Goal: Task Accomplishment & Management: Complete application form

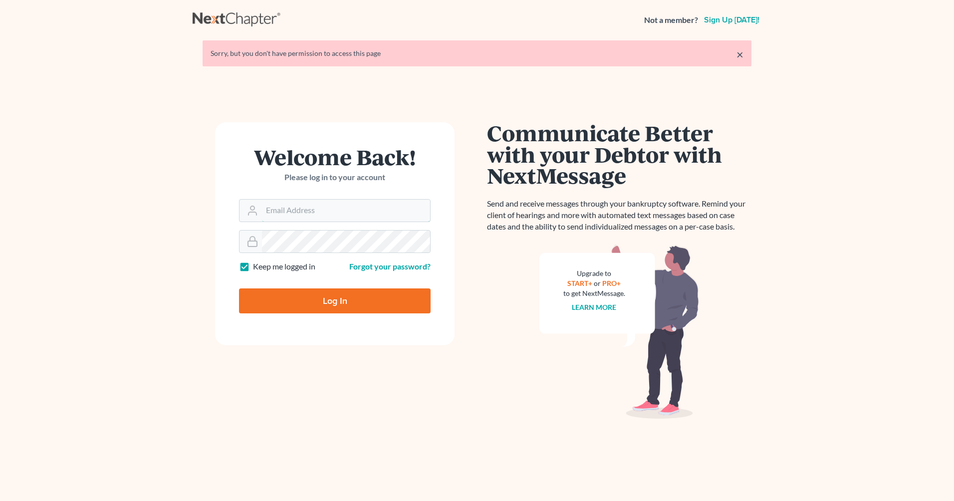
type input "[EMAIL_ADDRESS][DOMAIN_NAME]"
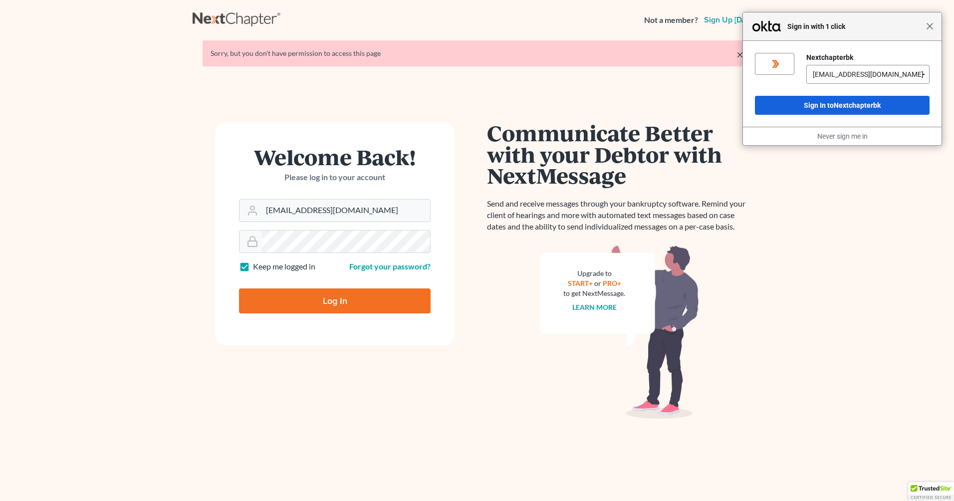
click at [930, 25] on span "Close" at bounding box center [929, 25] width 7 height 7
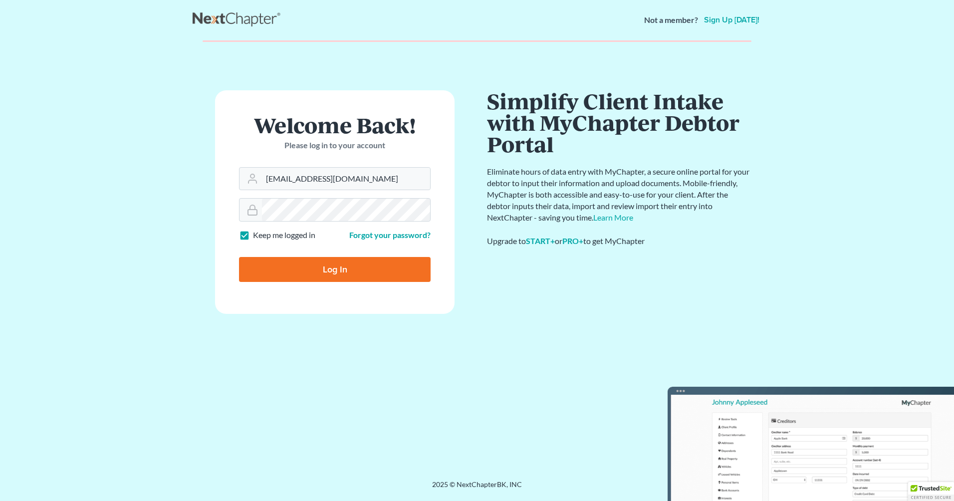
click at [329, 304] on form "Welcome Back! Please log in to your account Email Address ggreen@johnstonclem.c…" at bounding box center [335, 201] width 240 height 223
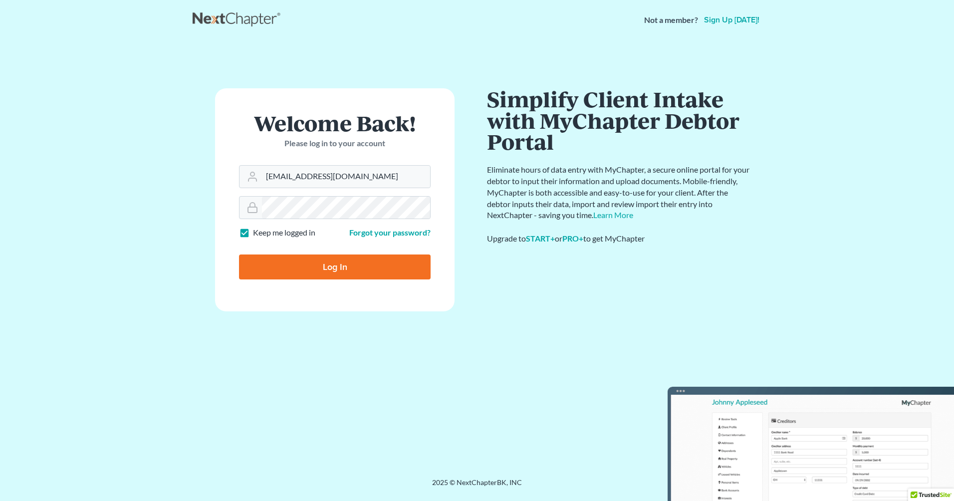
click at [335, 266] on input "Log In" at bounding box center [335, 267] width 192 height 25
type input "Thinking..."
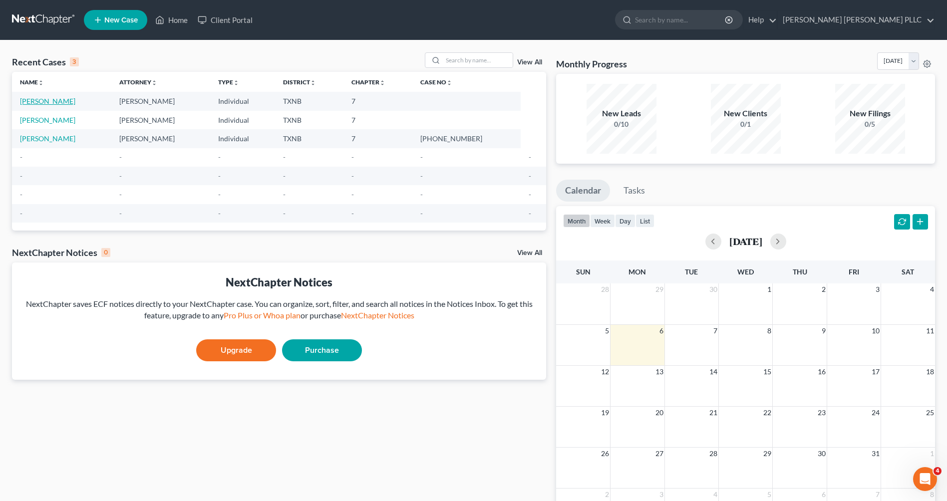
click at [35, 103] on link "[PERSON_NAME]" at bounding box center [47, 101] width 55 height 8
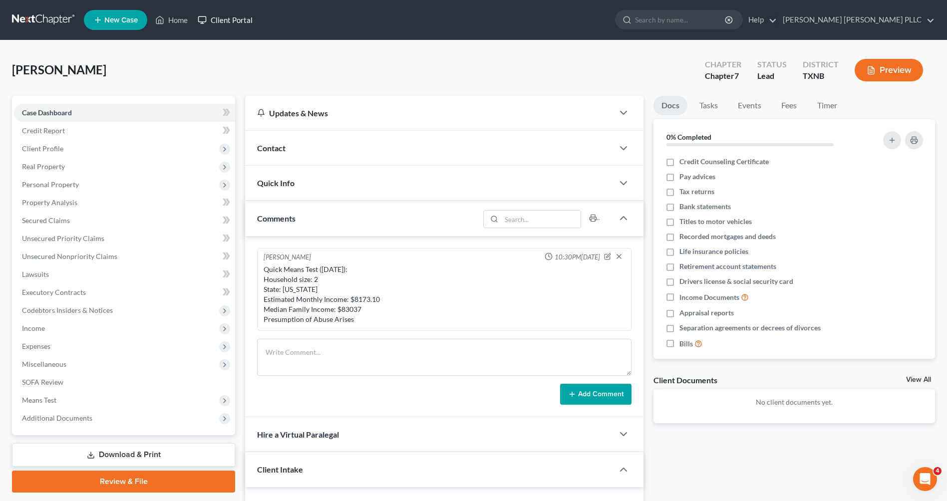
click at [235, 18] on link "Client Portal" at bounding box center [225, 20] width 65 height 18
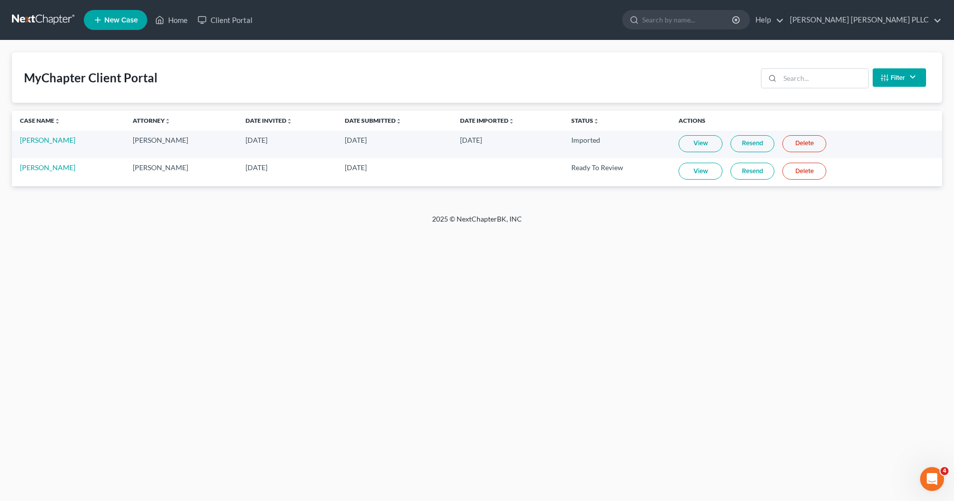
click at [696, 172] on link "View" at bounding box center [701, 171] width 44 height 17
click at [228, 20] on link "Client Portal" at bounding box center [225, 20] width 65 height 18
click at [177, 21] on link "Home" at bounding box center [171, 20] width 42 height 18
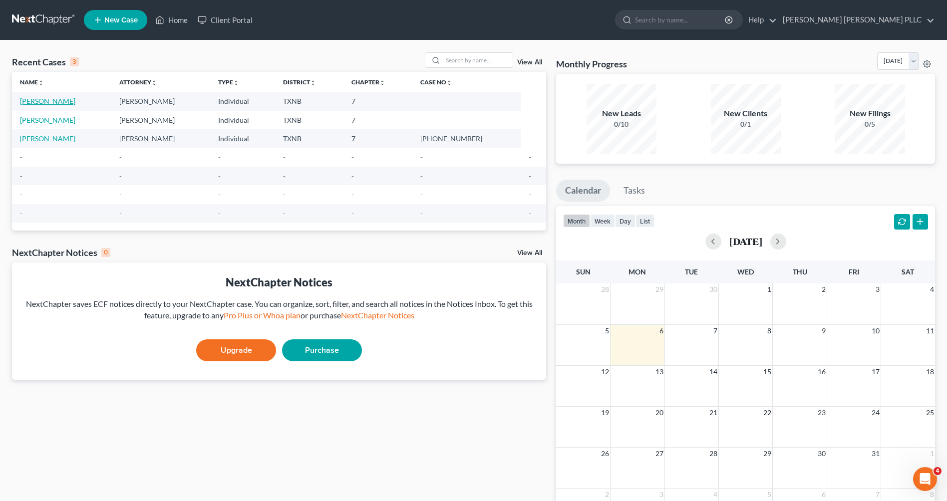
click at [40, 103] on link "[PERSON_NAME]" at bounding box center [47, 101] width 55 height 8
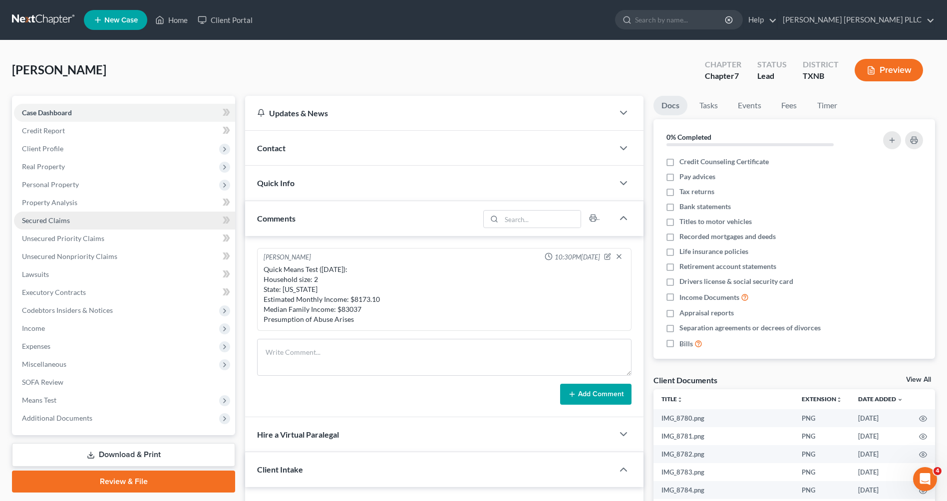
click at [42, 221] on span "Secured Claims" at bounding box center [46, 220] width 48 height 8
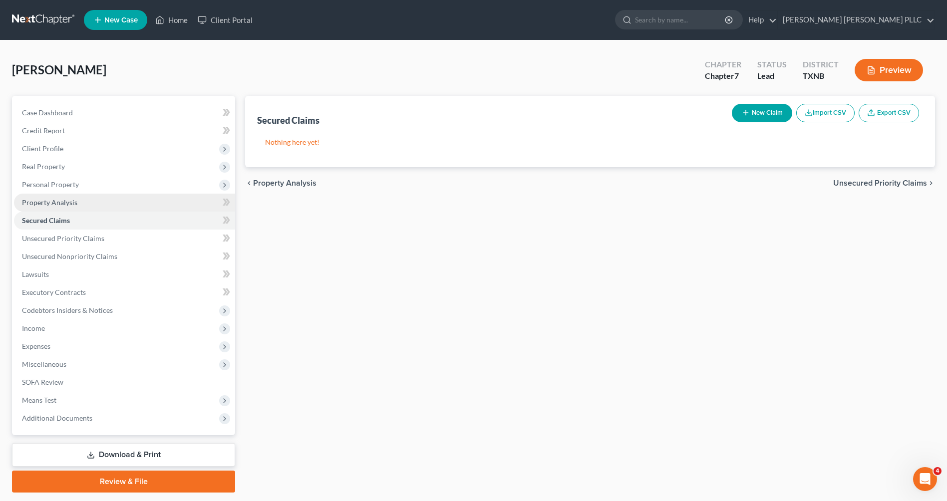
click at [68, 204] on span "Property Analysis" at bounding box center [49, 202] width 55 height 8
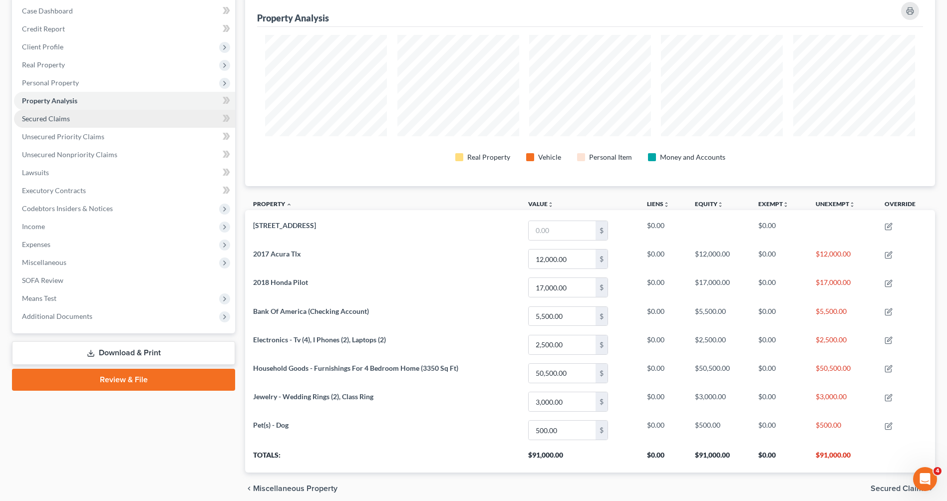
scroll to position [60, 0]
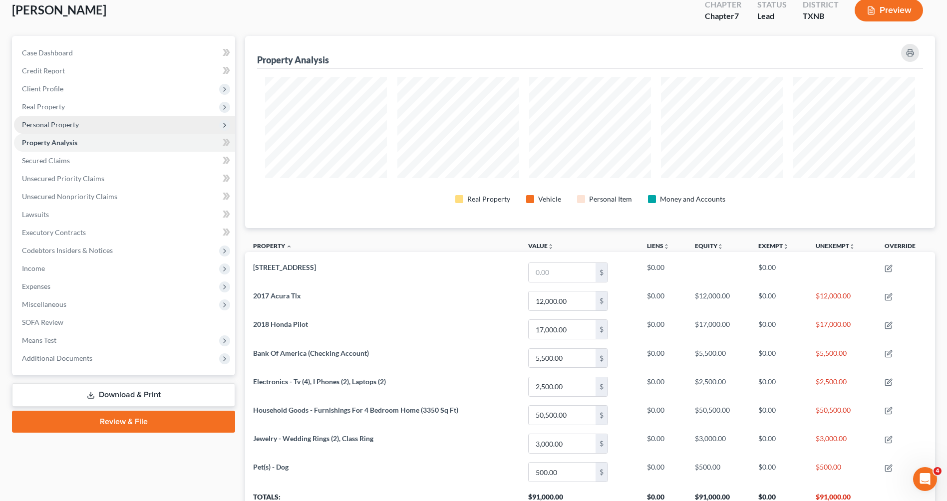
click at [62, 125] on span "Personal Property" at bounding box center [50, 124] width 57 height 8
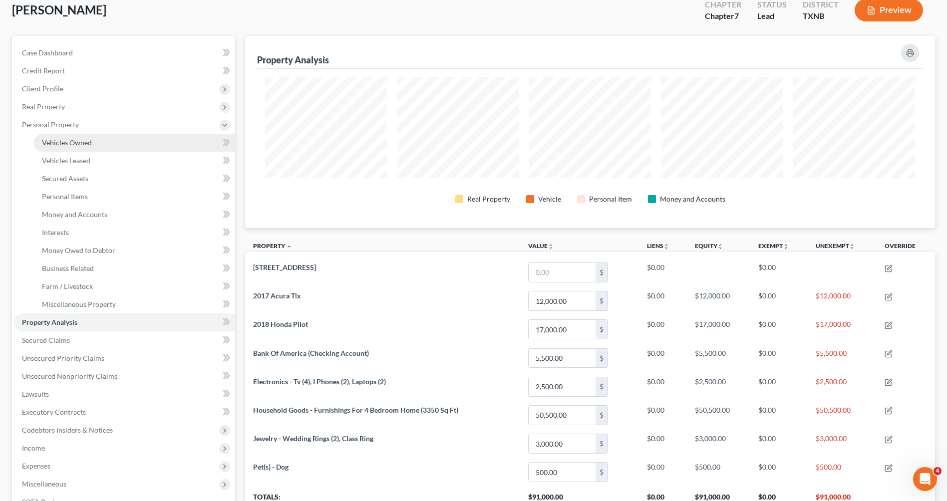
click at [79, 141] on span "Vehicles Owned" at bounding box center [67, 142] width 50 height 8
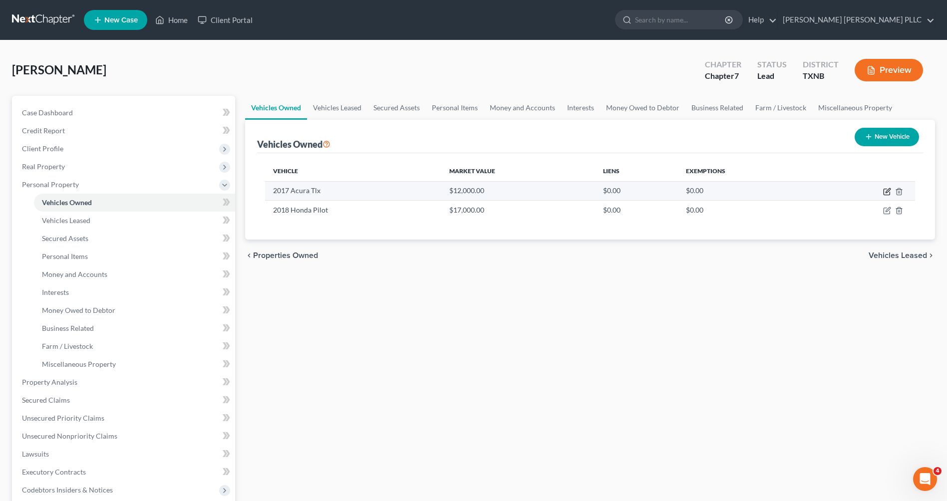
click at [883, 193] on icon "button" at bounding box center [887, 192] width 8 height 8
select select "0"
select select "9"
select select "1"
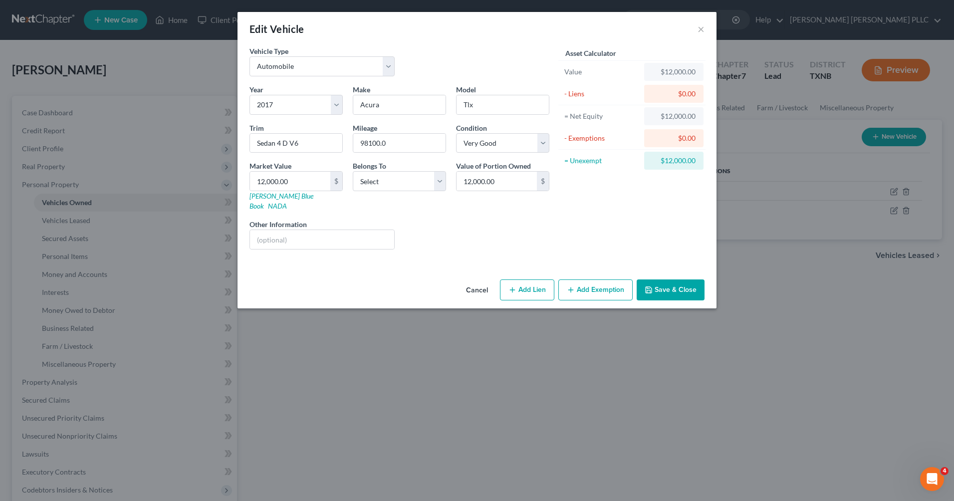
click at [598, 283] on button "Add Exemption" at bounding box center [595, 289] width 74 height 21
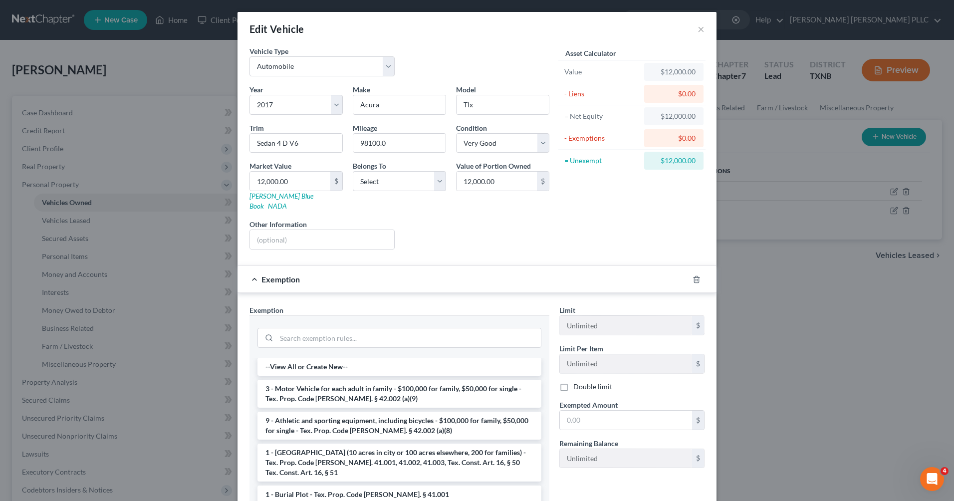
scroll to position [78, 0]
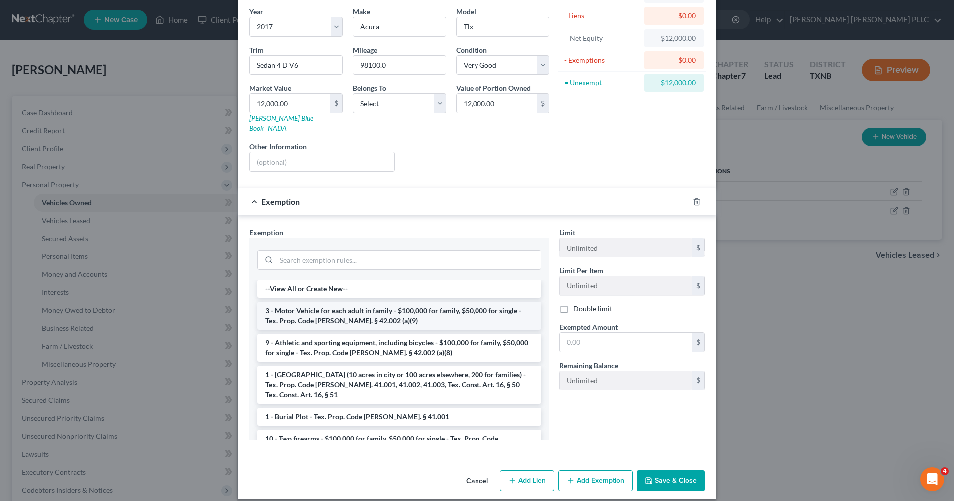
click at [377, 307] on li "3 - Motor Vehicle for each adult in family - $100,000 for family, $50,000 for s…" at bounding box center [400, 316] width 284 height 28
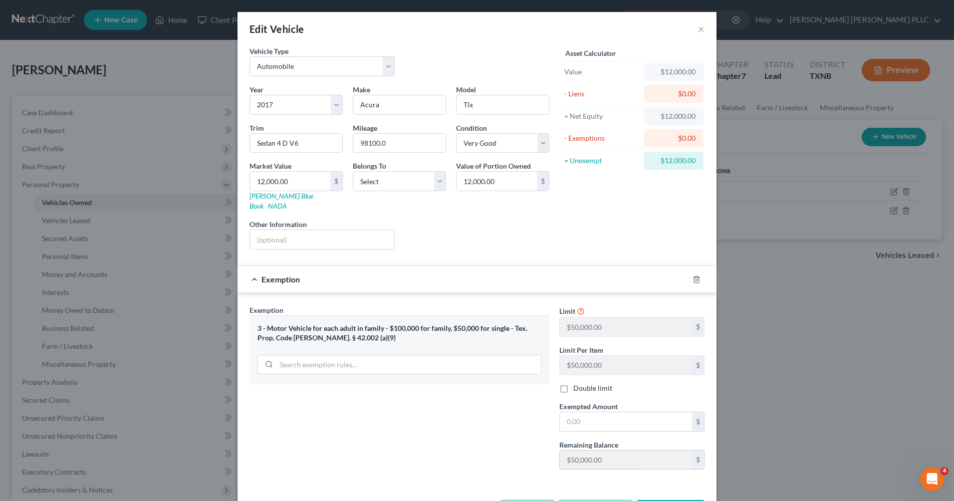
scroll to position [30, 0]
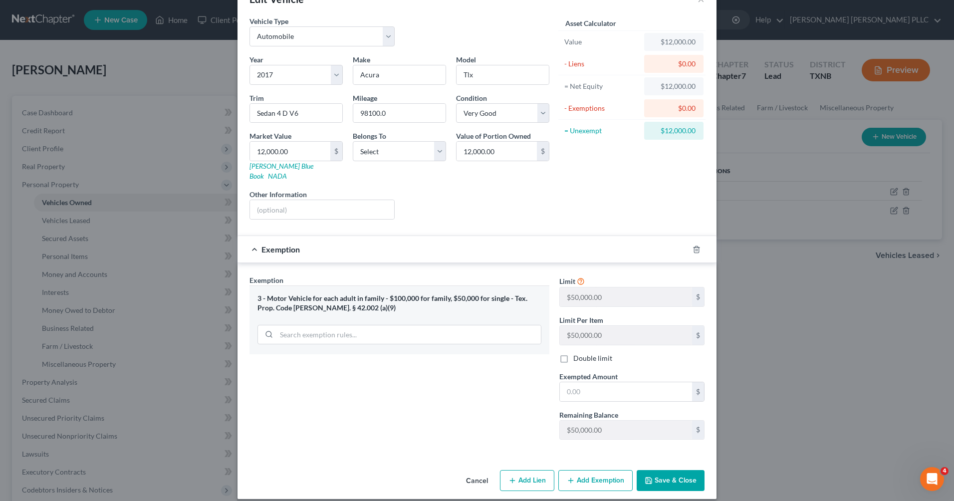
click at [666, 475] on button "Save & Close" at bounding box center [671, 480] width 68 height 21
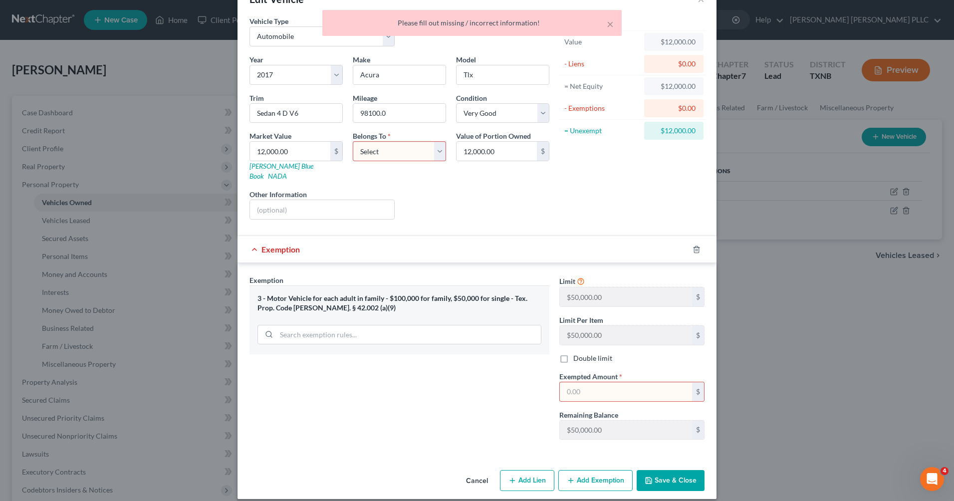
click at [434, 154] on select "Select Debtor 1 Only Debtor 2 Only Debtor 1 And Debtor 2 Only At Least One Of T…" at bounding box center [399, 151] width 93 height 20
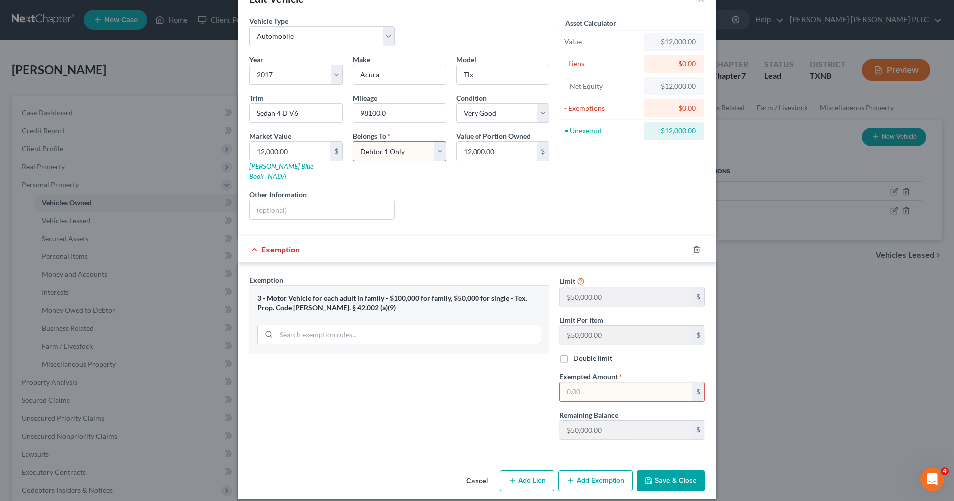
click at [353, 141] on select "Select Debtor 1 Only Debtor 2 Only Debtor 1 And Debtor 2 Only At Least One Of T…" at bounding box center [399, 151] width 93 height 20
click at [434, 151] on select "Select Debtor 1 Only Debtor 2 Only Debtor 1 And Debtor 2 Only At Least One Of T…" at bounding box center [399, 151] width 93 height 20
select select "2"
click at [353, 141] on select "Select Debtor 1 Only Debtor 2 Only Debtor 1 And Debtor 2 Only At Least One Of T…" at bounding box center [399, 151] width 93 height 20
click at [665, 475] on button "Save & Close" at bounding box center [671, 480] width 68 height 21
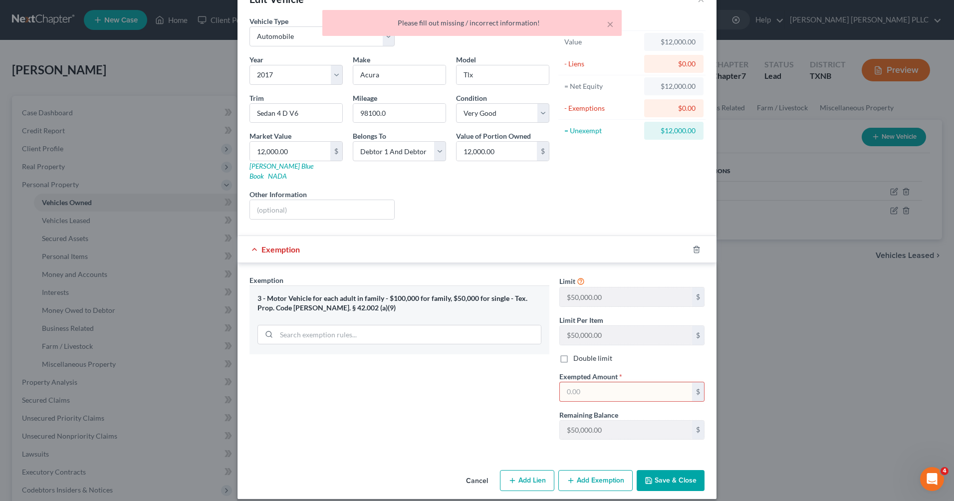
scroll to position [0, 0]
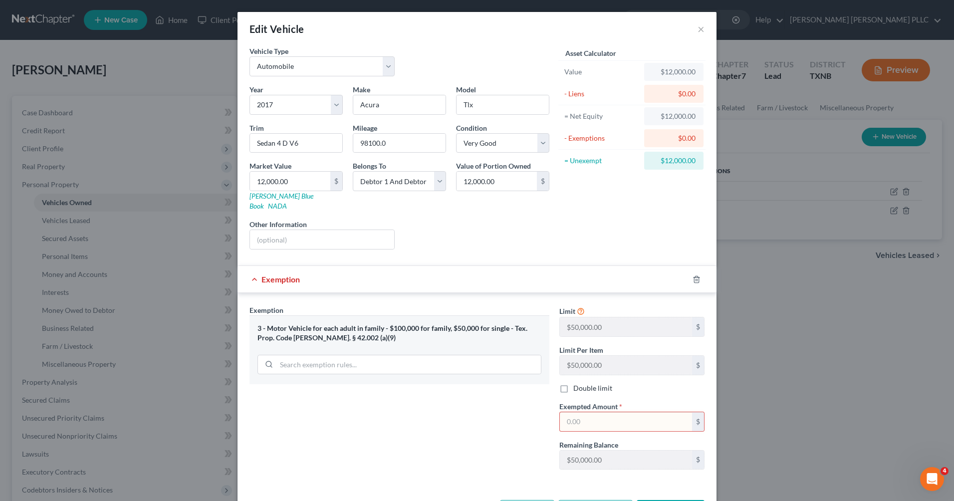
drag, startPoint x: 582, startPoint y: 415, endPoint x: 555, endPoint y: 410, distance: 27.5
click at [560, 413] on input "text" at bounding box center [626, 421] width 132 height 19
type input "12000"
click at [671, 500] on button "Save & Close" at bounding box center [671, 510] width 68 height 21
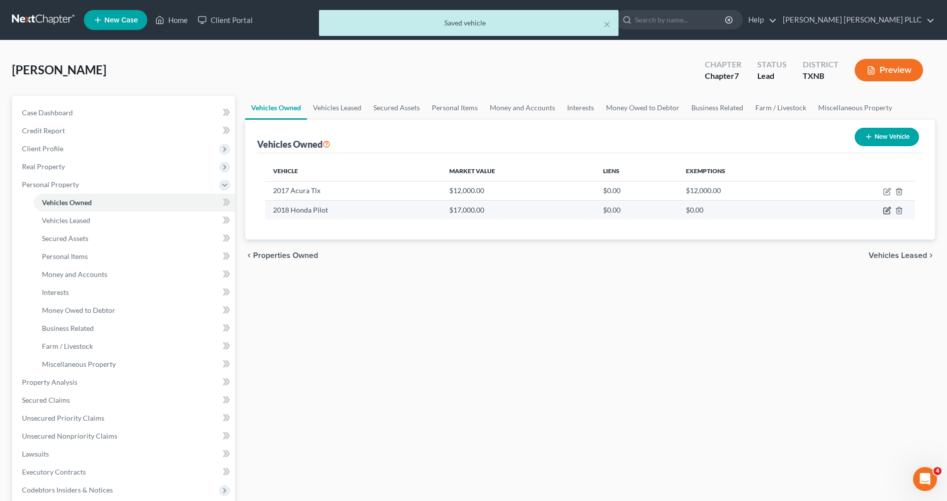
click at [886, 210] on icon "button" at bounding box center [887, 211] width 8 height 8
select select "0"
select select "8"
select select "1"
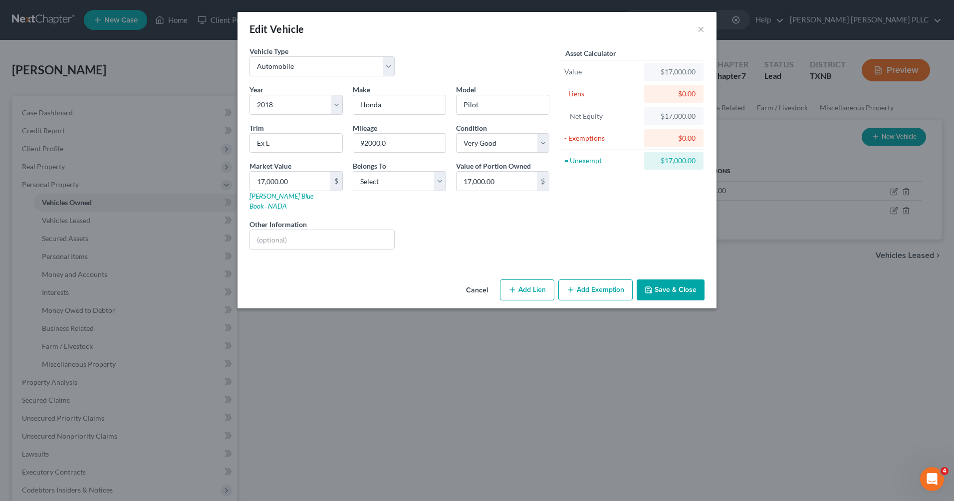
click at [600, 280] on button "Add Exemption" at bounding box center [595, 289] width 74 height 21
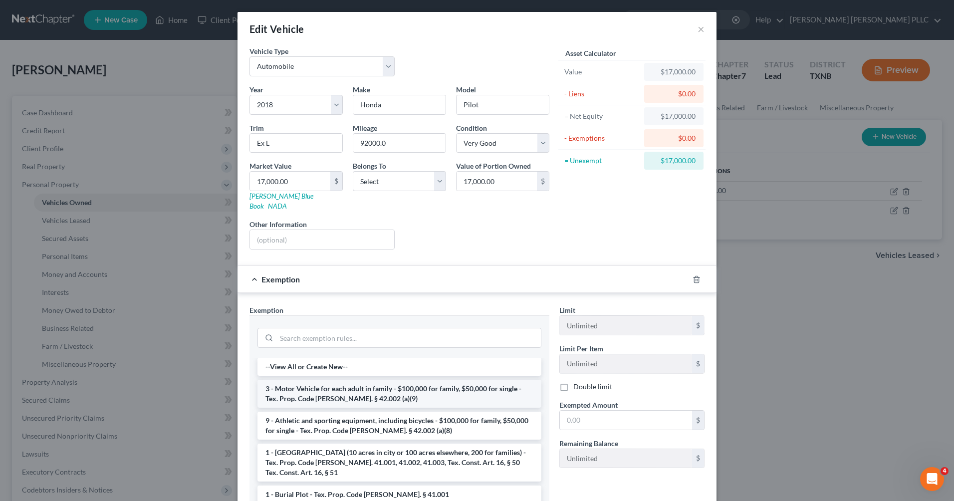
click at [457, 385] on li "3 - Motor Vehicle for each adult in family - $100,000 for family, $50,000 for s…" at bounding box center [400, 394] width 284 height 28
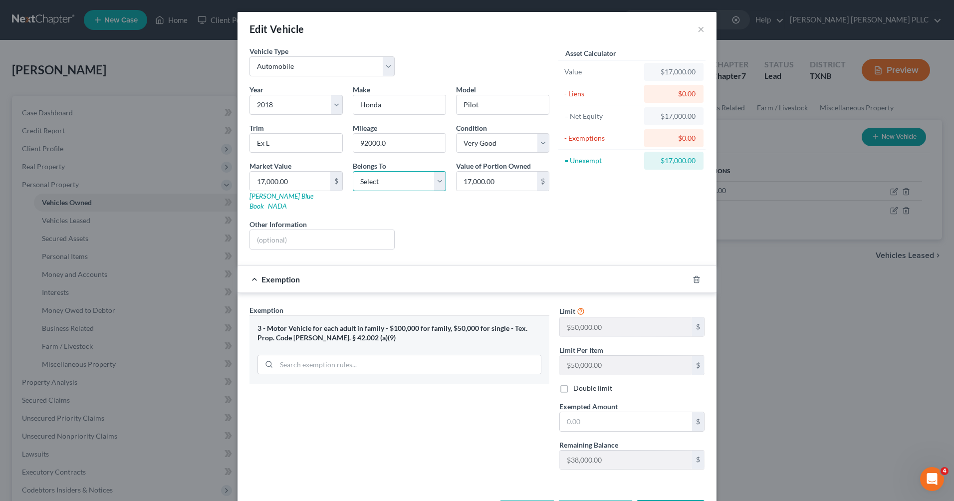
drag, startPoint x: 437, startPoint y: 179, endPoint x: 433, endPoint y: 189, distance: 10.5
click at [437, 179] on select "Select Debtor 1 Only Debtor 2 Only Debtor 1 And Debtor 2 Only At Least One Of T…" at bounding box center [399, 181] width 93 height 20
select select "2"
click at [353, 171] on select "Select Debtor 1 Only Debtor 2 Only Debtor 1 And Debtor 2 Only At Least One Of T…" at bounding box center [399, 181] width 93 height 20
click at [595, 412] on input "text" at bounding box center [626, 421] width 132 height 19
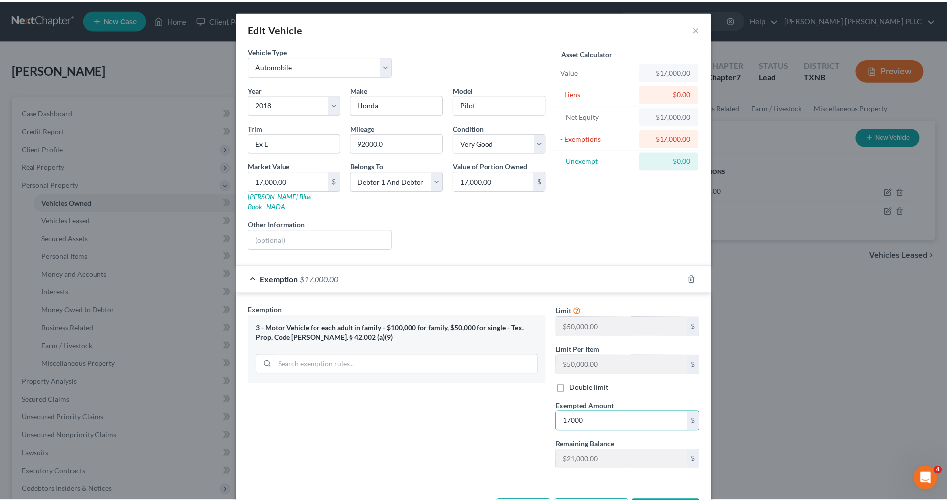
scroll to position [30, 0]
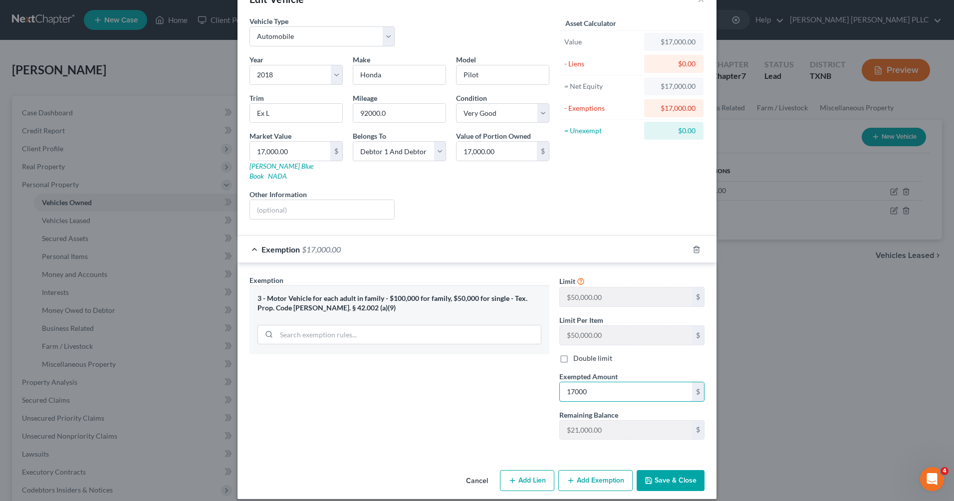
type input "17000"
click at [665, 471] on button "Save & Close" at bounding box center [671, 480] width 68 height 21
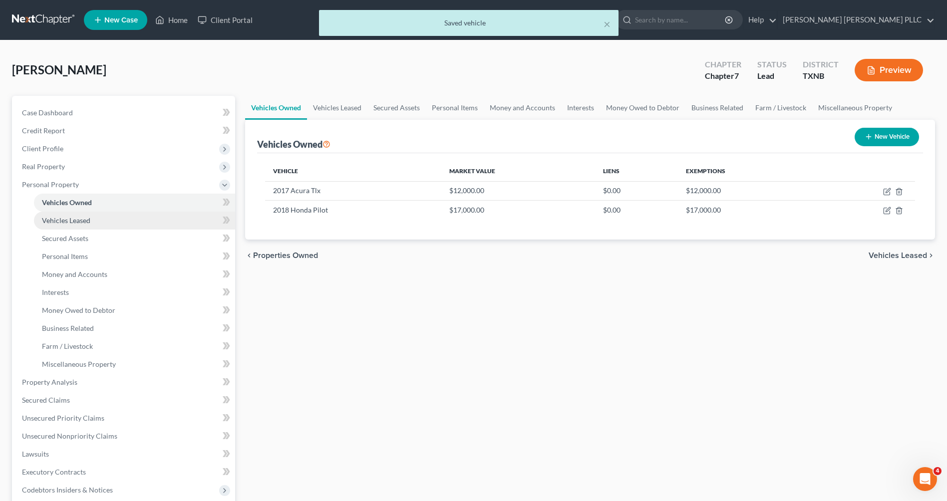
click at [74, 222] on span "Vehicles Leased" at bounding box center [66, 220] width 48 height 8
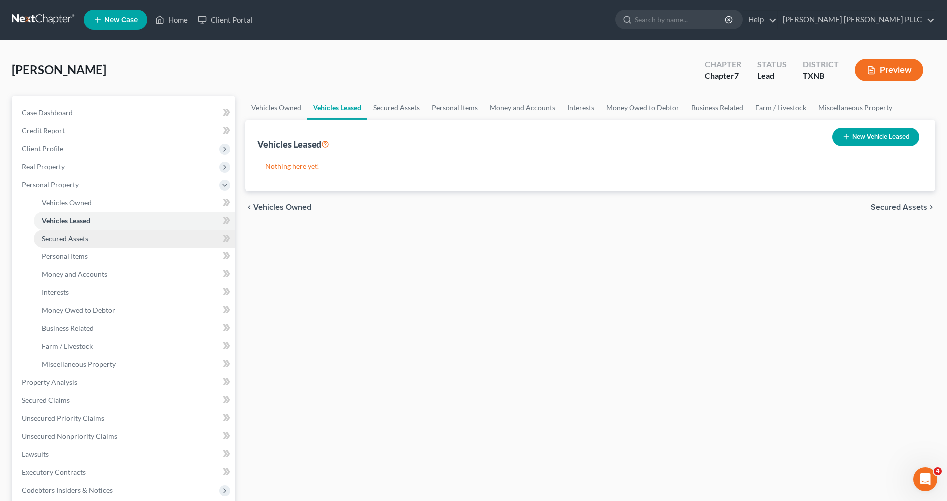
click at [85, 237] on span "Secured Assets" at bounding box center [65, 238] width 46 height 8
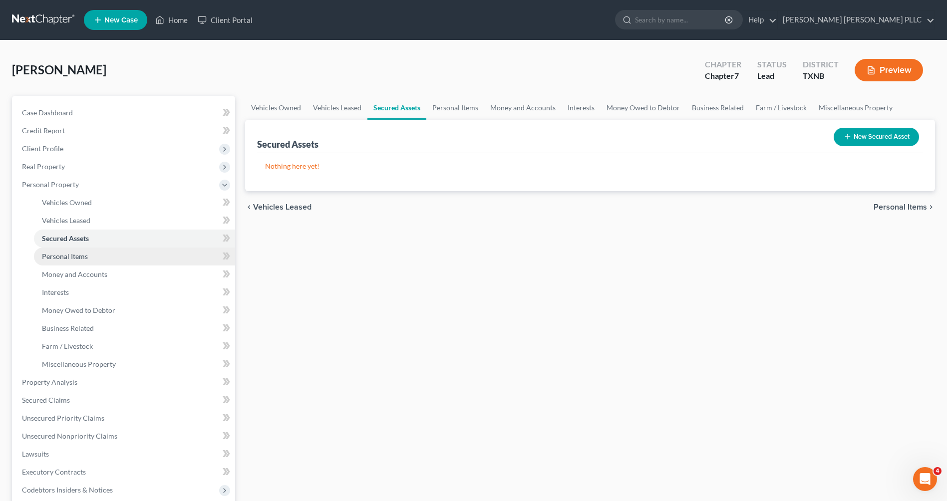
click at [71, 257] on span "Personal Items" at bounding box center [65, 256] width 46 height 8
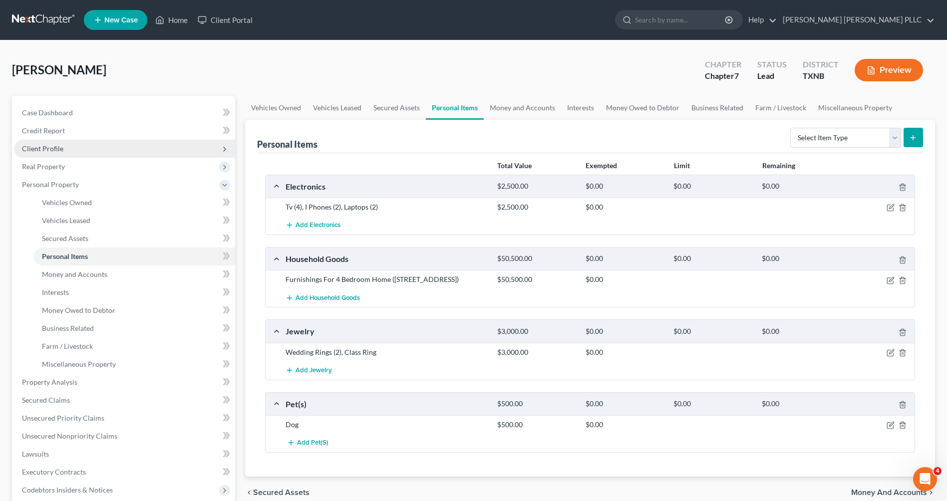
click at [50, 151] on span "Client Profile" at bounding box center [42, 148] width 41 height 8
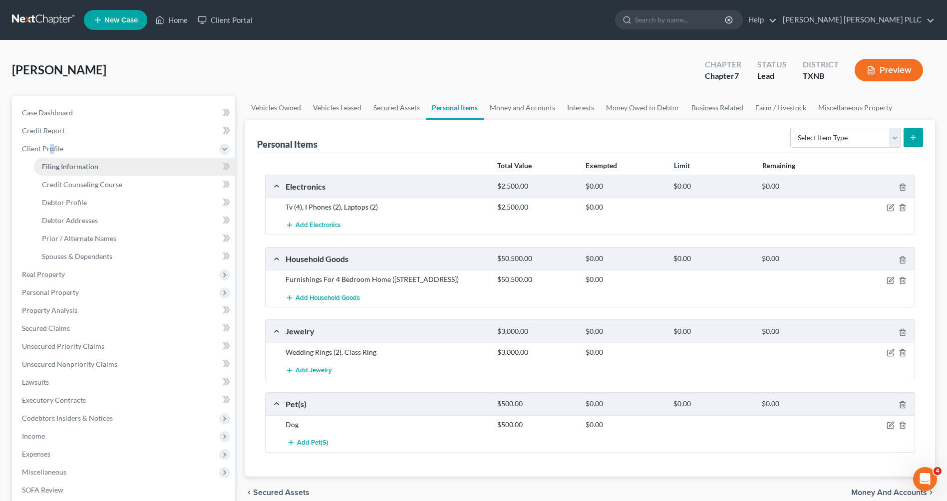
drag, startPoint x: 50, startPoint y: 151, endPoint x: 206, endPoint y: 167, distance: 156.5
click at [72, 166] on span "Filing Information" at bounding box center [70, 166] width 56 height 8
select select "1"
select select "0"
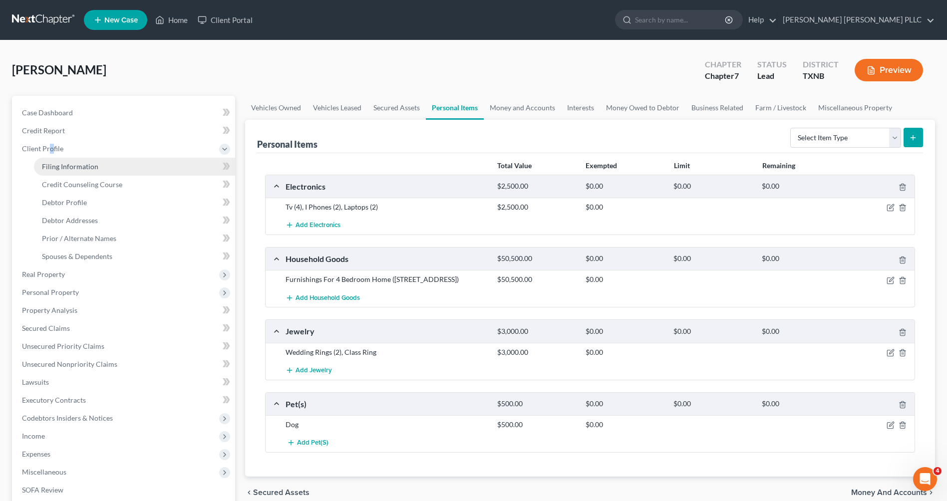
select select "45"
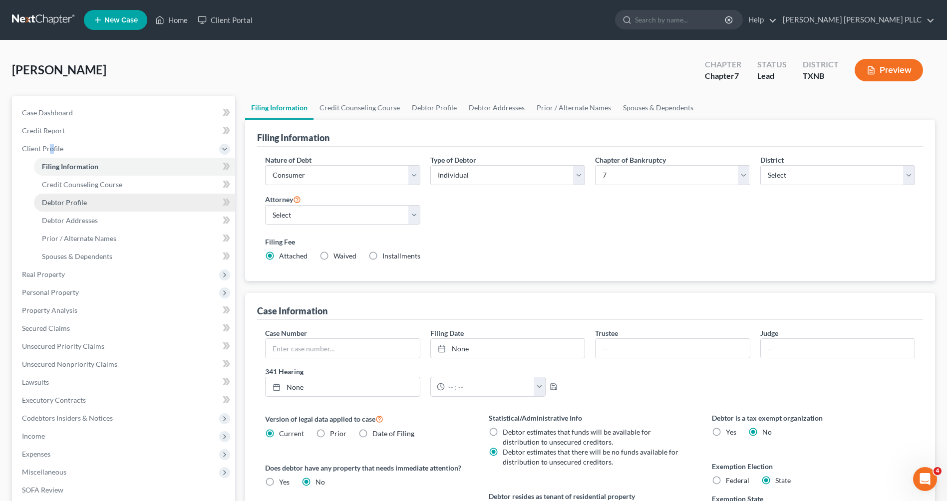
click at [85, 208] on link "Debtor Profile" at bounding box center [134, 203] width 201 height 18
select select "0"
select select "1"
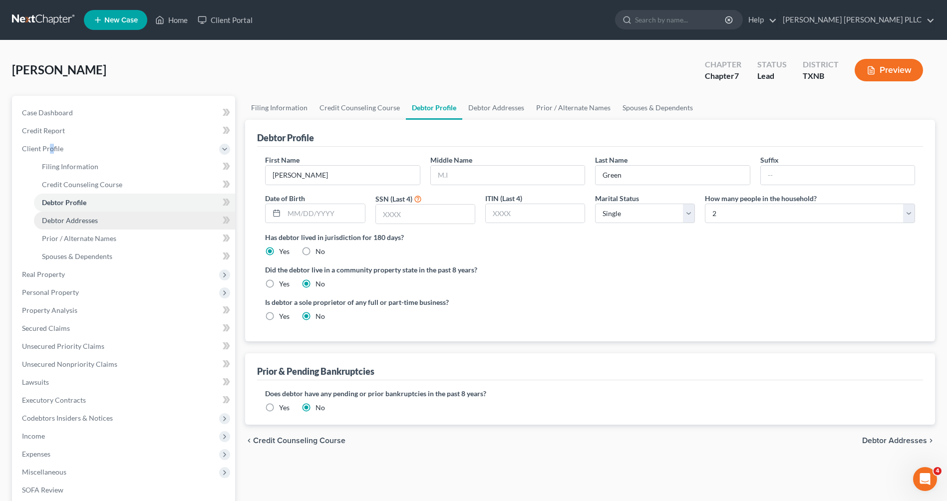
click at [91, 222] on span "Debtor Addresses" at bounding box center [70, 220] width 56 height 8
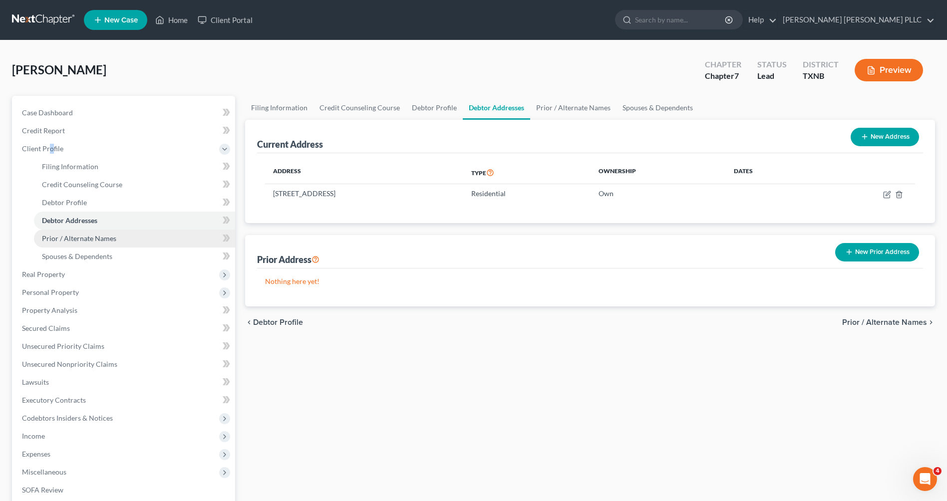
click at [88, 239] on span "Prior / Alternate Names" at bounding box center [79, 238] width 74 height 8
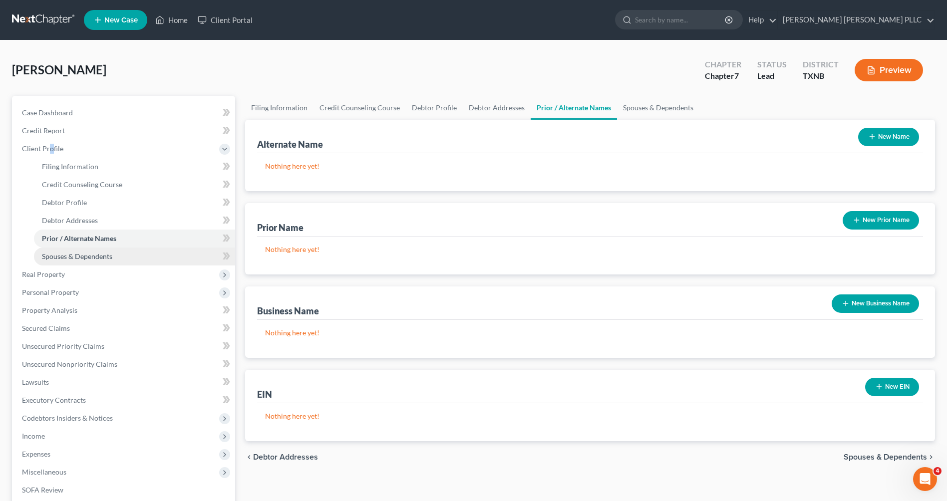
click at [90, 257] on span "Spouses & Dependents" at bounding box center [77, 256] width 70 height 8
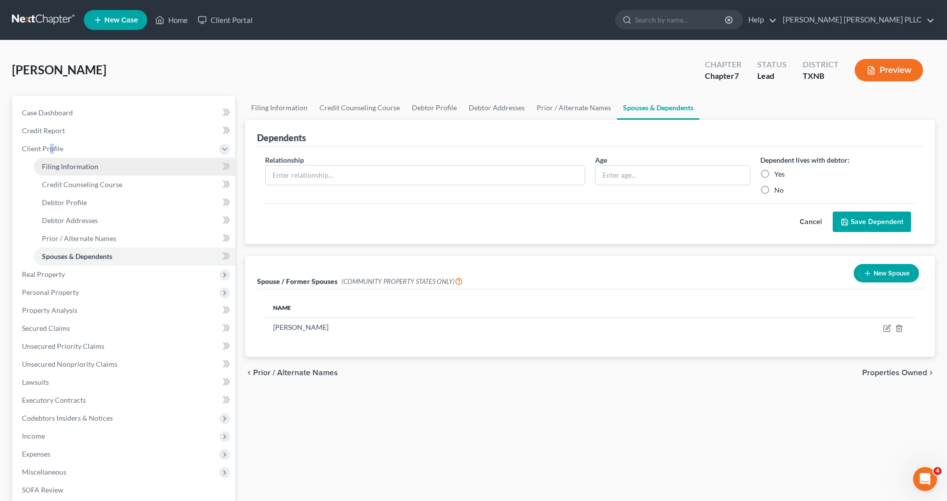
click at [100, 166] on link "Filing Information" at bounding box center [134, 167] width 201 height 18
select select "1"
select select "0"
select select "78"
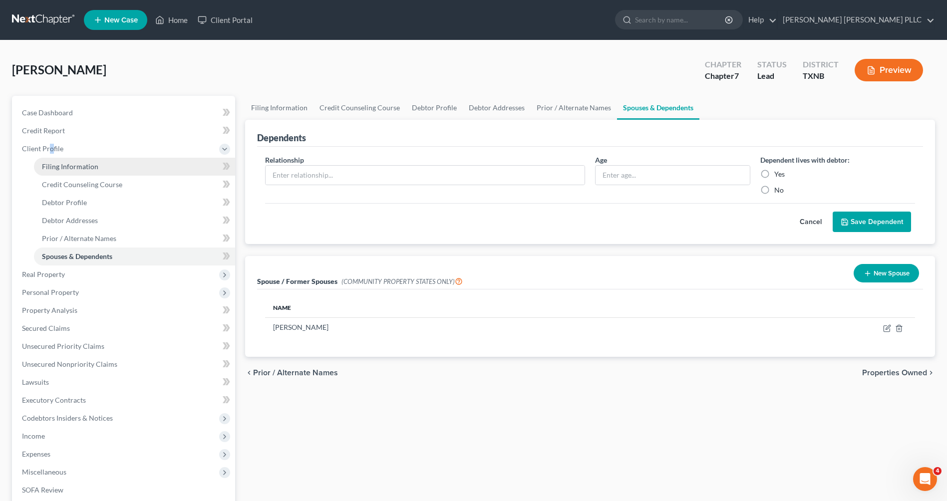
select select "0"
select select "45"
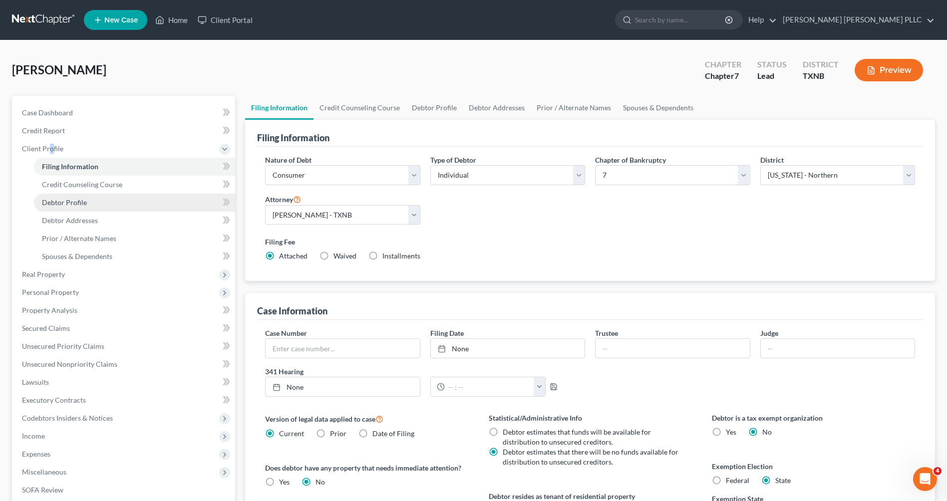
click at [94, 202] on link "Debtor Profile" at bounding box center [134, 203] width 201 height 18
select select "0"
select select "1"
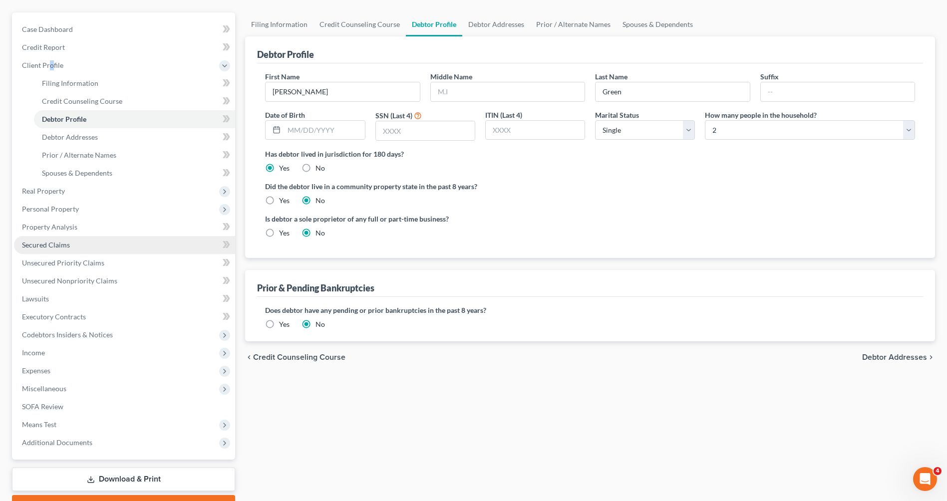
scroll to position [125, 0]
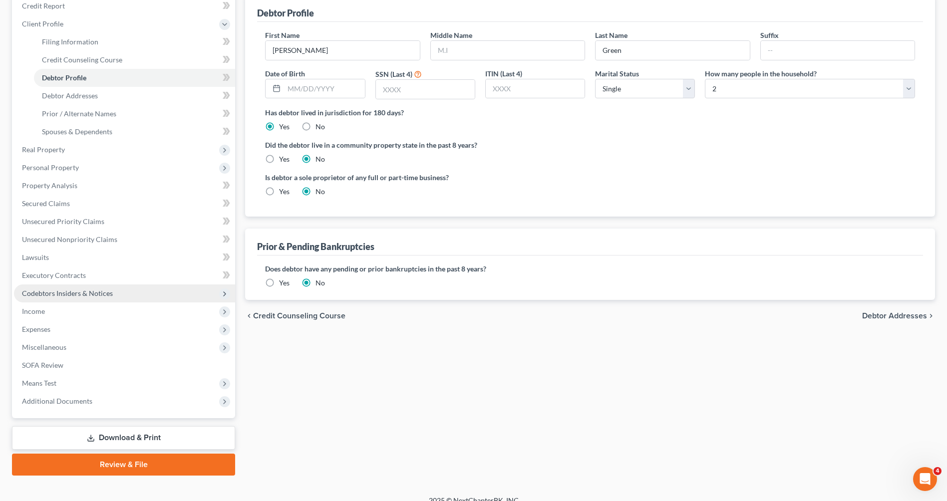
click at [47, 292] on span "Codebtors Insiders & Notices" at bounding box center [67, 293] width 91 height 8
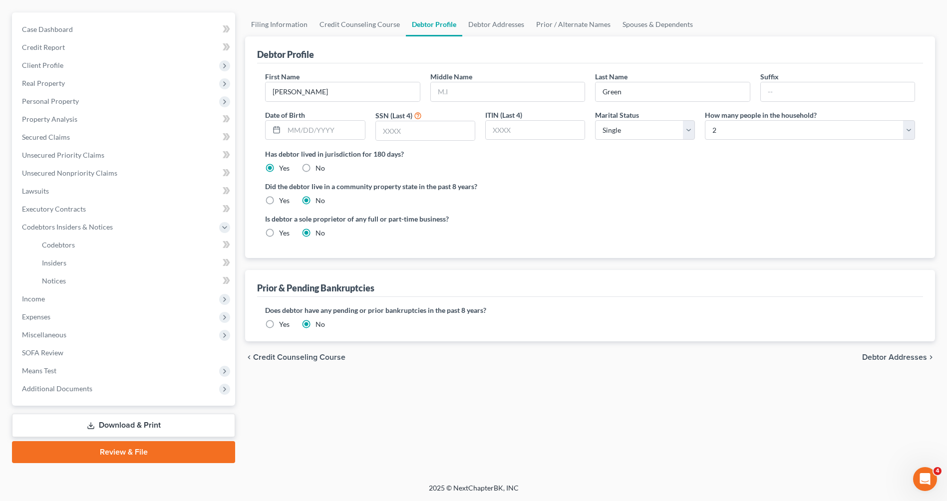
scroll to position [42, 0]
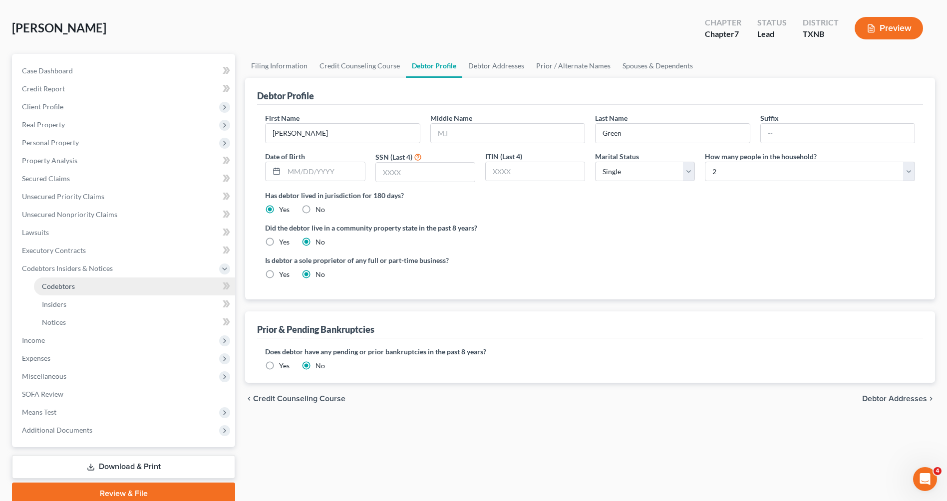
click at [66, 287] on span "Codebtors" at bounding box center [58, 286] width 33 height 8
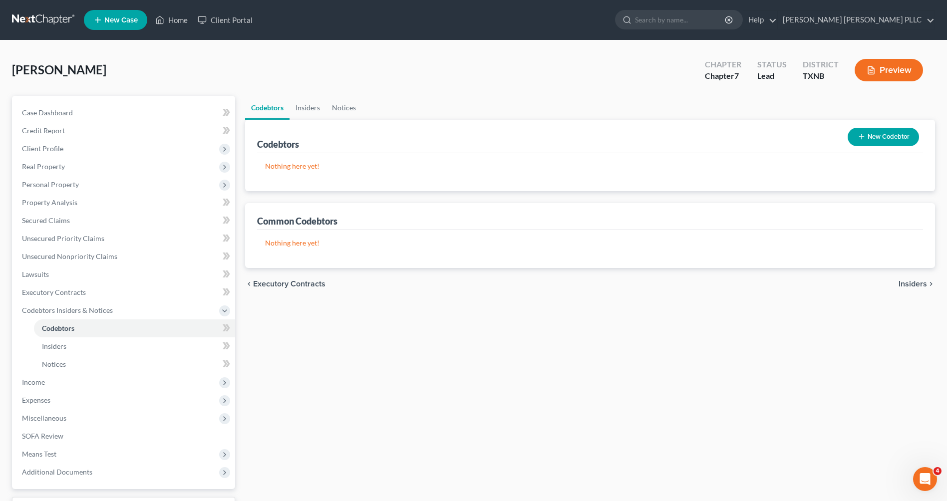
click at [894, 133] on button "New Codebtor" at bounding box center [882, 137] width 71 height 18
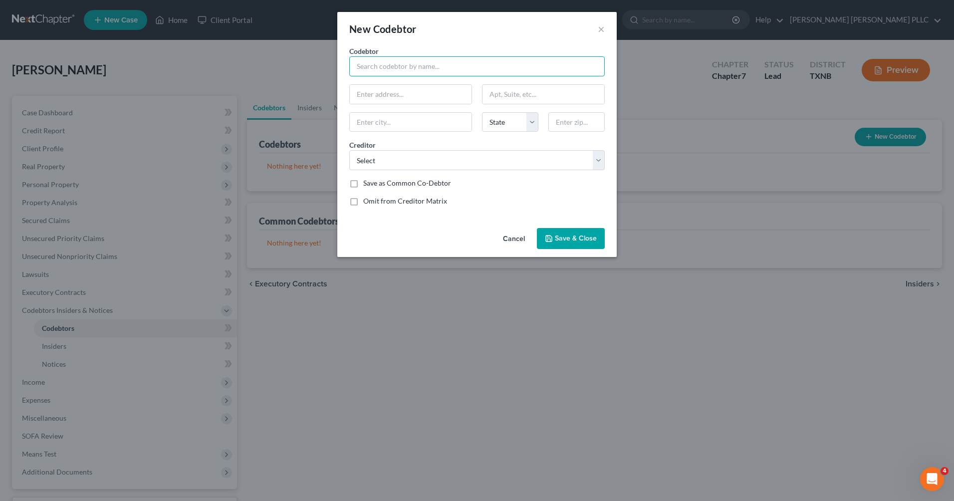
click at [421, 65] on input "text" at bounding box center [477, 66] width 256 height 20
type input "Bonny Green"
click at [405, 91] on input "text" at bounding box center [411, 94] width 122 height 19
type input "1700 Pecos Drive"
click at [405, 120] on input "text" at bounding box center [411, 122] width 122 height 19
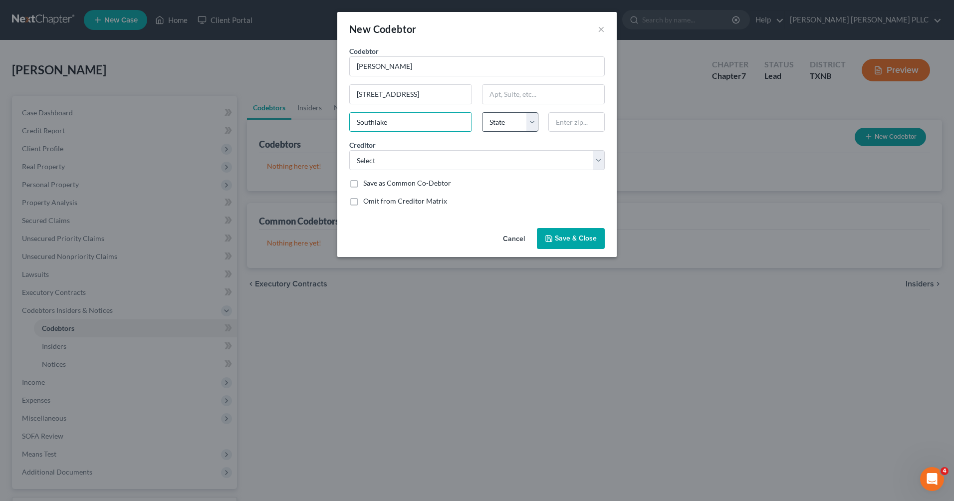
type input "Southlake"
click at [531, 122] on select "State AL AK AR AZ CA CO CT DE DC FL GA GU HI ID IL IN IA KS KY LA ME MD MA MI M…" at bounding box center [510, 122] width 56 height 20
select select "45"
click at [482, 112] on select "State AL AK AR AZ CA CO CT DE DC FL GA GU HI ID IL IN IA KS KY LA ME MD MA MI M…" at bounding box center [510, 122] width 56 height 20
click at [558, 131] on input "text" at bounding box center [577, 122] width 56 height 20
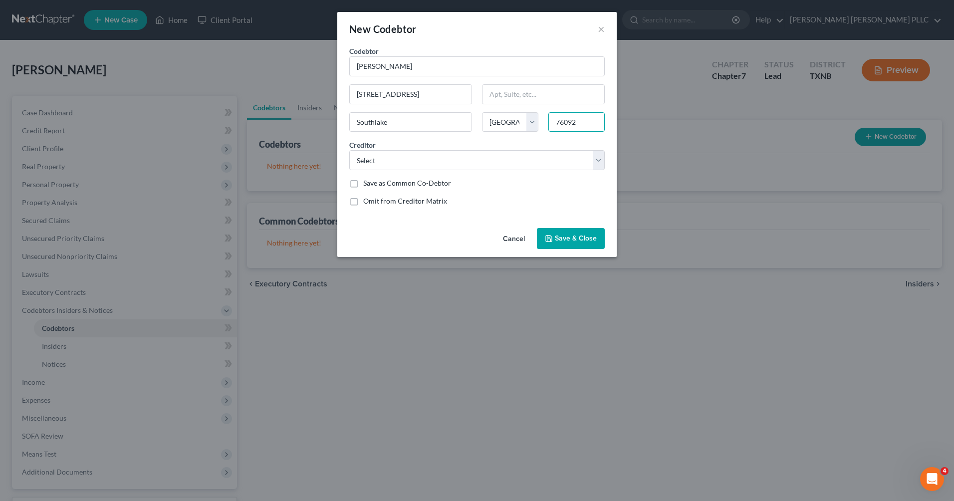
type input "76092"
click at [606, 162] on div "Creditor * Select" at bounding box center [477, 155] width 266 height 30
click at [600, 163] on select "Select" at bounding box center [477, 160] width 256 height 20
click at [445, 239] on div "Cancel Save & Close" at bounding box center [476, 240] width 279 height 33
click at [363, 183] on label "Save as Common Co-Debtor" at bounding box center [407, 183] width 88 height 10
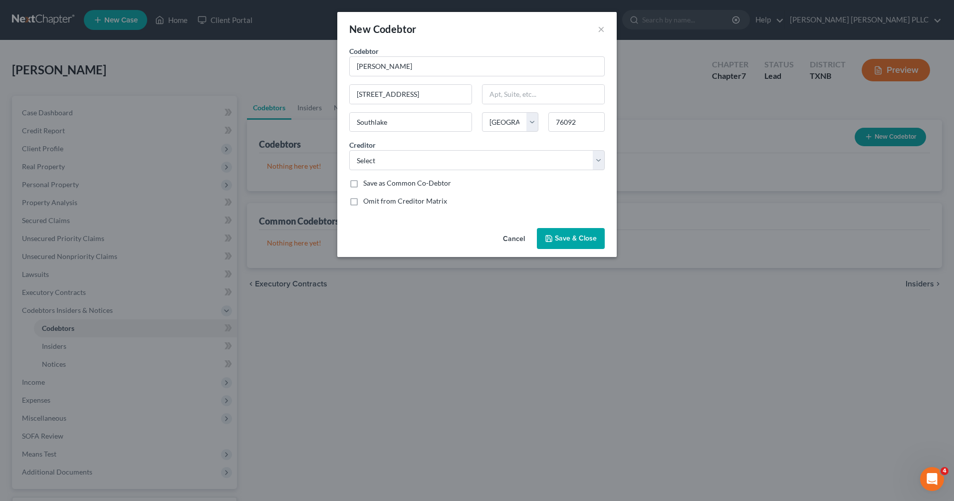
click at [367, 183] on input "Save as Common Co-Debtor" at bounding box center [370, 181] width 6 height 6
click at [560, 238] on span "Save & Close" at bounding box center [576, 238] width 42 height 8
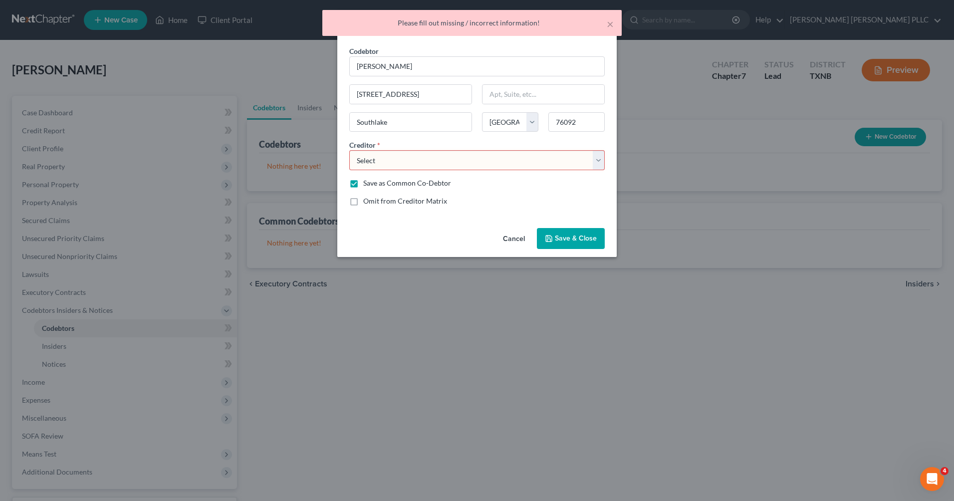
click at [600, 156] on select "Select" at bounding box center [477, 160] width 256 height 20
click at [349, 150] on select "Select" at bounding box center [477, 160] width 256 height 20
drag, startPoint x: 425, startPoint y: 164, endPoint x: 431, endPoint y: 163, distance: 6.1
click at [425, 164] on select "Select" at bounding box center [477, 160] width 256 height 20
click at [599, 158] on select "Select" at bounding box center [477, 160] width 256 height 20
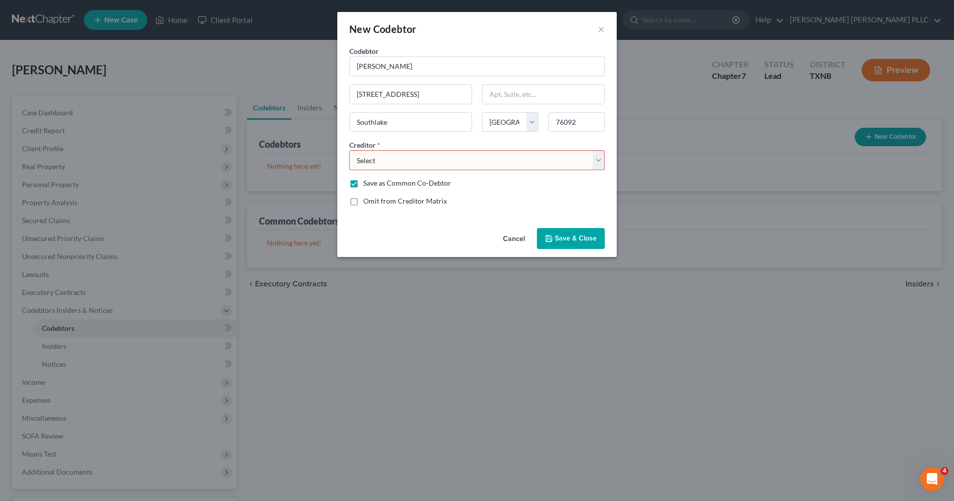
drag, startPoint x: 419, startPoint y: 160, endPoint x: 384, endPoint y: 165, distance: 35.2
click at [418, 160] on select "Select" at bounding box center [477, 160] width 256 height 20
click at [349, 150] on select "Select" at bounding box center [477, 160] width 256 height 20
click at [563, 238] on span "Save & Close" at bounding box center [576, 238] width 42 height 8
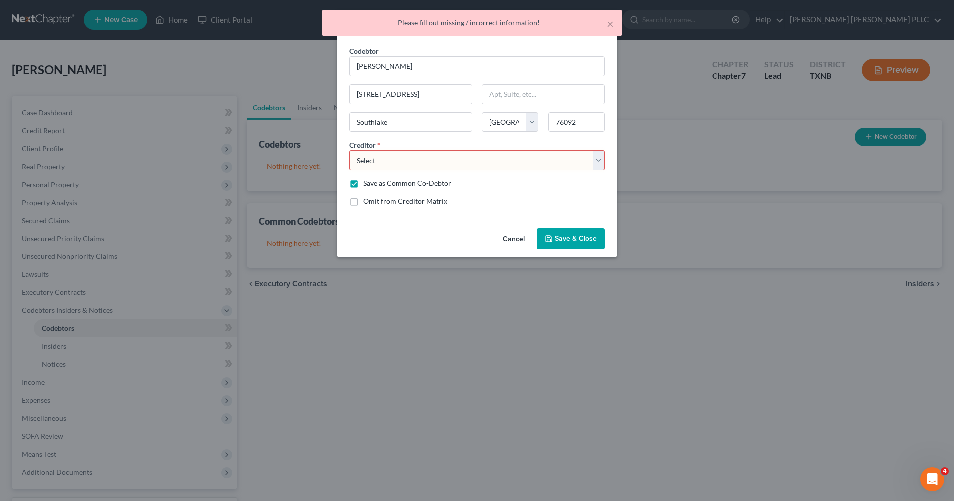
click at [457, 225] on div "Cancel Save & Close" at bounding box center [476, 240] width 279 height 33
click at [411, 229] on div "Cancel Save & Close" at bounding box center [476, 240] width 279 height 33
click at [363, 183] on label "Save as Common Co-Debtor" at bounding box center [407, 183] width 88 height 10
click at [367, 183] on input "Save as Common Co-Debtor" at bounding box center [370, 181] width 6 height 6
click at [363, 186] on label "Save as Common Co-Debtor" at bounding box center [407, 183] width 88 height 10
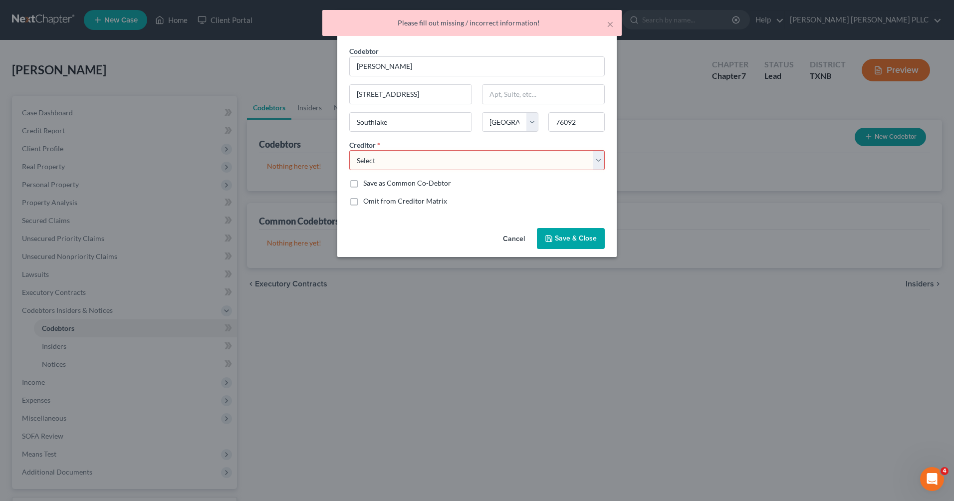
click at [367, 185] on input "Save as Common Co-Debtor" at bounding box center [370, 181] width 6 height 6
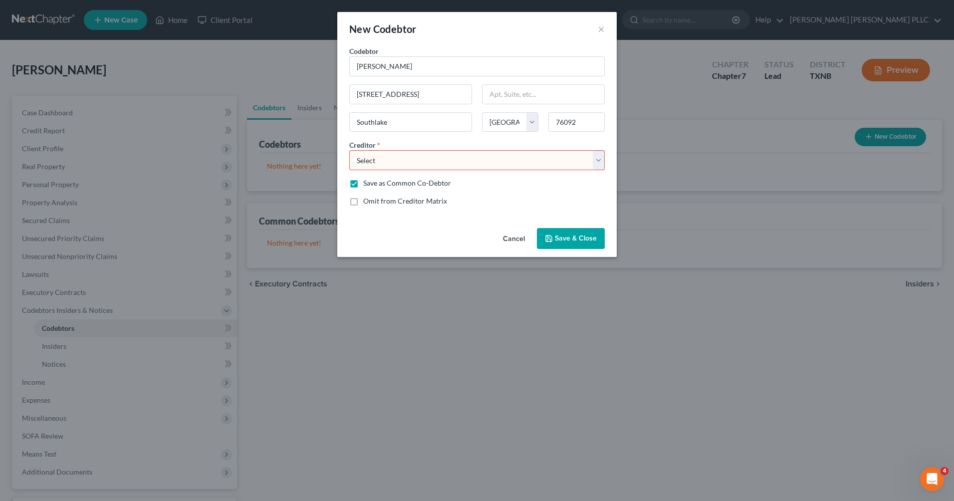
click at [363, 185] on label "Save as Common Co-Debtor" at bounding box center [407, 183] width 88 height 10
click at [367, 185] on input "Save as Common Co-Debtor" at bounding box center [370, 181] width 6 height 6
checkbox input "false"
click at [598, 162] on select "Select" at bounding box center [477, 160] width 256 height 20
click at [349, 150] on select "Select" at bounding box center [477, 160] width 256 height 20
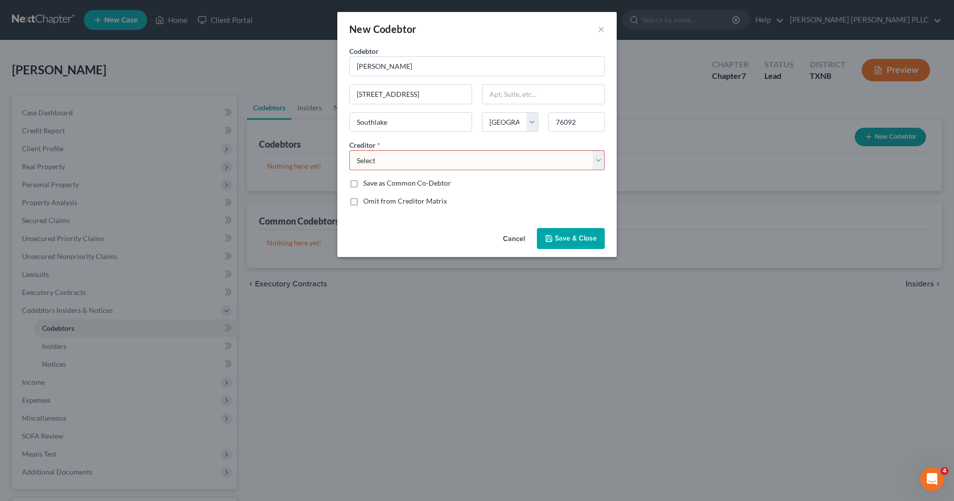
click at [374, 177] on div "Codebtor * Bonny Green Codebtor * Bonny Green 1700 Pecos Drive Southlake State …" at bounding box center [477, 130] width 266 height 168
click at [373, 165] on select "Select" at bounding box center [477, 160] width 256 height 20
click at [503, 235] on button "Cancel" at bounding box center [514, 239] width 38 height 20
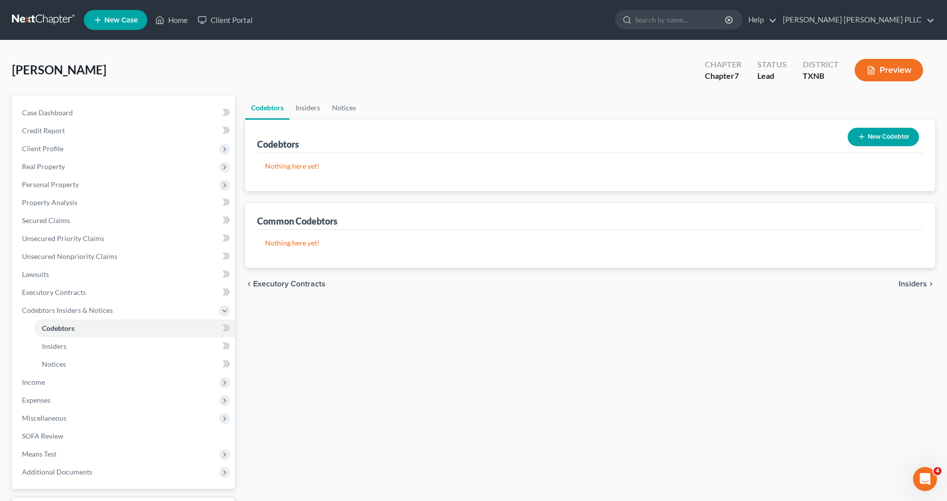
click at [53, 71] on span "Green, Alan" at bounding box center [59, 69] width 94 height 14
click at [177, 19] on link "Home" at bounding box center [171, 20] width 42 height 18
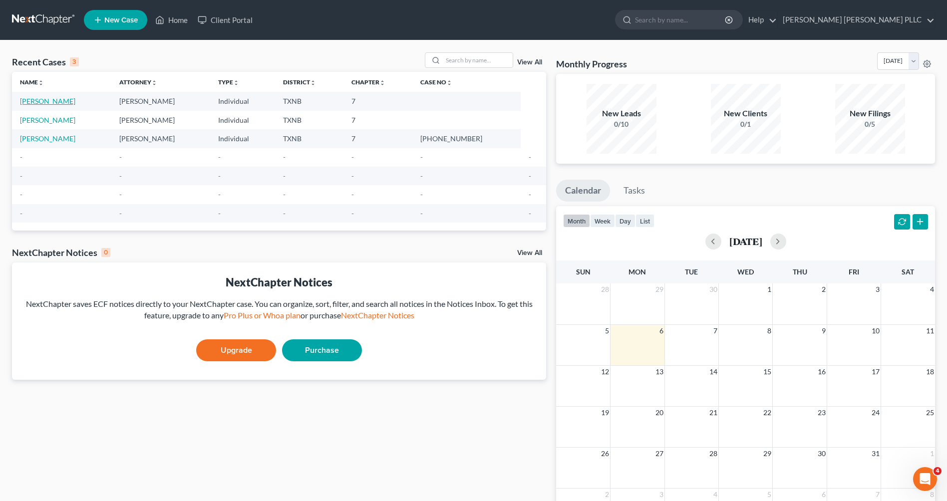
click at [35, 102] on link "Green, Alan" at bounding box center [47, 101] width 55 height 8
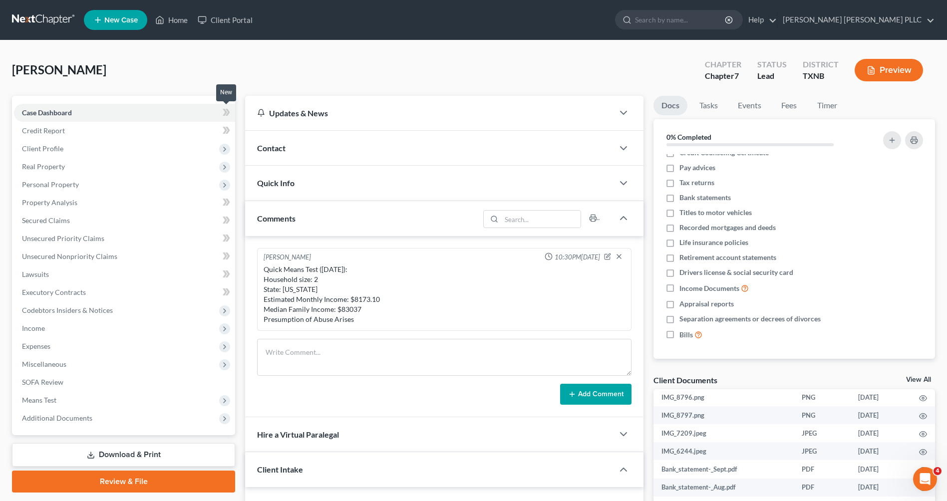
click at [224, 111] on icon at bounding box center [226, 112] width 7 height 12
click at [165, 112] on link "Case Dashboard" at bounding box center [124, 113] width 221 height 18
click at [226, 112] on icon at bounding box center [225, 112] width 4 height 7
click at [226, 111] on icon at bounding box center [225, 112] width 4 height 7
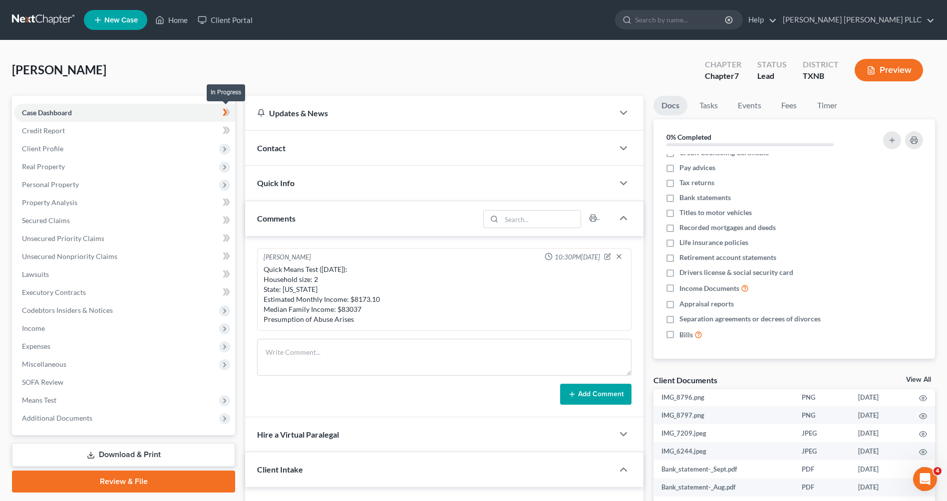
click at [226, 112] on icon at bounding box center [225, 112] width 4 height 7
click at [45, 113] on span "Case Dashboard" at bounding box center [47, 112] width 50 height 8
click at [621, 143] on icon "button" at bounding box center [623, 148] width 12 height 12
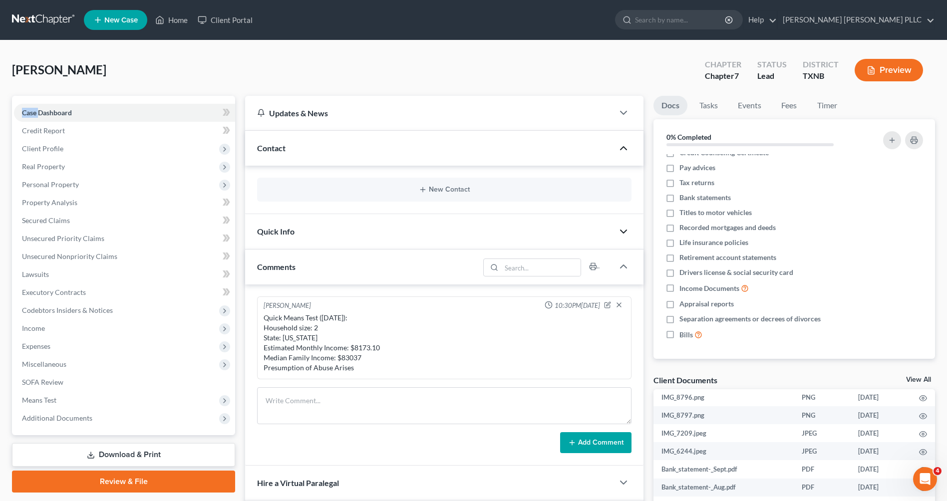
click at [617, 233] on icon "button" at bounding box center [623, 232] width 12 height 12
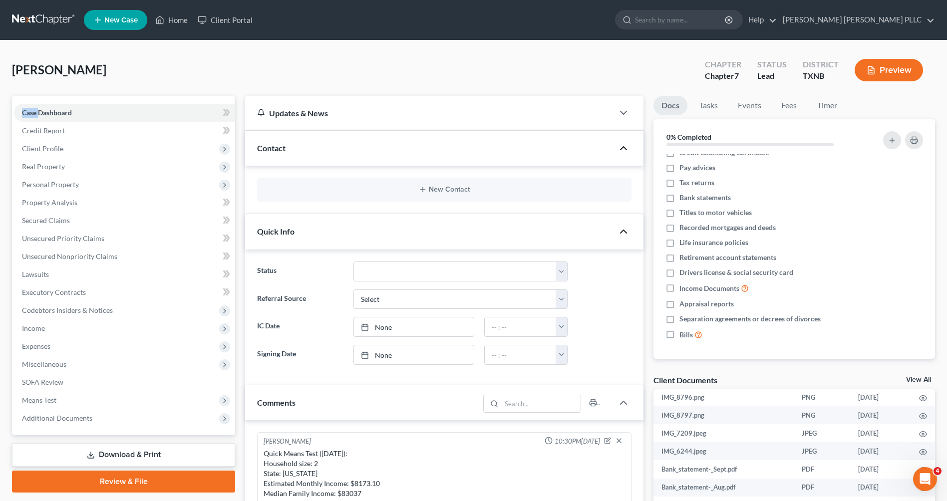
scroll to position [125, 0]
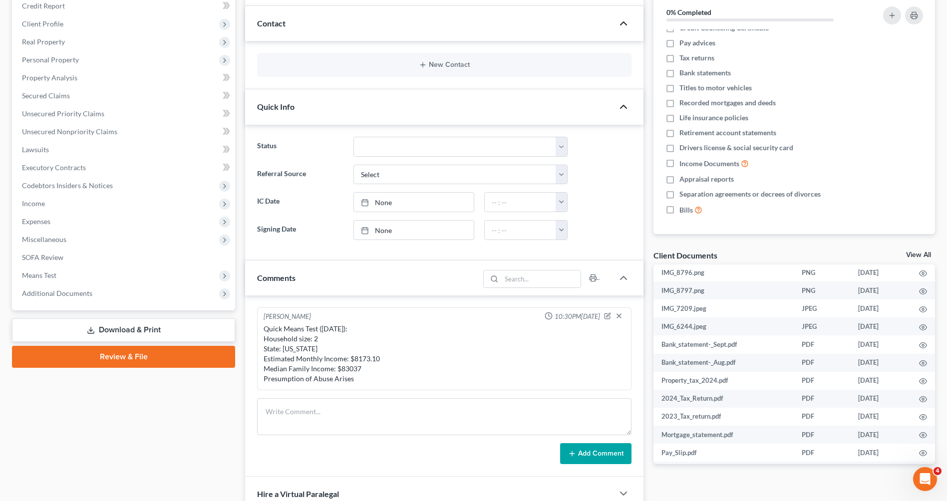
click at [623, 113] on div at bounding box center [628, 107] width 30 height 20
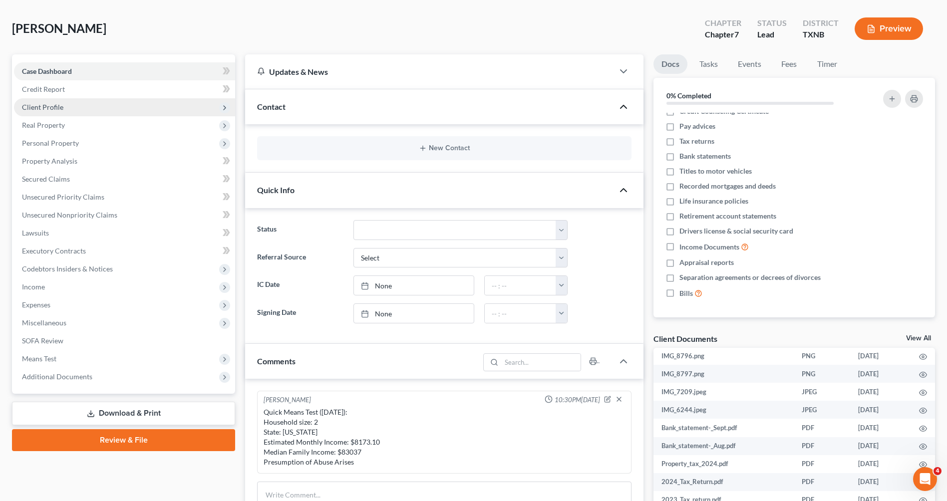
click at [46, 106] on span "Client Profile" at bounding box center [42, 107] width 41 height 8
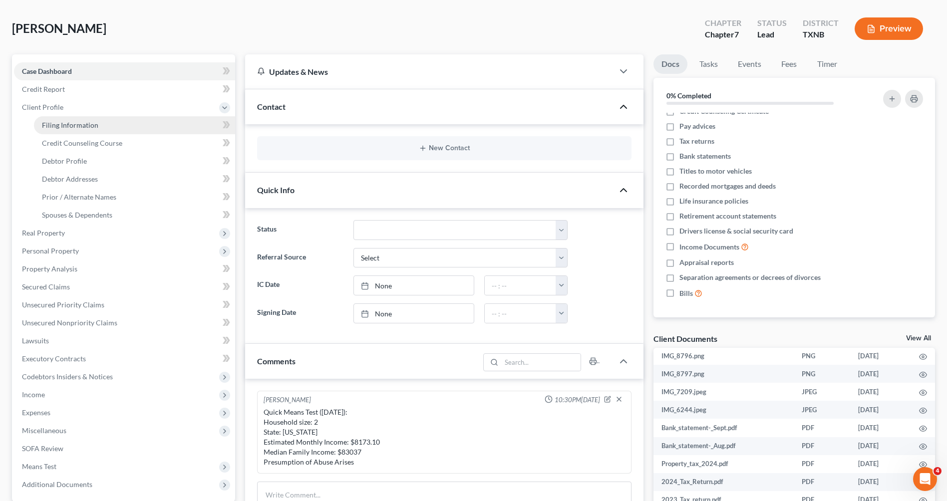
click at [56, 125] on span "Filing Information" at bounding box center [70, 125] width 56 height 8
select select "1"
select select "0"
select select "78"
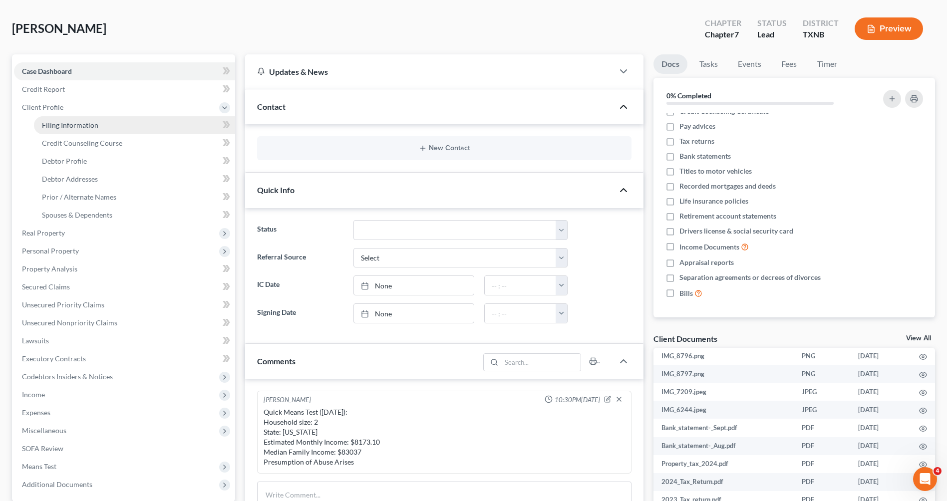
select select "0"
select select "45"
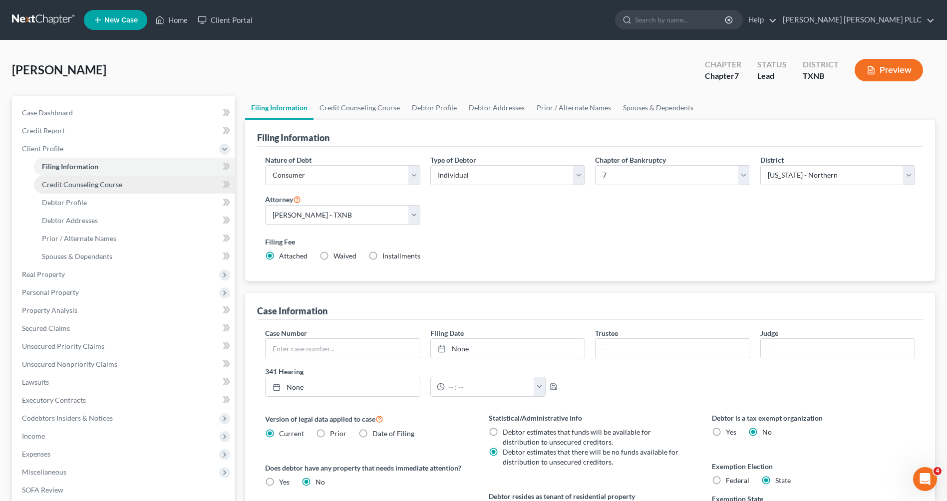
click at [66, 182] on span "Credit Counseling Course" at bounding box center [82, 184] width 80 height 8
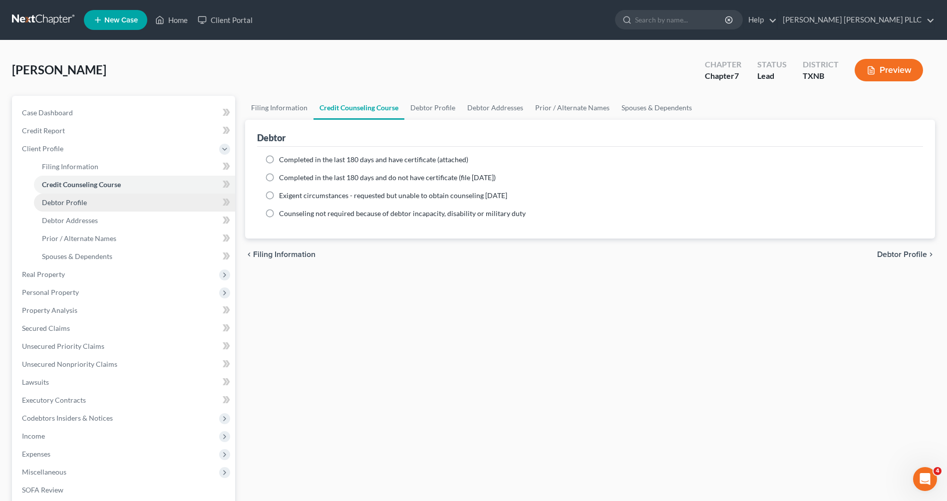
click at [64, 204] on span "Debtor Profile" at bounding box center [64, 202] width 45 height 8
select select "0"
select select "1"
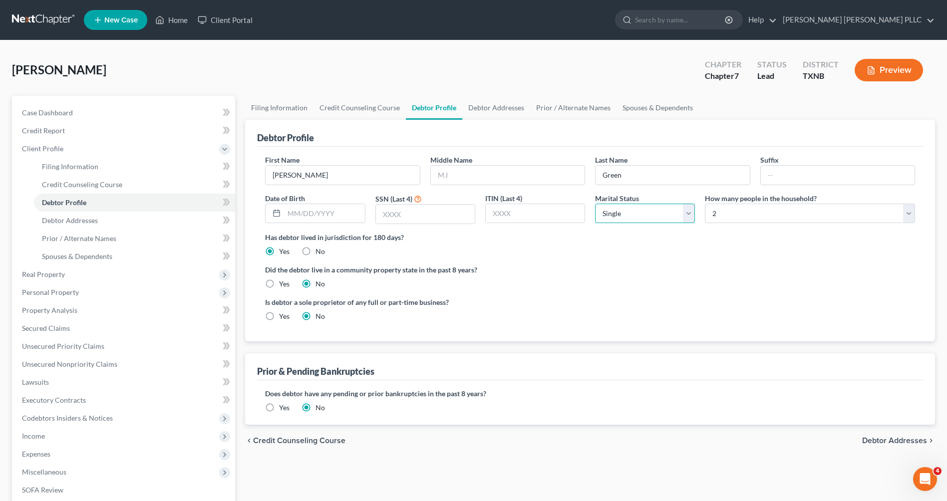
click at [687, 212] on select "Select Single Married Separated Divorced Widowed" at bounding box center [645, 214] width 100 height 20
select select "1"
click at [595, 204] on select "Select Single Married Separated Divorced Widowed" at bounding box center [645, 214] width 100 height 20
click at [75, 221] on span "Debtor Addresses" at bounding box center [70, 220] width 56 height 8
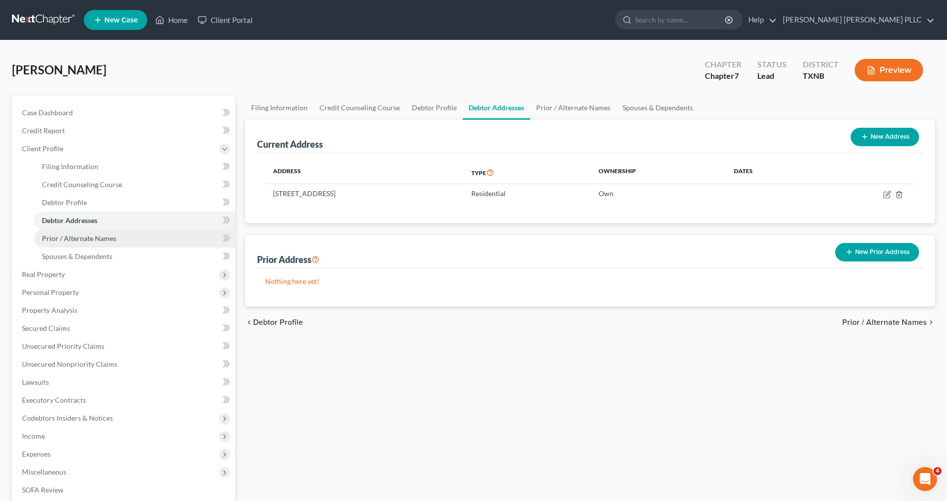
click at [70, 239] on span "Prior / Alternate Names" at bounding box center [79, 238] width 74 height 8
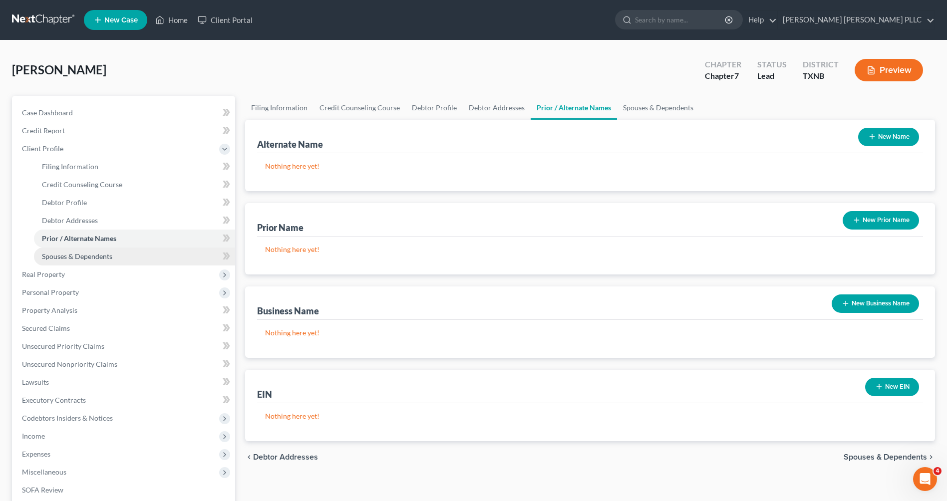
click at [70, 260] on span "Spouses & Dependents" at bounding box center [77, 256] width 70 height 8
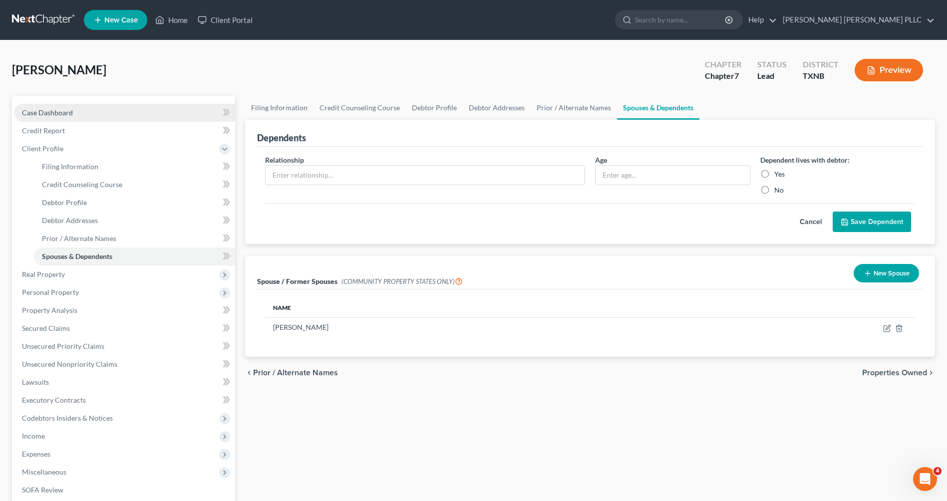
click at [47, 113] on span "Case Dashboard" at bounding box center [47, 112] width 51 height 8
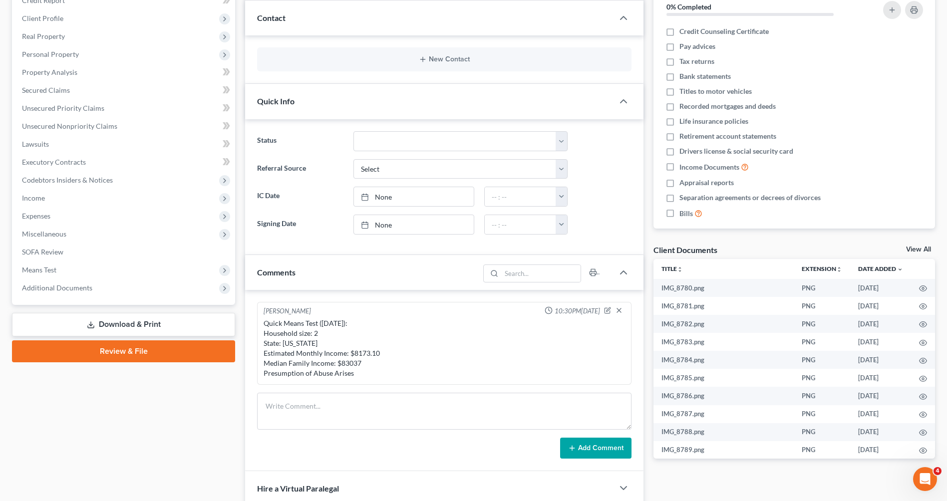
scroll to position [5, 0]
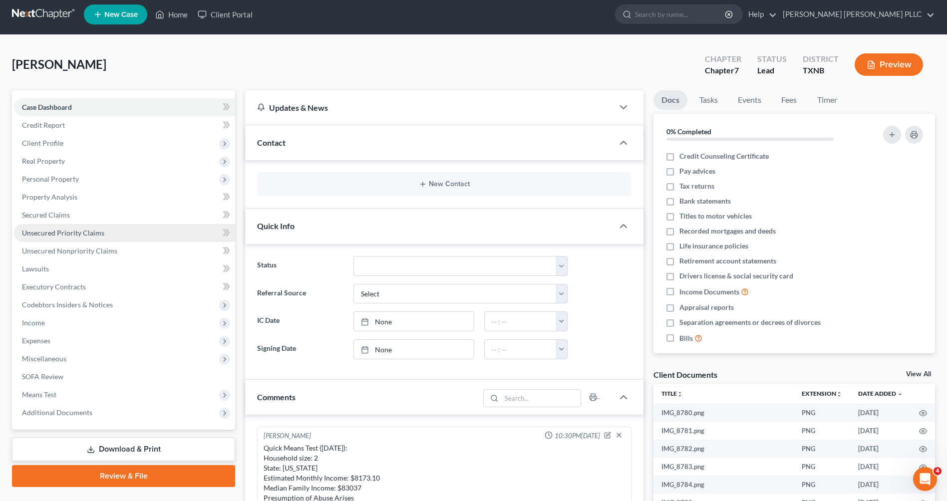
click at [72, 234] on span "Unsecured Priority Claims" at bounding box center [63, 233] width 82 height 8
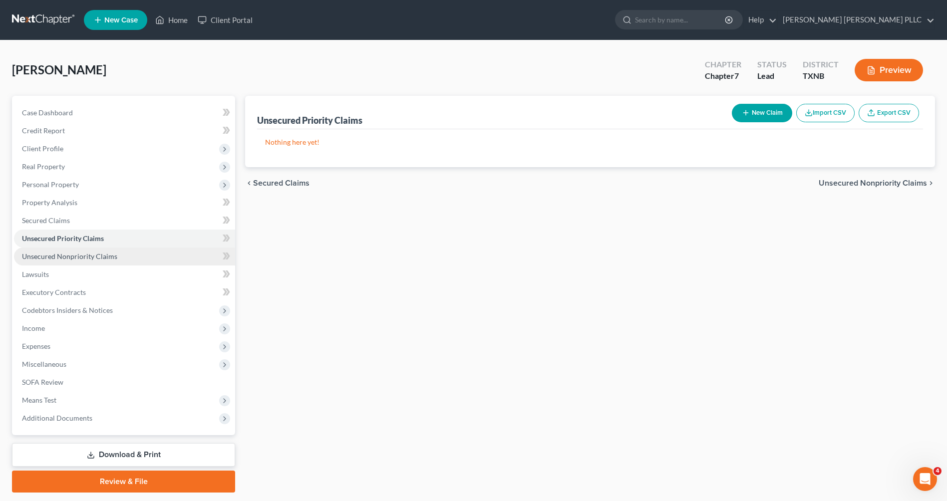
click at [70, 251] on link "Unsecured Nonpriority Claims" at bounding box center [124, 257] width 221 height 18
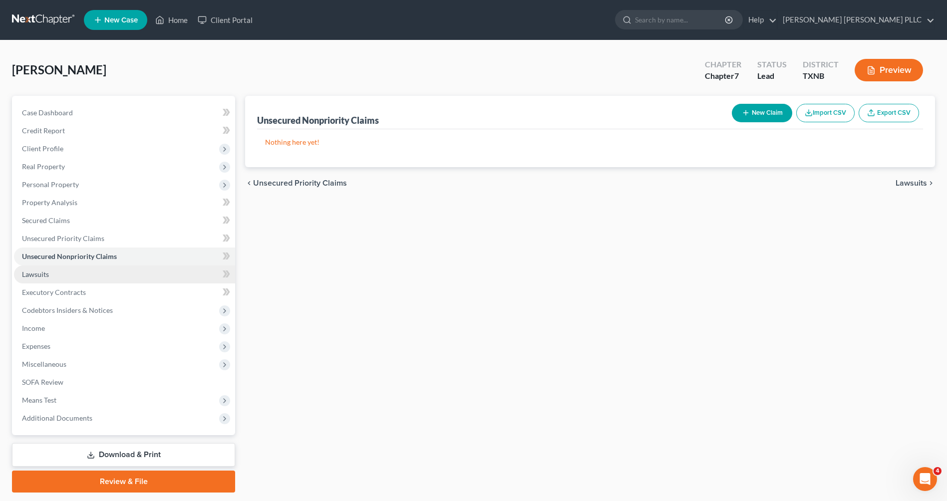
click at [39, 275] on span "Lawsuits" at bounding box center [35, 274] width 27 height 8
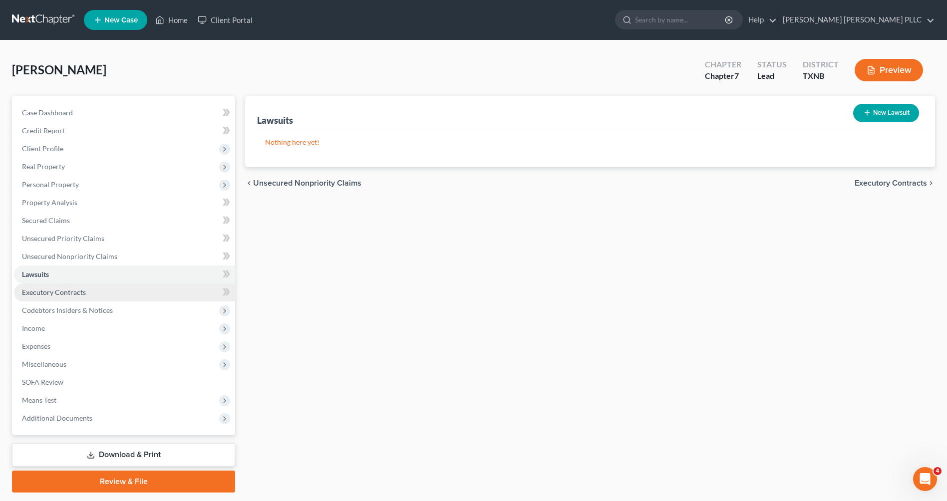
click at [55, 290] on span "Executory Contracts" at bounding box center [54, 292] width 64 height 8
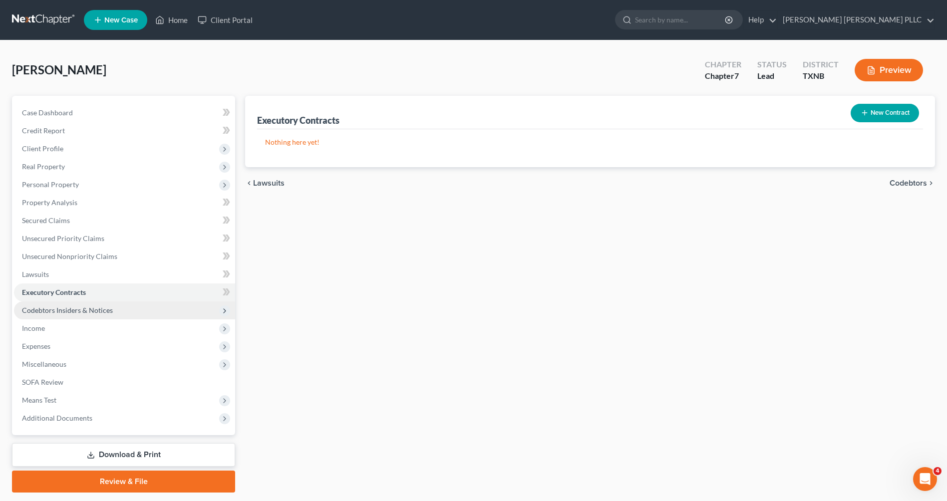
click at [55, 312] on span "Codebtors Insiders & Notices" at bounding box center [67, 310] width 91 height 8
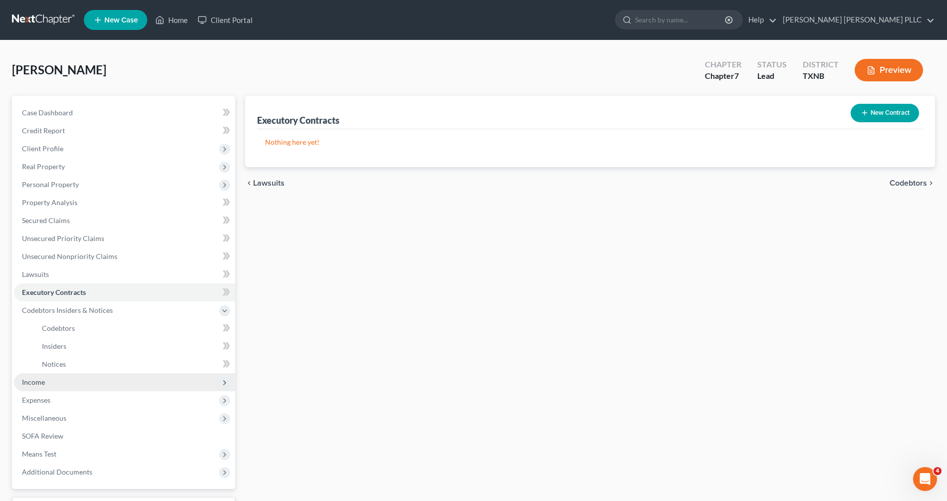
click at [36, 383] on span "Income" at bounding box center [33, 382] width 23 height 8
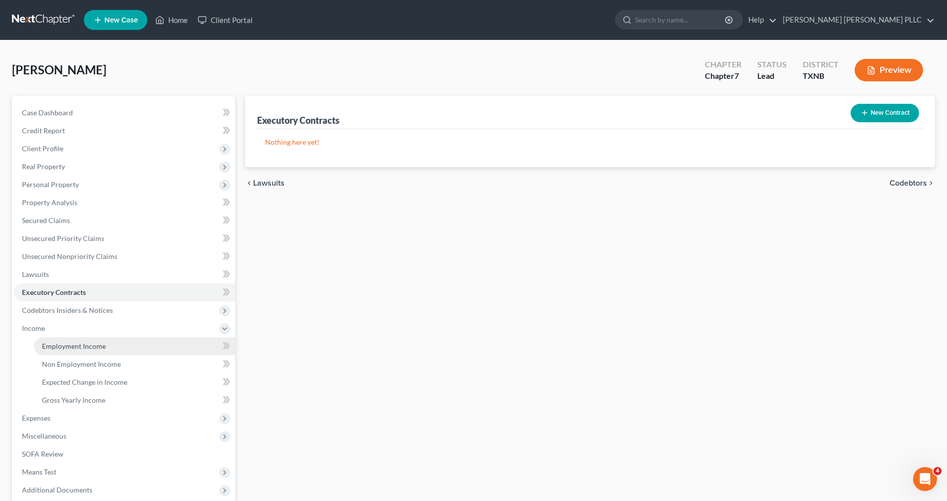
click at [71, 346] on span "Employment Income" at bounding box center [74, 346] width 64 height 8
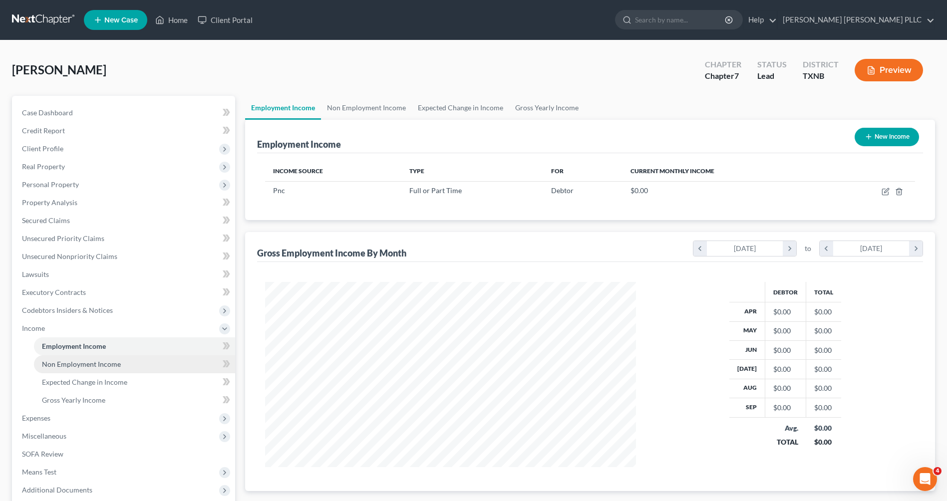
click at [78, 363] on span "Non Employment Income" at bounding box center [81, 364] width 79 height 8
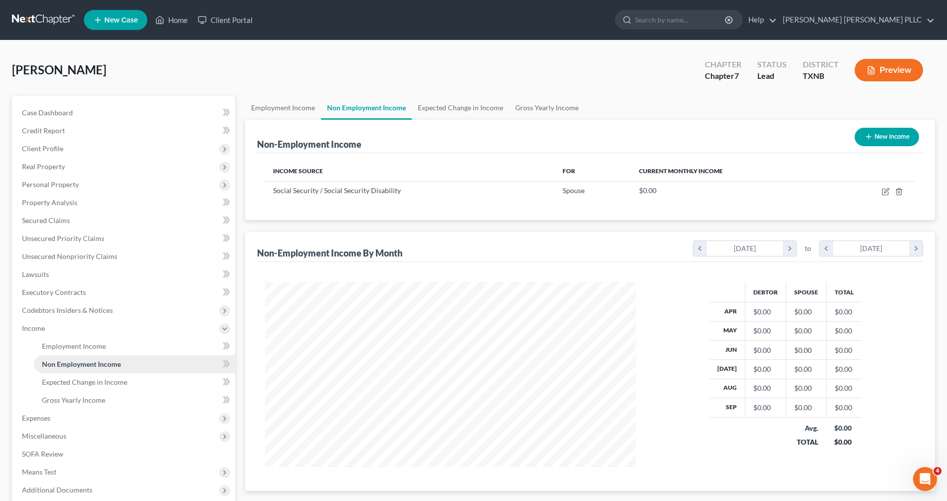
scroll to position [185, 390]
click at [77, 341] on link "Employment Income" at bounding box center [134, 346] width 201 height 18
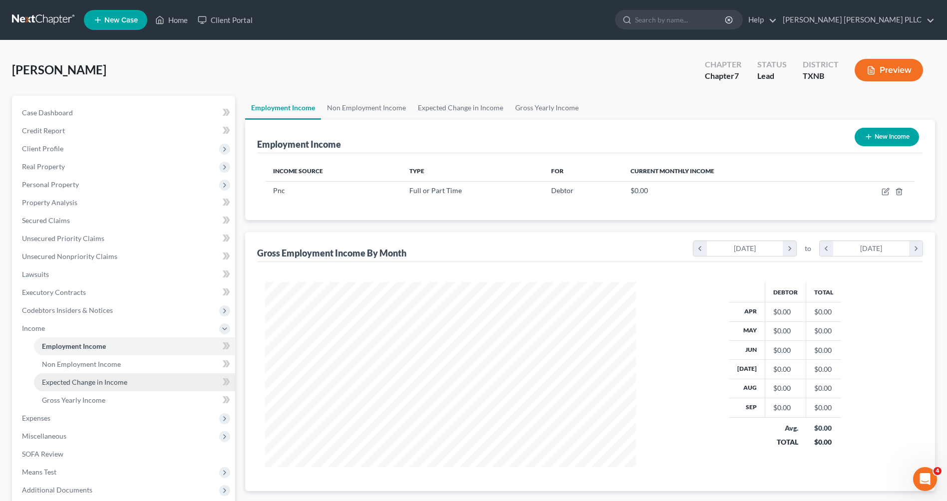
scroll to position [185, 390]
click at [78, 382] on span "Expected Change in Income" at bounding box center [84, 382] width 85 height 8
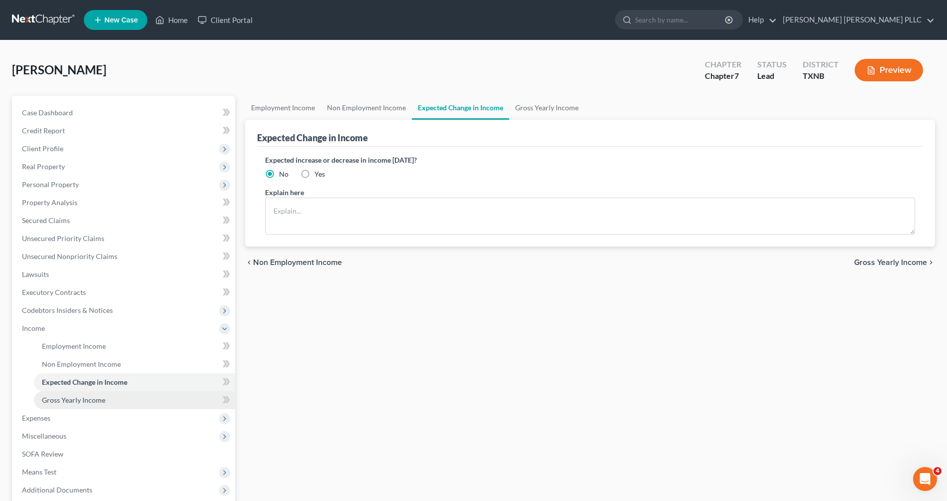
click at [78, 404] on span "Gross Yearly Income" at bounding box center [73, 400] width 63 height 8
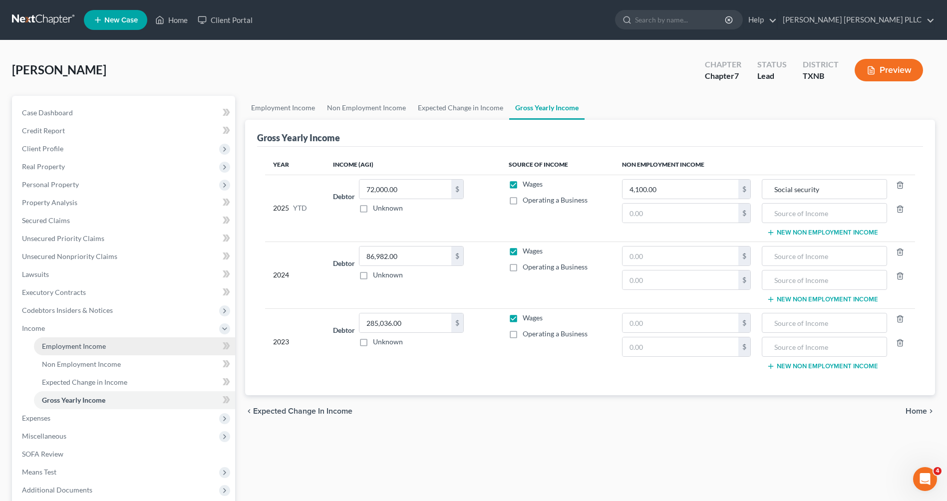
drag, startPoint x: 77, startPoint y: 348, endPoint x: 90, endPoint y: 350, distance: 13.6
click at [77, 348] on span "Employment Income" at bounding box center [74, 346] width 64 height 8
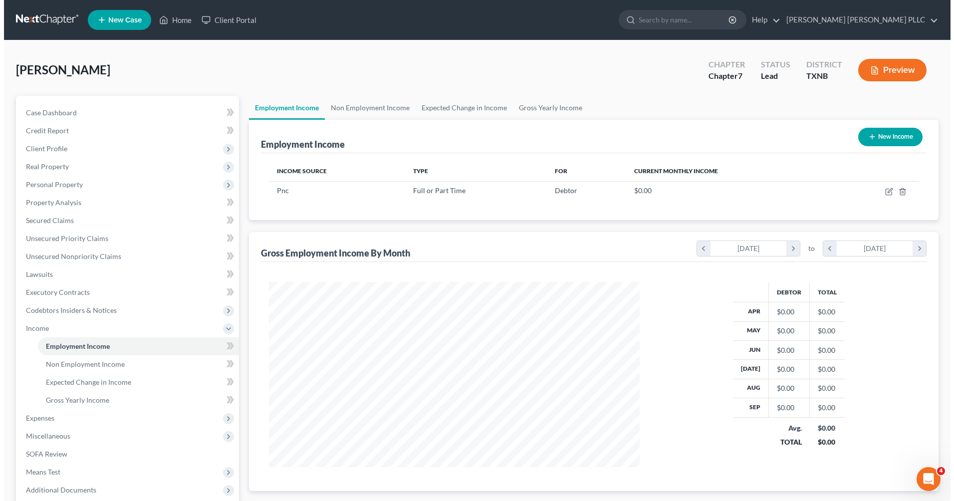
scroll to position [185, 390]
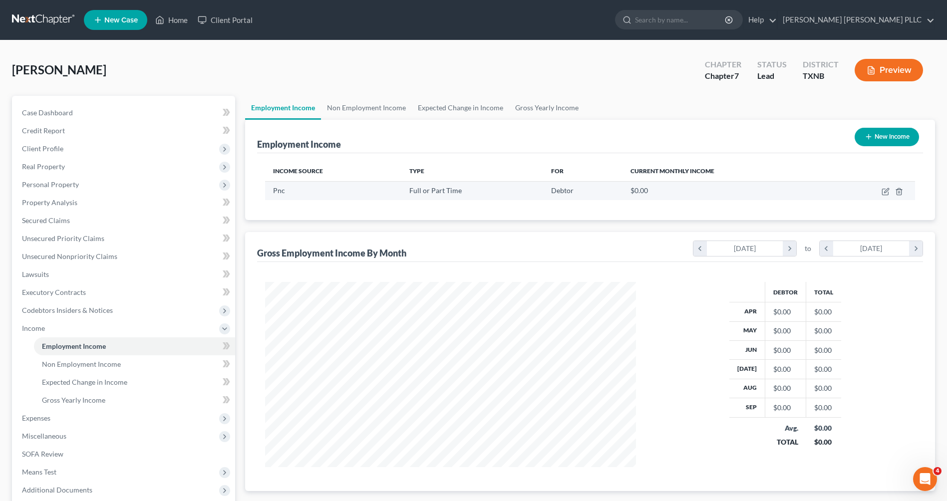
click at [661, 191] on div "$0.00" at bounding box center [725, 191] width 191 height 10
click at [885, 193] on icon "button" at bounding box center [886, 190] width 4 height 4
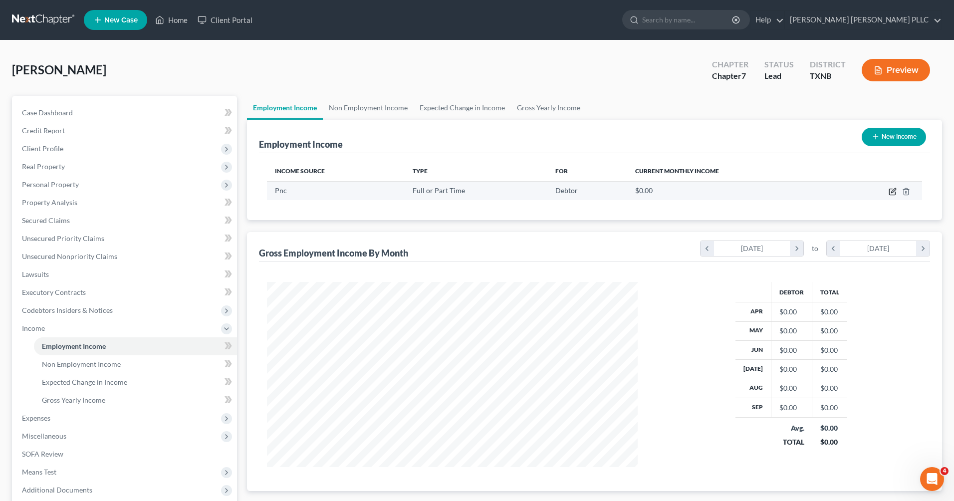
select select "0"
select select "17"
select select "2"
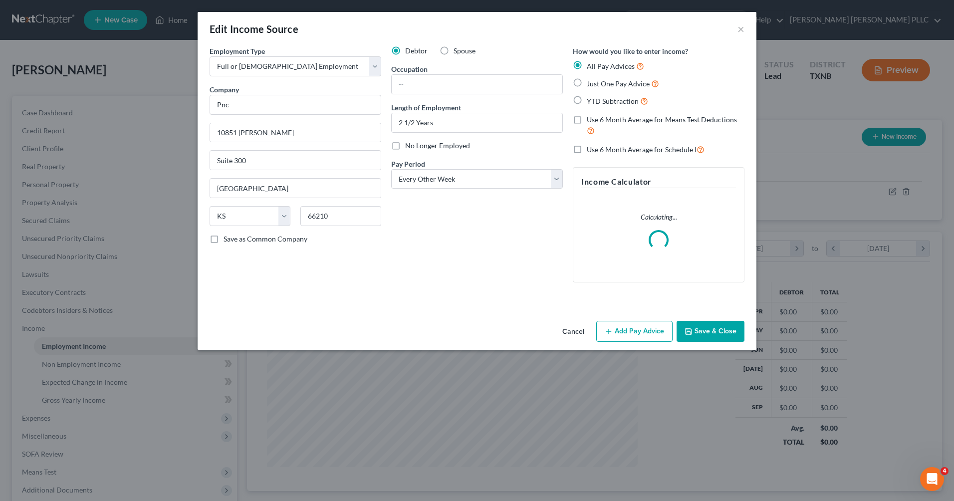
scroll to position [187, 394]
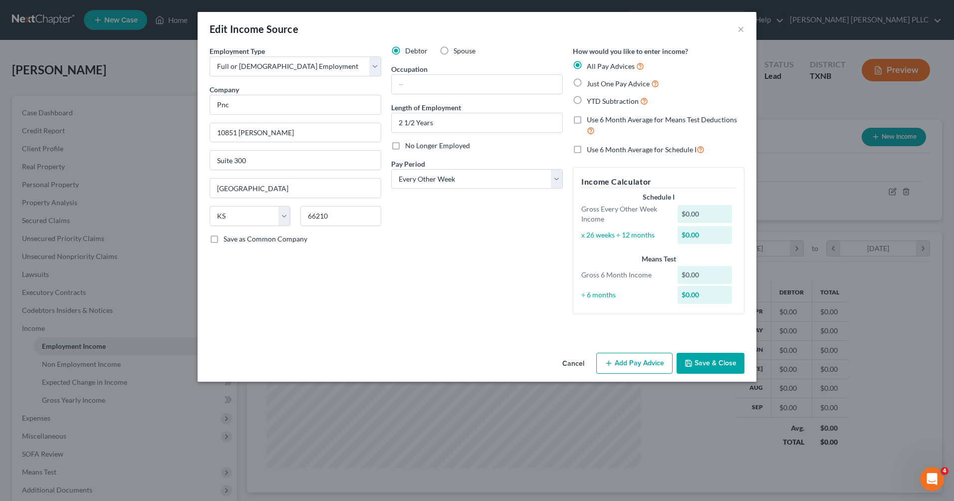
click at [695, 215] on div "$0.00" at bounding box center [705, 214] width 55 height 18
click at [696, 215] on div "$0.00" at bounding box center [705, 214] width 55 height 18
click at [699, 215] on div "$0.00" at bounding box center [705, 214] width 55 height 18
click at [688, 214] on div "$0.00" at bounding box center [705, 214] width 55 height 18
click at [686, 214] on div "$0.00" at bounding box center [705, 214] width 55 height 18
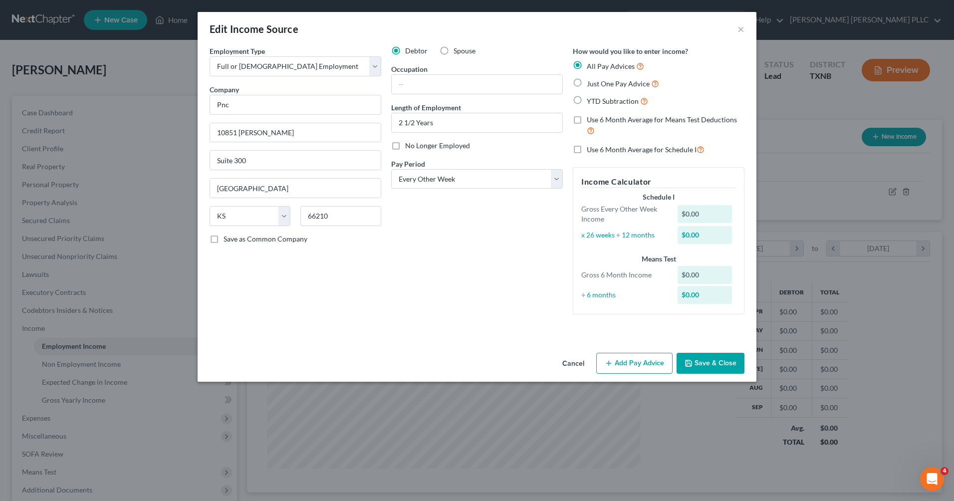
click at [701, 214] on div "$0.00" at bounding box center [705, 214] width 55 height 18
click at [685, 215] on div "$0.00" at bounding box center [705, 214] width 55 height 18
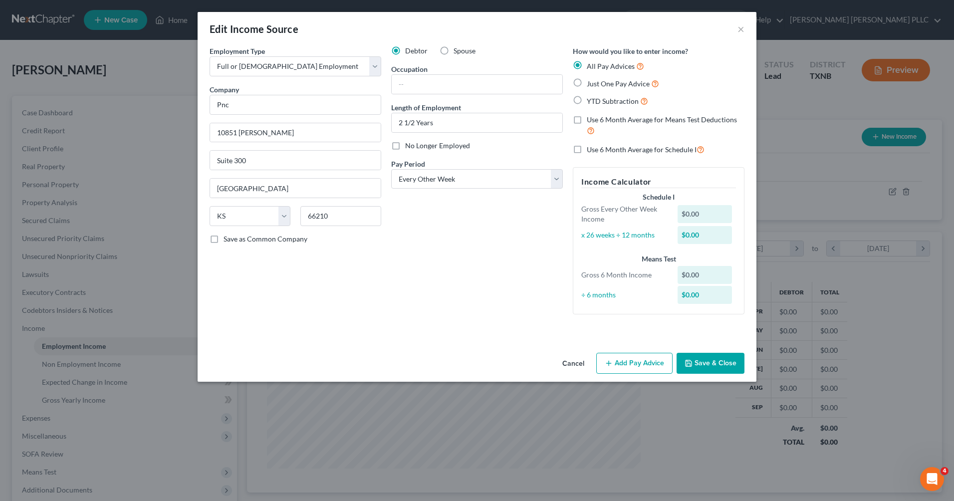
click at [671, 193] on div "Schedule I" at bounding box center [658, 197] width 155 height 10
click at [636, 362] on button "Add Pay Advice" at bounding box center [634, 363] width 76 height 21
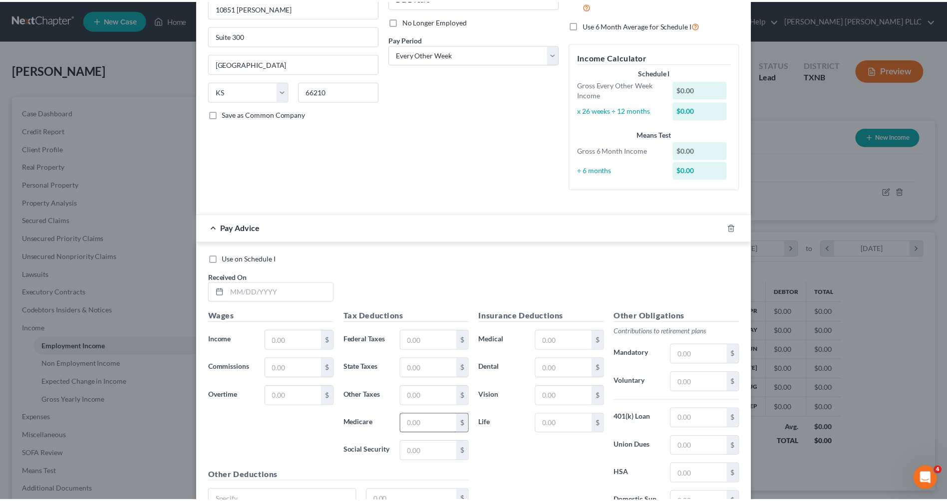
scroll to position [208, 0]
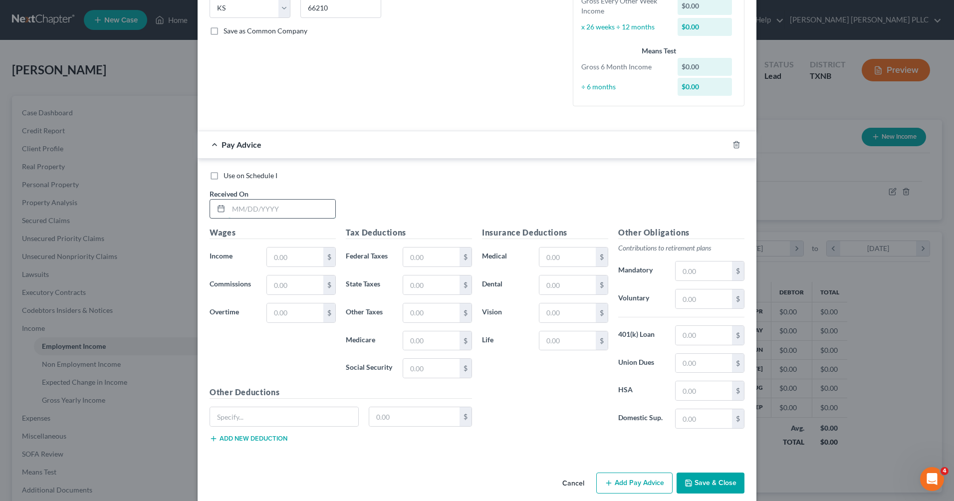
click at [255, 207] on input "text" at bounding box center [282, 209] width 107 height 19
type input "10052025"
click at [301, 254] on input "text" at bounding box center [295, 257] width 56 height 19
type input "3"
type input "4038.37"
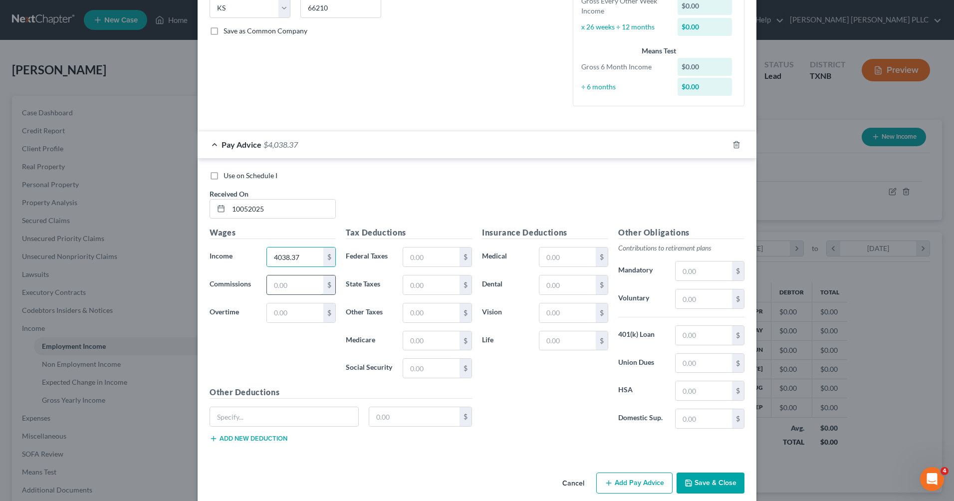
click at [303, 285] on input "text" at bounding box center [295, 284] width 56 height 19
click at [424, 258] on input "text" at bounding box center [431, 257] width 56 height 19
type input "574.68"
click at [428, 341] on input "text" at bounding box center [431, 340] width 56 height 19
type input "56.83"
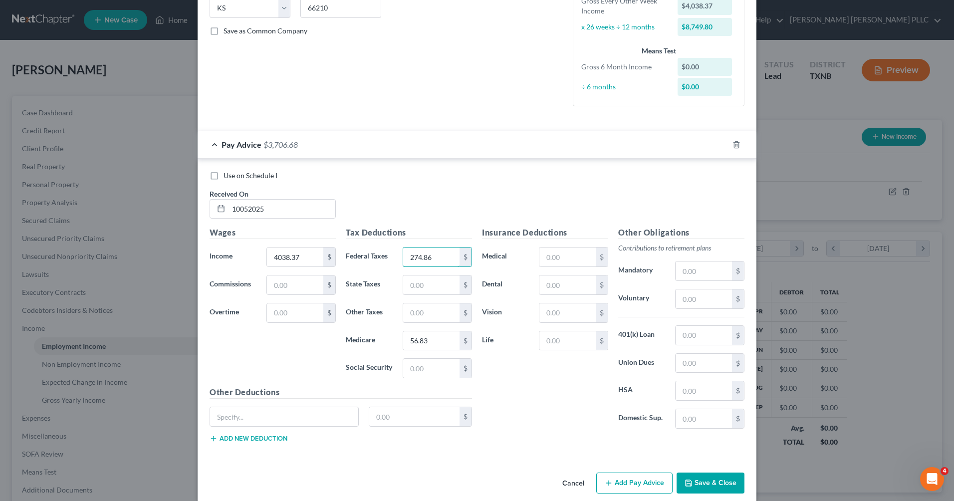
type input "274.86"
click at [425, 369] on input "text" at bounding box center [431, 368] width 56 height 19
type input "242.98"
type input "274.87"
click at [549, 261] on input "text" at bounding box center [568, 257] width 56 height 19
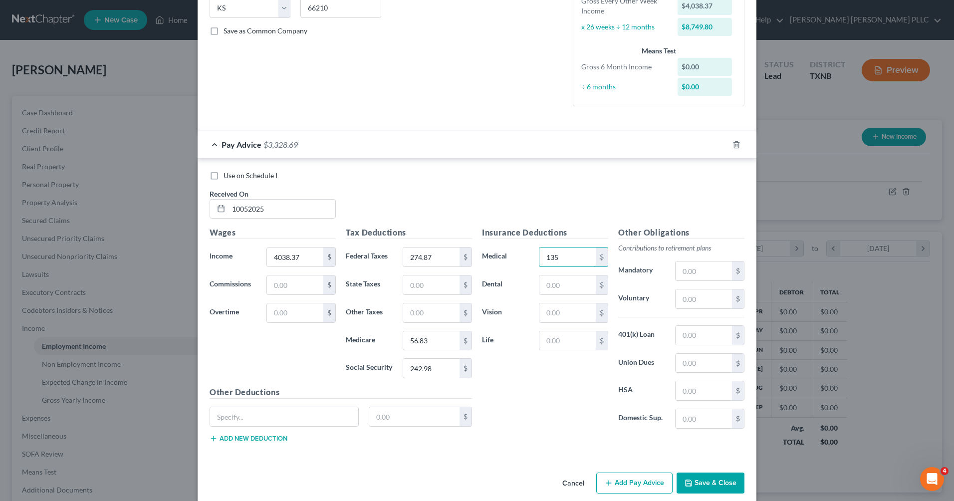
type input "135"
click at [559, 290] on input "text" at bounding box center [568, 284] width 56 height 19
type input "16.57"
click at [692, 301] on input "text" at bounding box center [704, 298] width 56 height 19
type input "161.54"
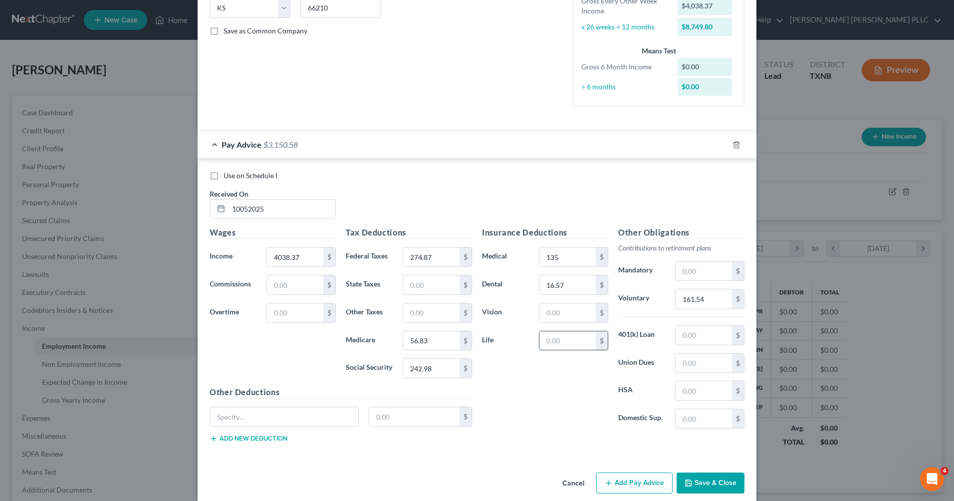
click at [558, 340] on input "text" at bounding box center [568, 340] width 56 height 19
type input "32.24"
click at [702, 481] on button "Save & Close" at bounding box center [711, 483] width 68 height 21
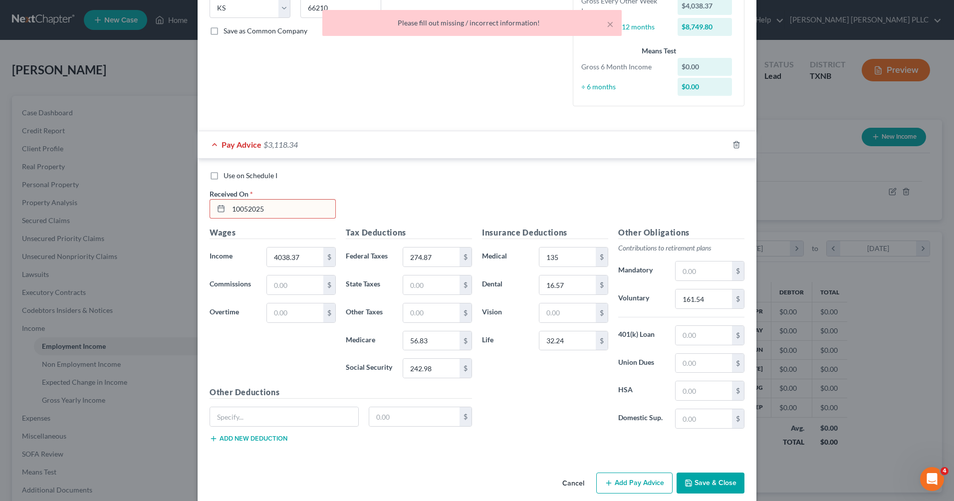
click at [235, 210] on input "10052025" at bounding box center [282, 209] width 107 height 19
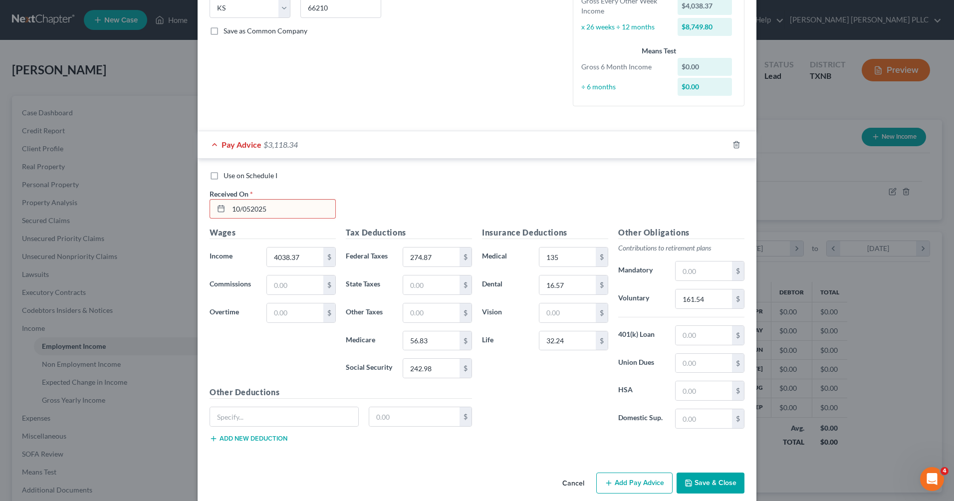
click at [245, 209] on input "10/052025" at bounding box center [282, 209] width 107 height 19
click at [247, 209] on input "10/052025" at bounding box center [282, 209] width 107 height 19
type input "10/05/2025"
click at [701, 484] on button "Save & Close" at bounding box center [711, 483] width 68 height 21
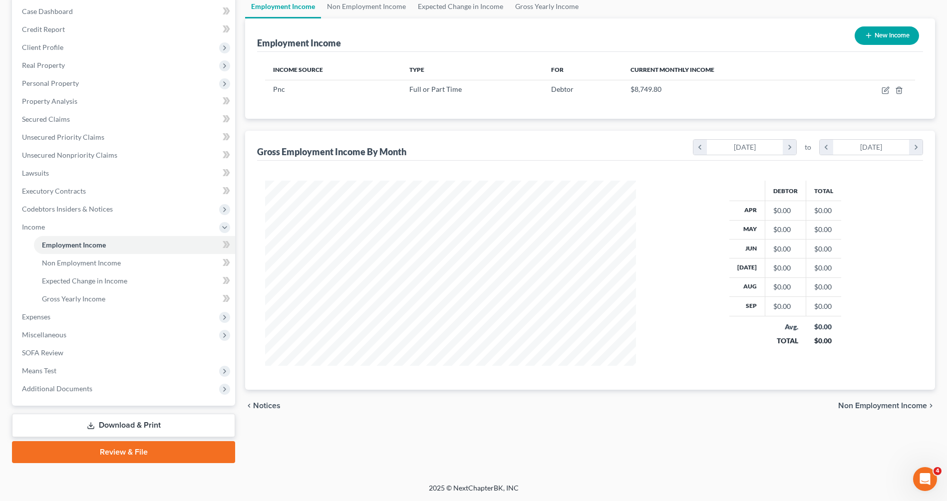
scroll to position [0, 0]
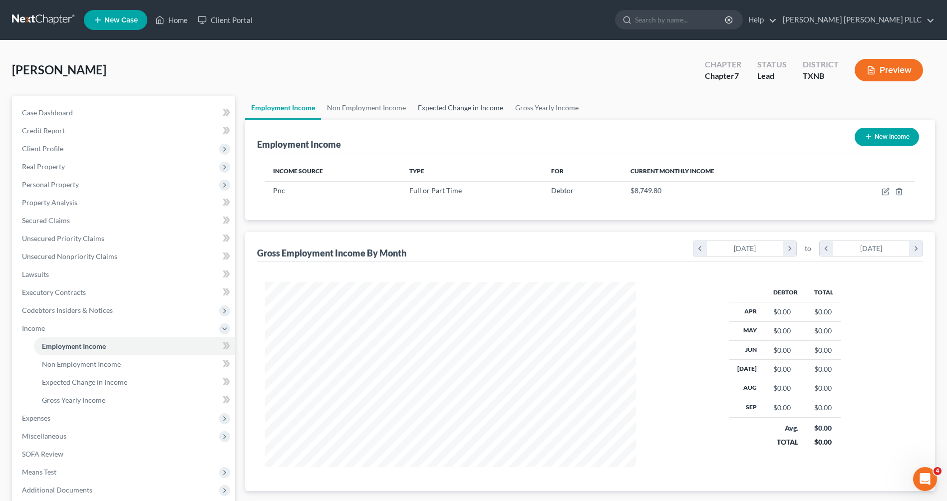
click at [468, 107] on link "Expected Change in Income" at bounding box center [460, 108] width 97 height 24
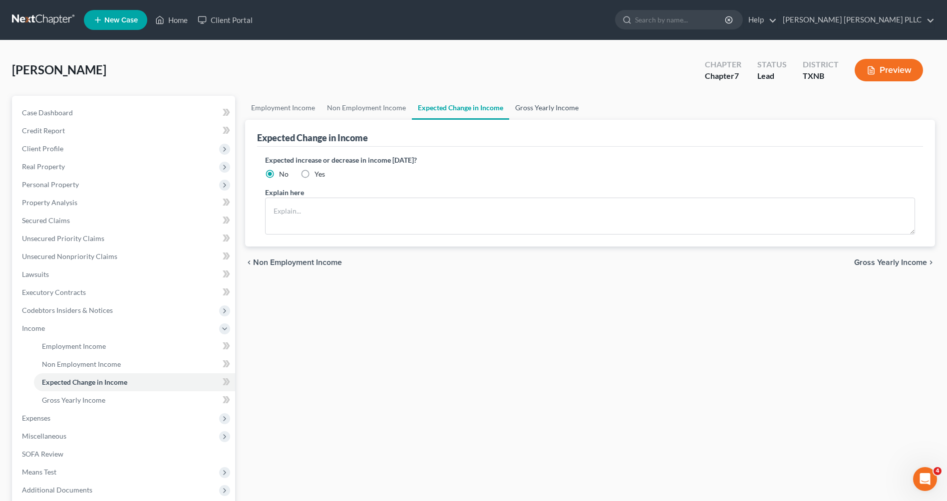
click at [545, 108] on link "Gross Yearly Income" at bounding box center [546, 108] width 75 height 24
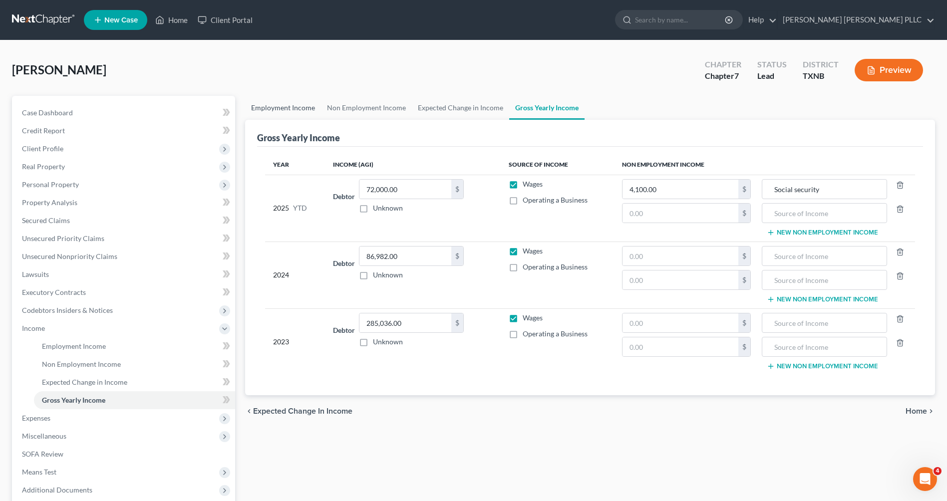
click at [300, 108] on link "Employment Income" at bounding box center [283, 108] width 76 height 24
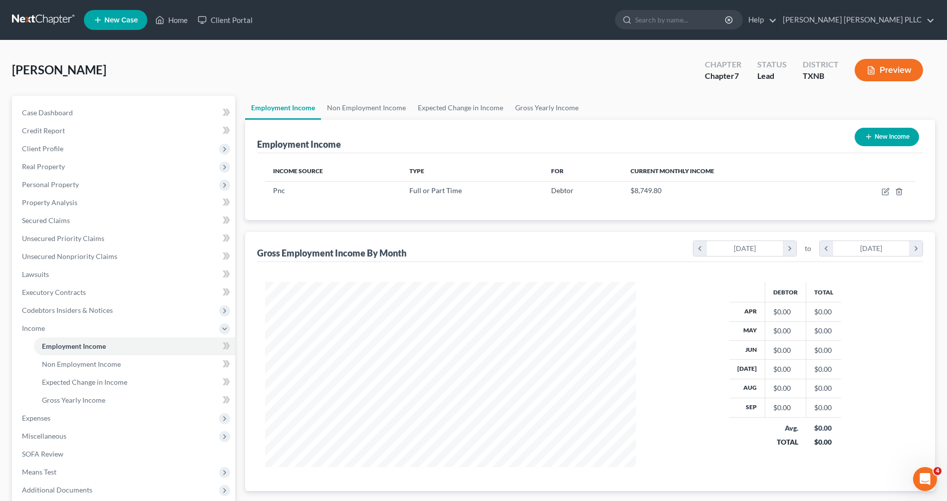
scroll to position [83, 0]
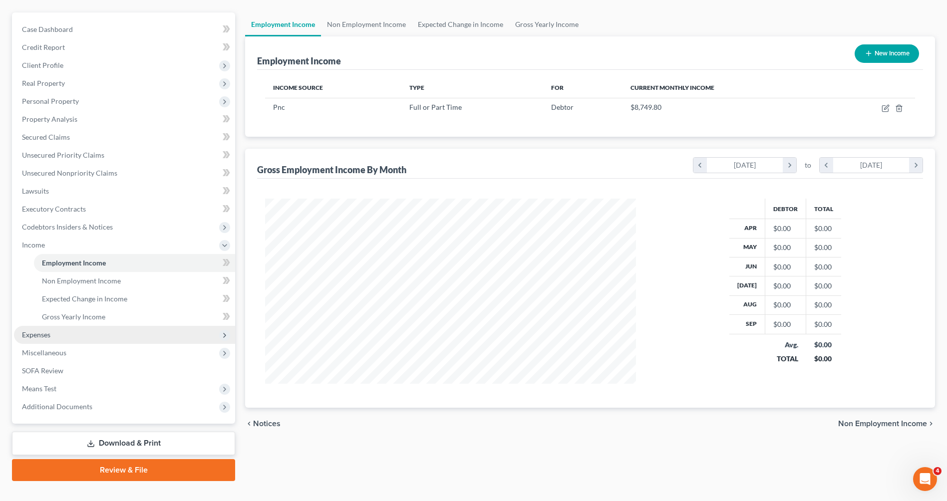
click at [48, 335] on span "Expenses" at bounding box center [36, 334] width 28 height 8
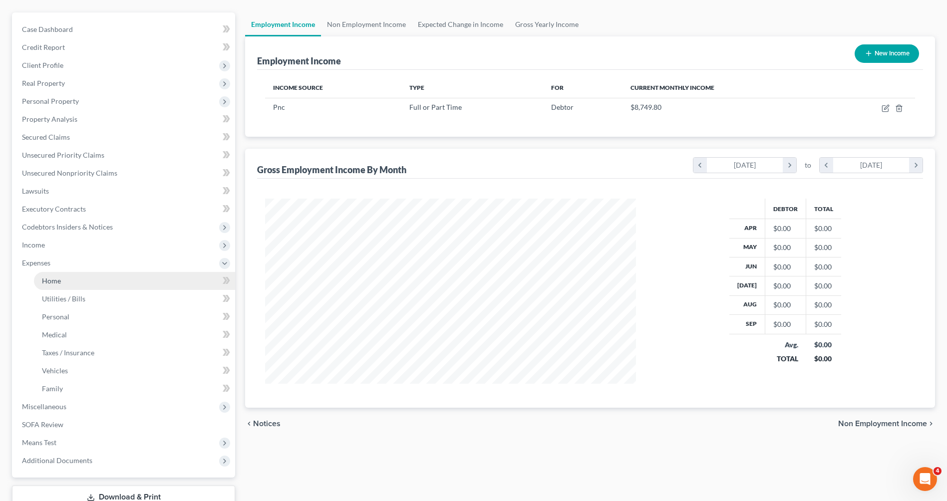
click at [55, 275] on link "Home" at bounding box center [134, 281] width 201 height 18
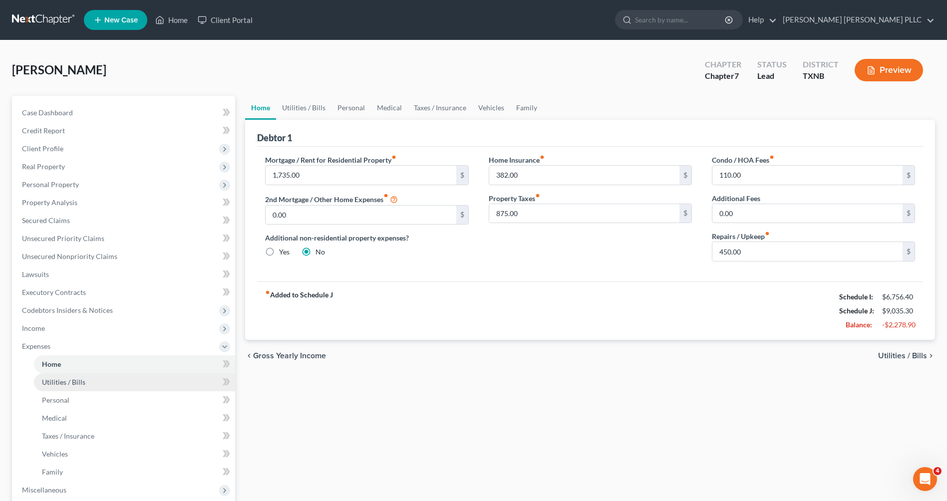
click at [57, 384] on span "Utilities / Bills" at bounding box center [63, 382] width 43 height 8
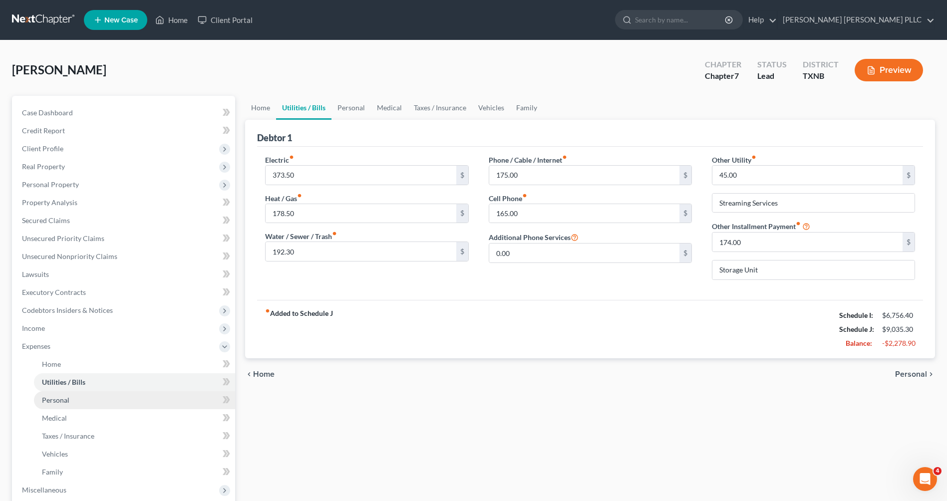
click at [65, 403] on span "Personal" at bounding box center [55, 400] width 27 height 8
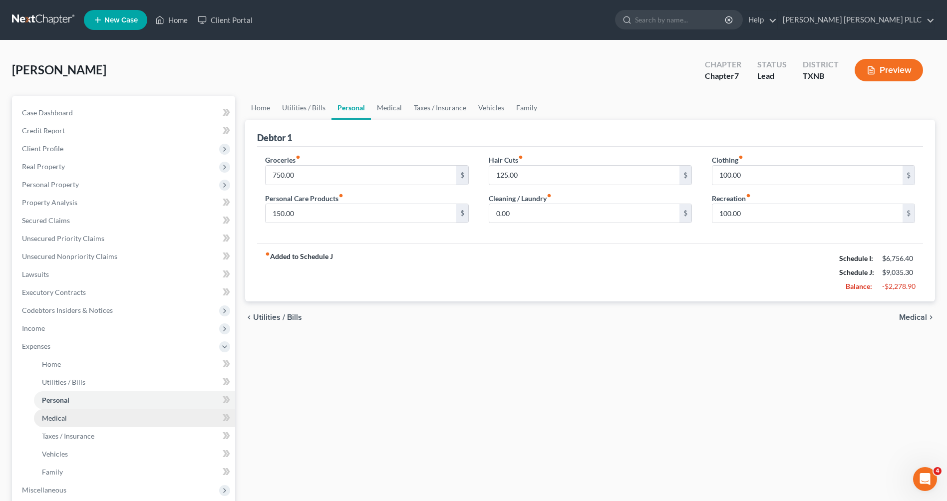
click at [56, 418] on span "Medical" at bounding box center [54, 418] width 25 height 8
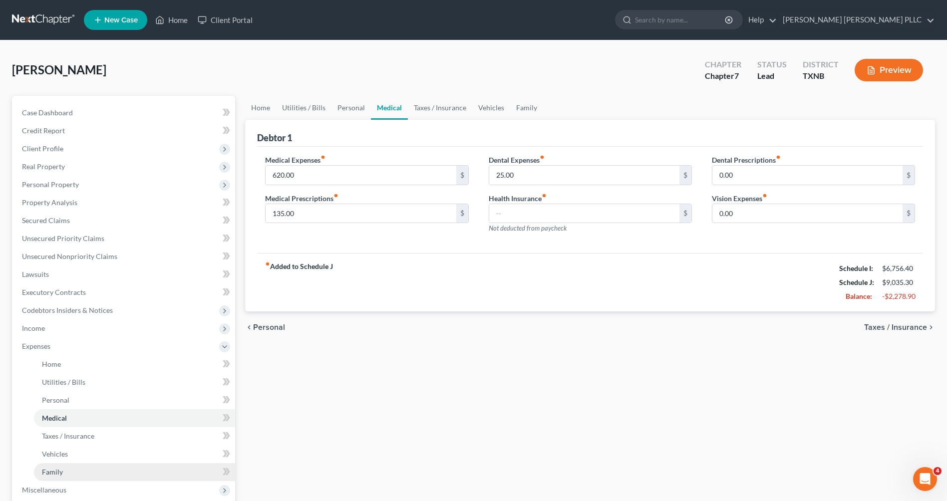
click at [52, 475] on span "Family" at bounding box center [52, 472] width 21 height 8
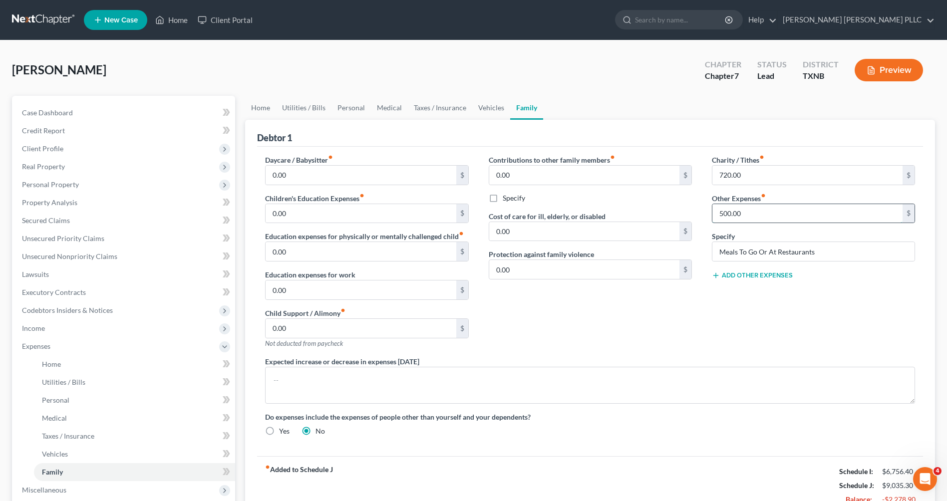
click at [723, 211] on input "500.00" at bounding box center [807, 213] width 190 height 19
click at [722, 212] on input "500.00" at bounding box center [807, 213] width 190 height 19
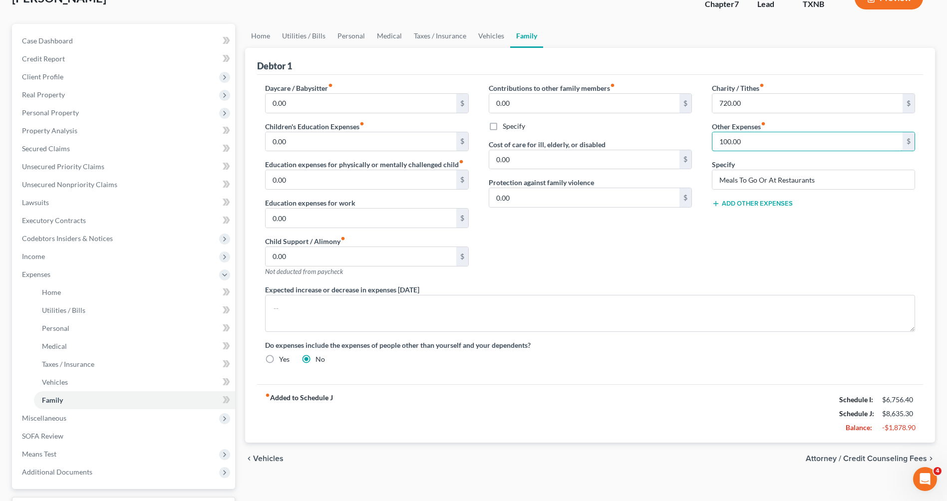
scroll to position [30, 0]
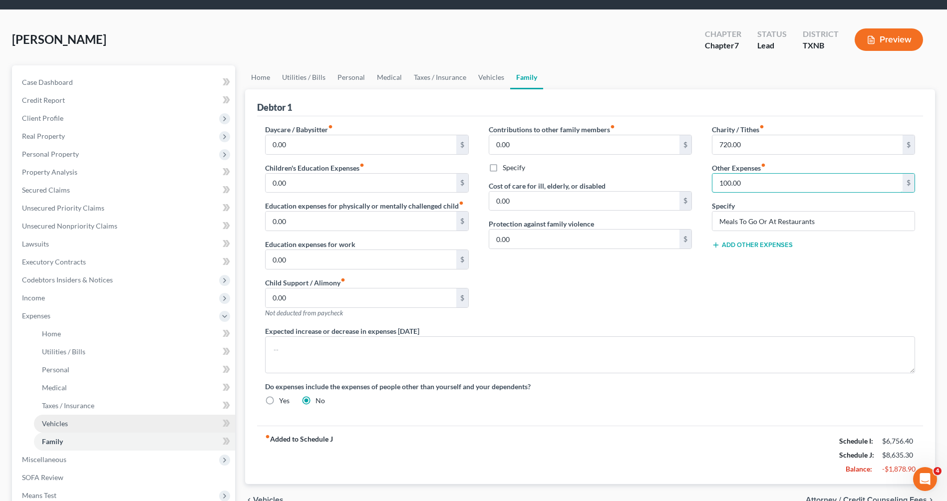
type input "100.00"
click at [68, 423] on link "Vehicles" at bounding box center [134, 424] width 201 height 18
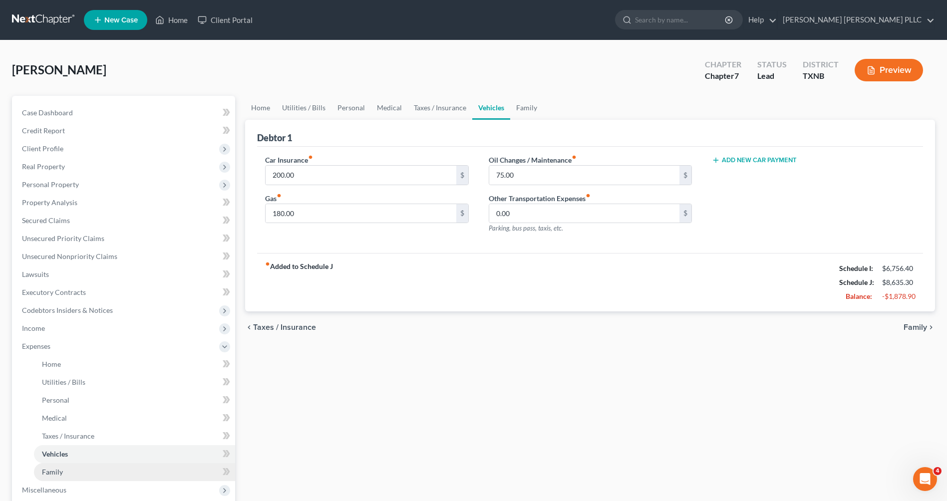
click at [58, 472] on span "Family" at bounding box center [52, 472] width 21 height 8
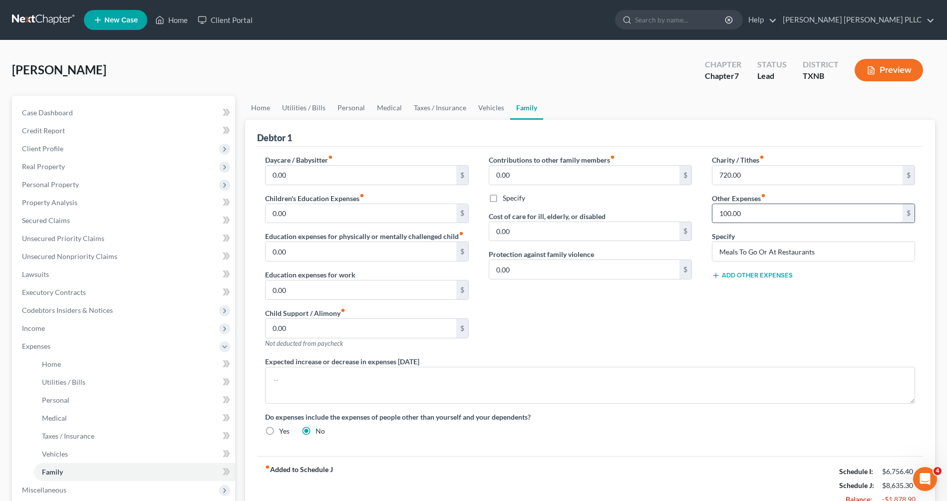
click at [724, 215] on input "100.00" at bounding box center [807, 213] width 190 height 19
type input "200.00"
click at [643, 325] on div "Contributions to other family members fiber_manual_record 0.00 $ Specify Cost o…" at bounding box center [590, 256] width 223 height 202
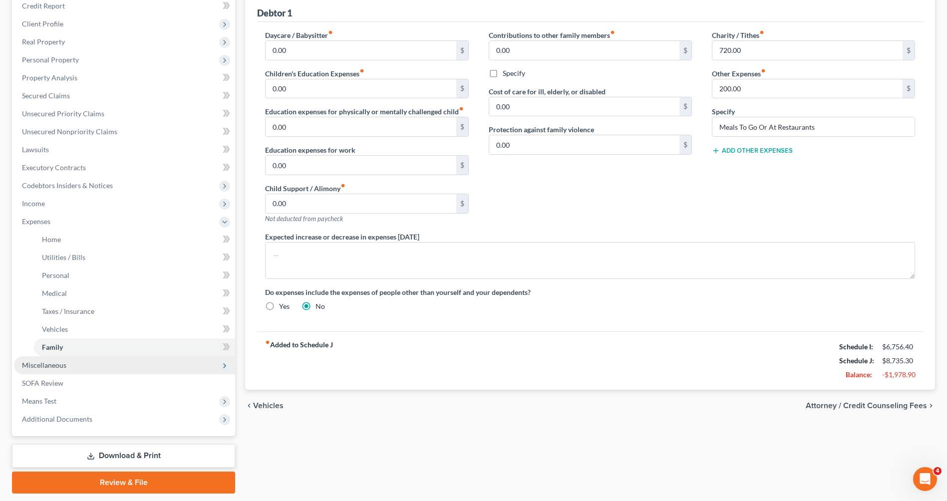
click at [48, 361] on span "Miscellaneous" at bounding box center [44, 365] width 44 height 8
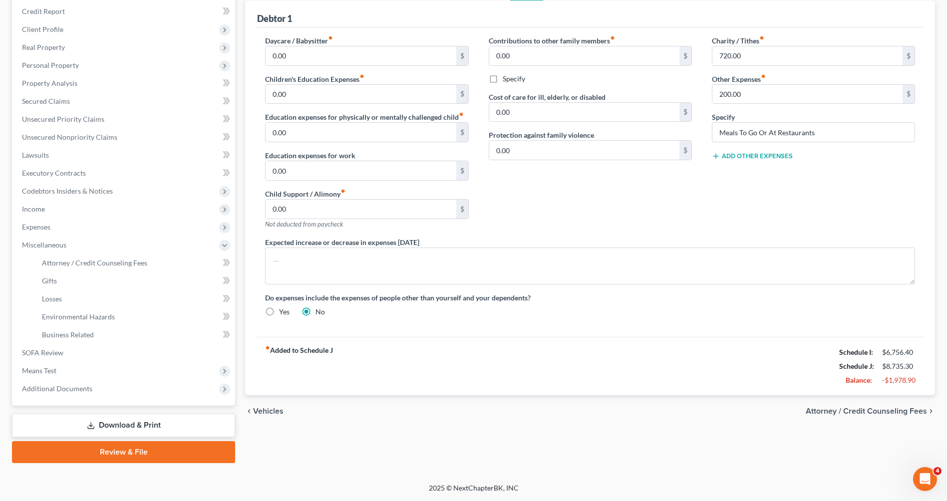
scroll to position [78, 0]
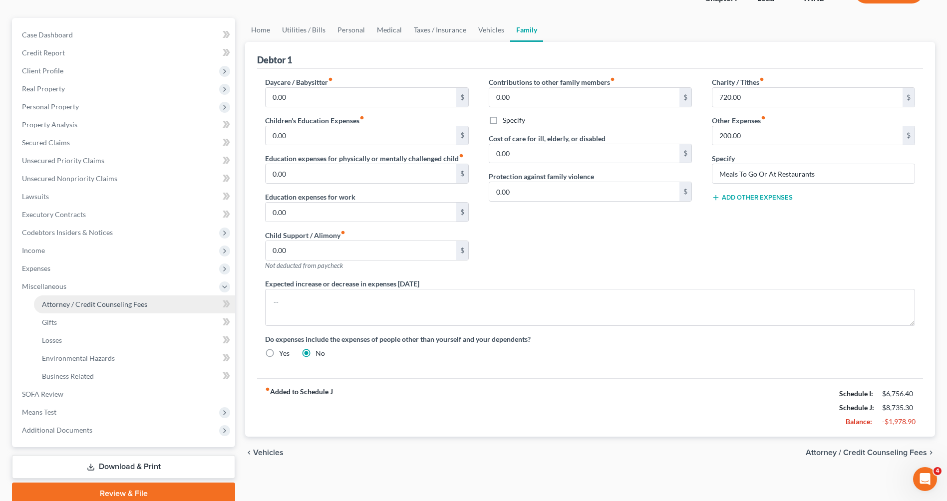
click at [71, 302] on span "Attorney / Credit Counseling Fees" at bounding box center [94, 304] width 105 height 8
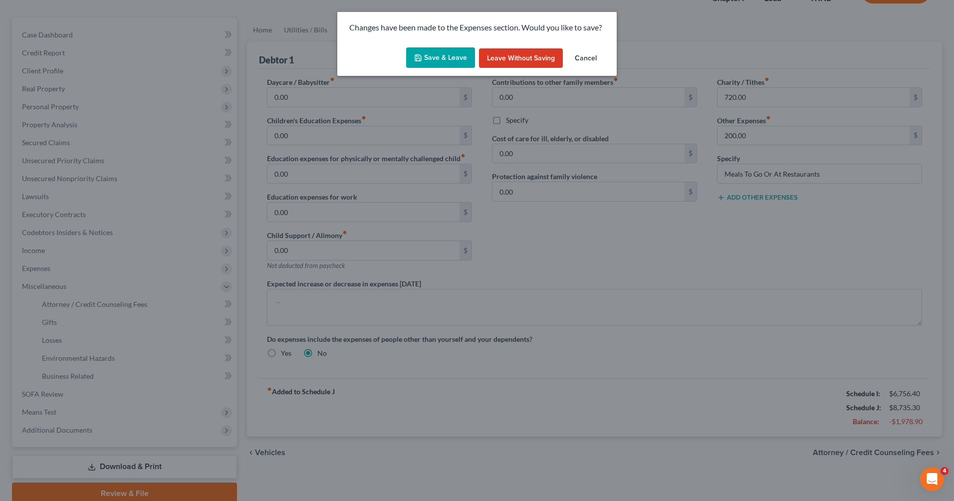
click at [447, 54] on button "Save & Leave" at bounding box center [440, 57] width 69 height 21
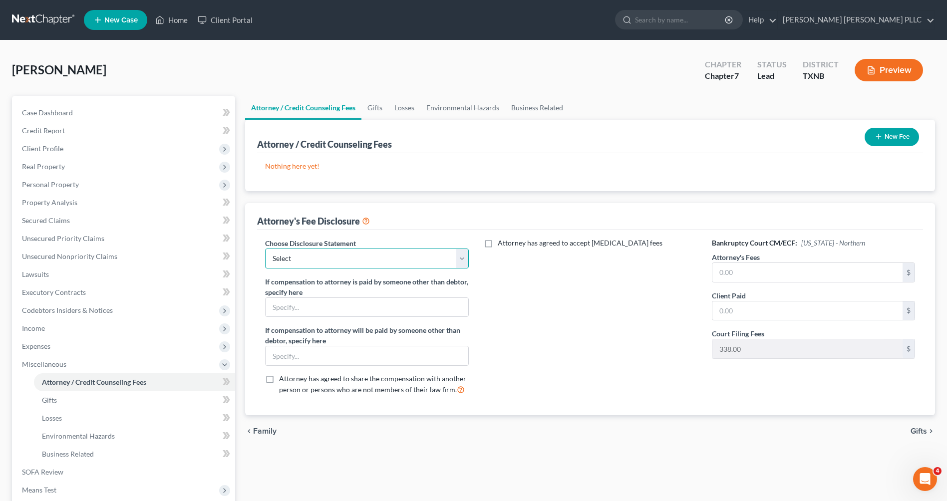
click at [465, 258] on select "Select Johnston Clem Gifford PLLC" at bounding box center [366, 259] width 203 height 20
select select "0"
click at [265, 249] on select "Select Johnston Clem Gifford PLLC" at bounding box center [366, 259] width 203 height 20
click at [800, 274] on input "text" at bounding box center [807, 272] width 190 height 19
type input "1500"
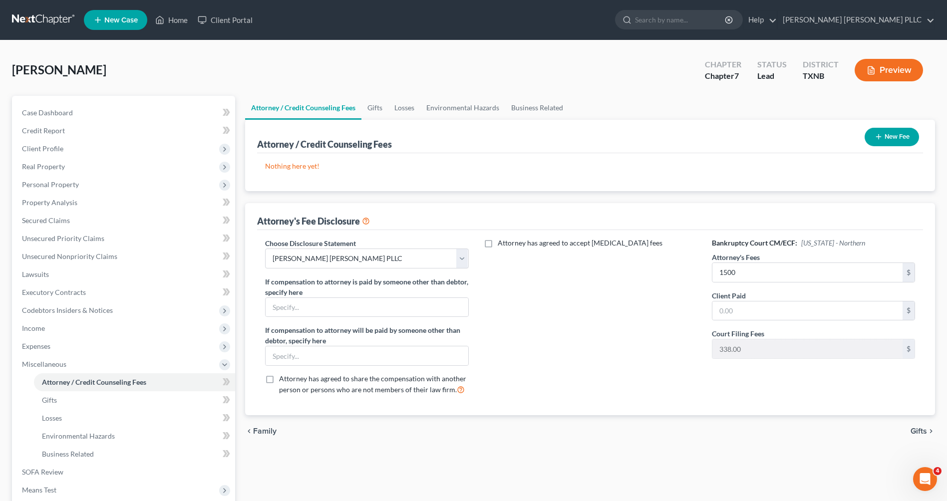
click at [680, 348] on div "Attorney has agreed to accept retainer fees" at bounding box center [590, 320] width 223 height 165
click at [498, 245] on label "Attorney has agreed to accept retainer fees" at bounding box center [580, 243] width 165 height 10
click at [502, 245] on input "Attorney has agreed to accept retainer fees" at bounding box center [505, 241] width 6 height 6
click at [498, 244] on label "Attorney has agreed to accept retainer fees" at bounding box center [580, 243] width 165 height 10
click at [502, 244] on input "Attorney has agreed to accept retainer fees" at bounding box center [505, 241] width 6 height 6
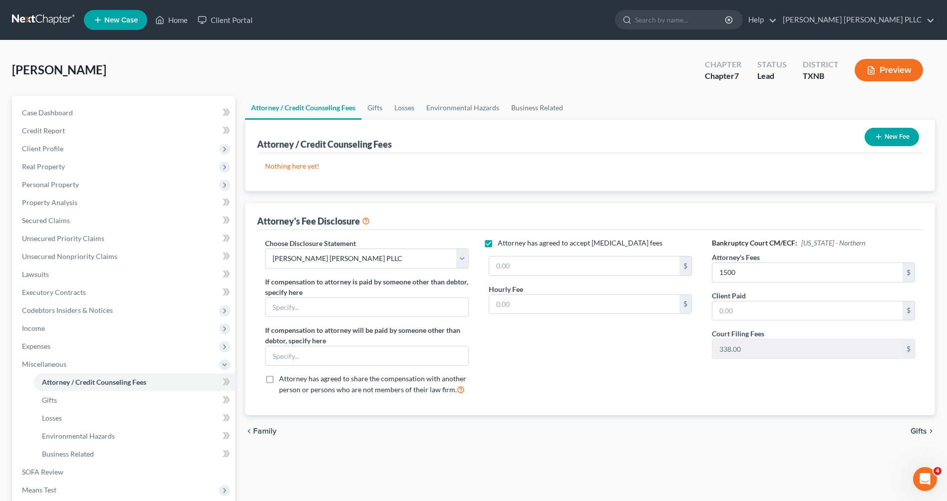
checkbox input "false"
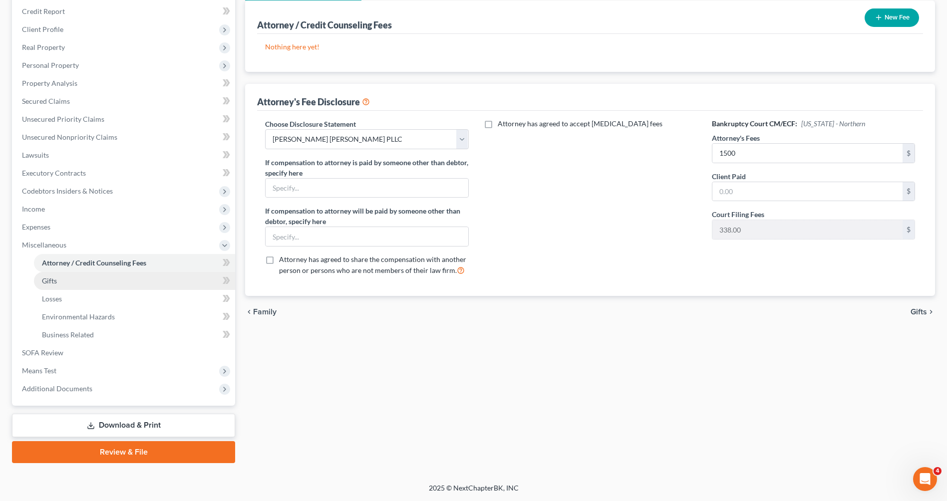
click at [61, 279] on link "Gifts" at bounding box center [134, 281] width 201 height 18
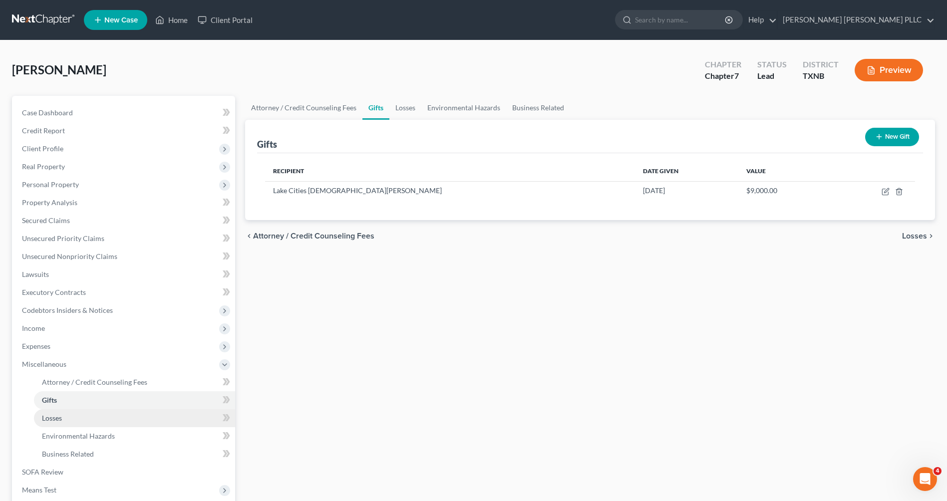
click at [71, 416] on link "Losses" at bounding box center [134, 418] width 201 height 18
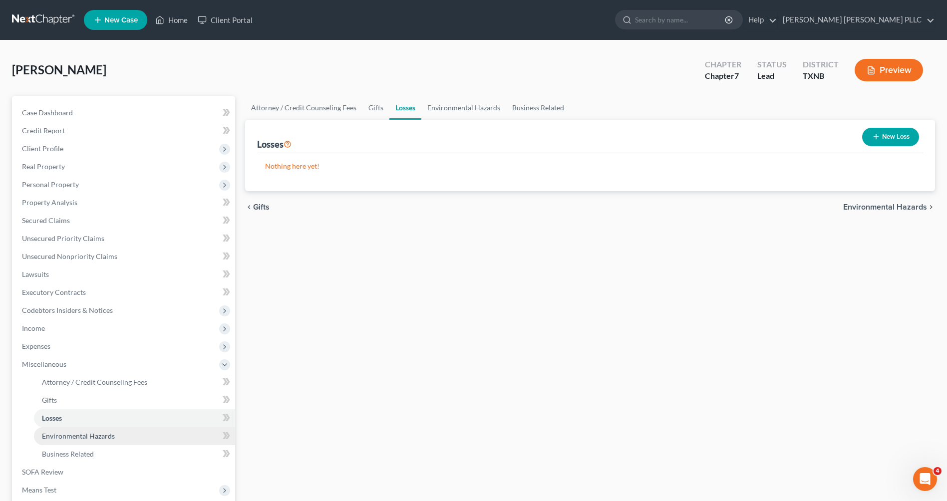
click at [95, 440] on link "Environmental Hazards" at bounding box center [134, 436] width 201 height 18
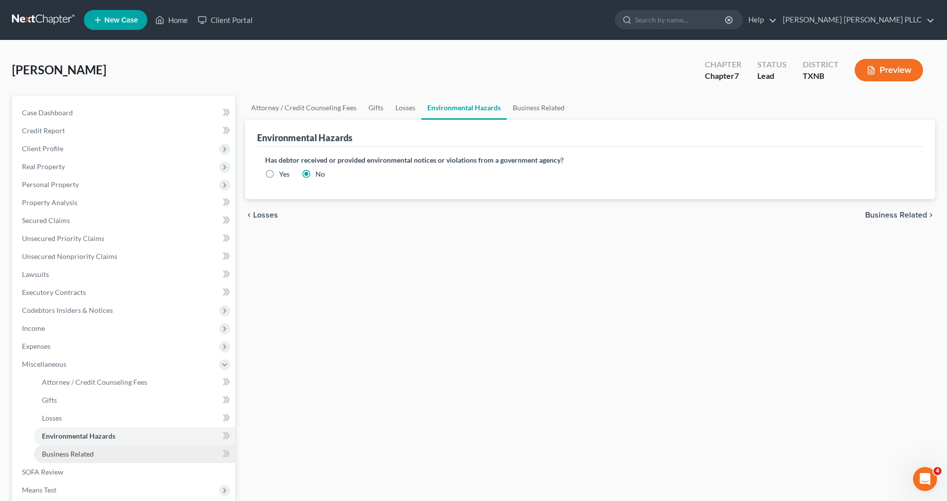
click at [80, 452] on span "Business Related" at bounding box center [68, 454] width 52 height 8
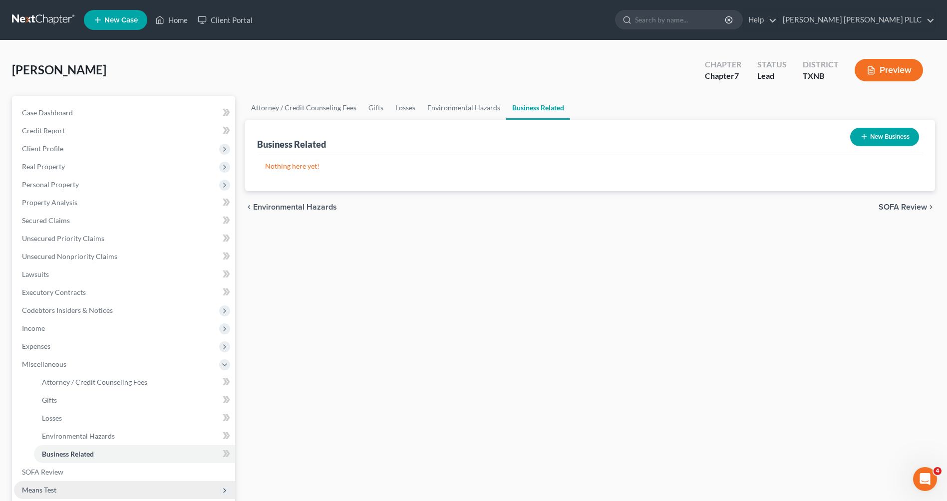
scroll to position [119, 0]
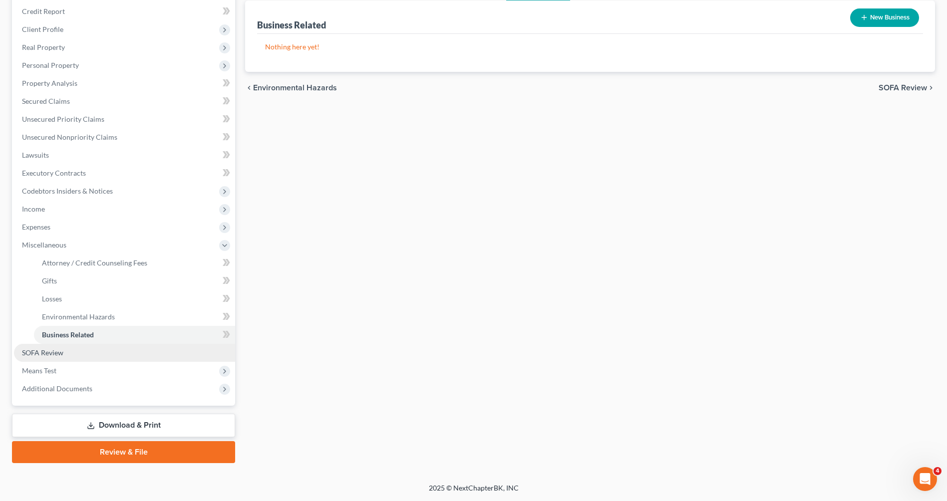
click at [35, 354] on span "SOFA Review" at bounding box center [42, 352] width 41 height 8
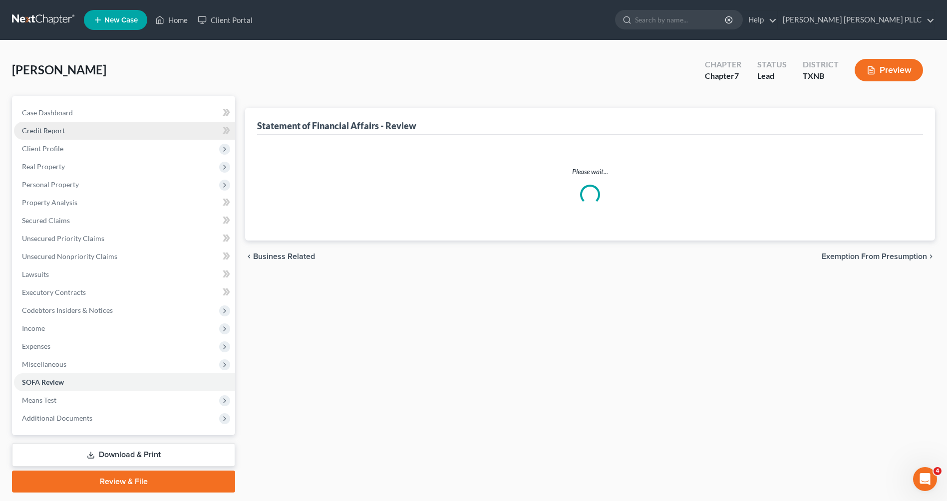
click at [56, 131] on span "Credit Report" at bounding box center [43, 130] width 43 height 8
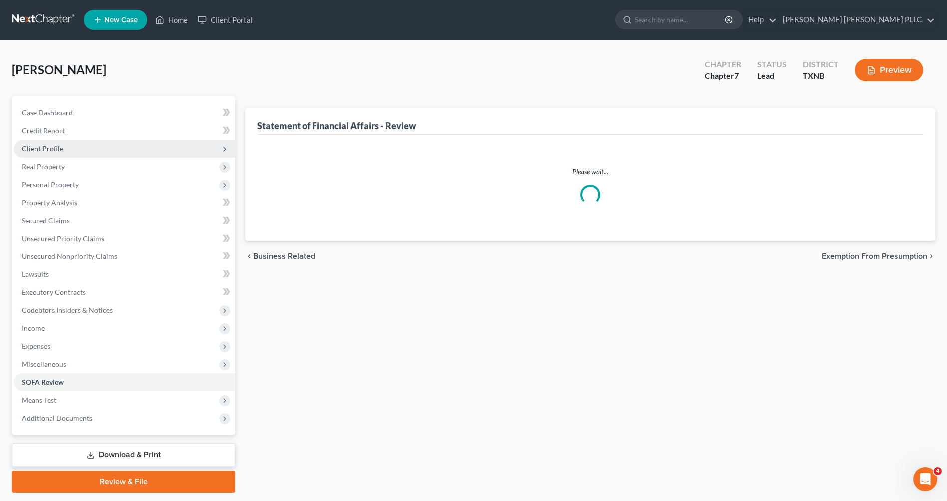
click at [49, 146] on span "Client Profile" at bounding box center [42, 148] width 41 height 8
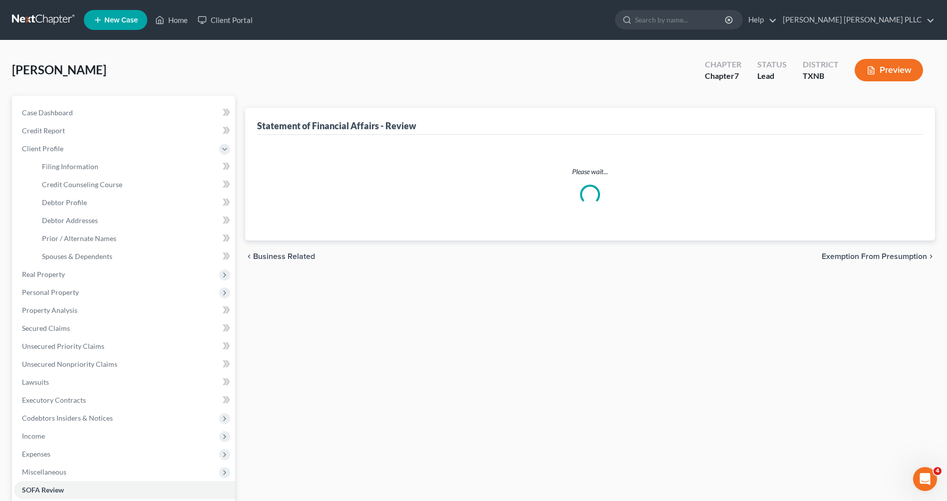
click at [39, 71] on span "Green, Alan" at bounding box center [59, 69] width 94 height 14
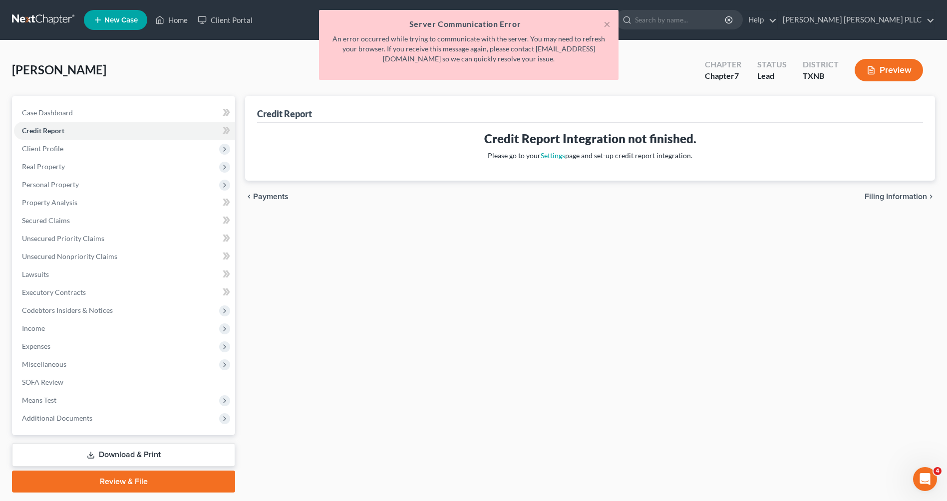
click at [180, 23] on div "× Server Communication Error An error occurred while trying to communicate with…" at bounding box center [468, 47] width 947 height 75
click at [607, 24] on button "×" at bounding box center [606, 24] width 7 height 12
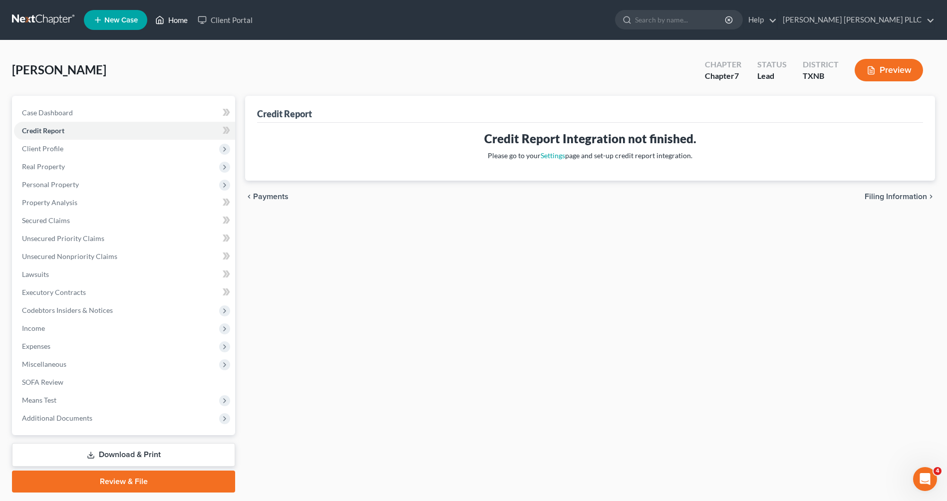
click at [168, 20] on link "Home" at bounding box center [171, 20] width 42 height 18
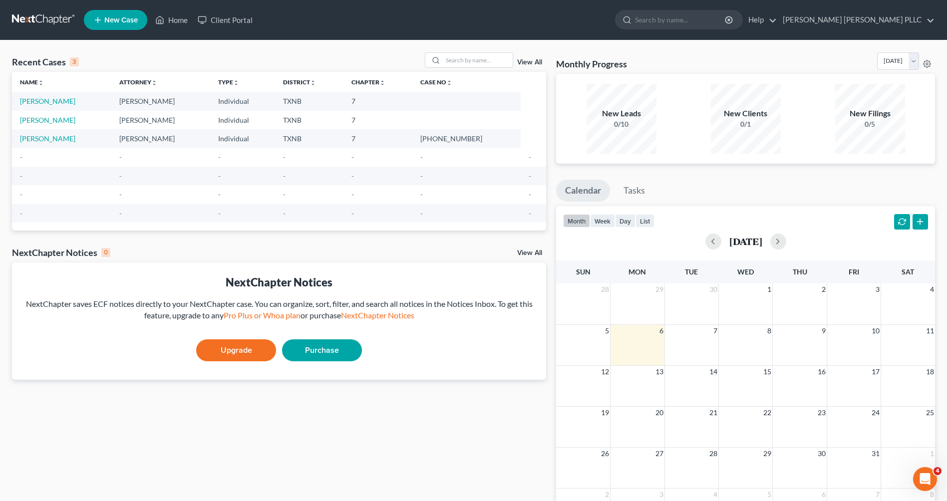
click at [240, 101] on td "Individual" at bounding box center [242, 101] width 65 height 18
click at [239, 83] on icon "unfold_more" at bounding box center [236, 83] width 6 height 6
click at [240, 83] on icon "expand_less" at bounding box center [237, 83] width 6 height 6
click at [525, 64] on link "View All" at bounding box center [529, 62] width 25 height 7
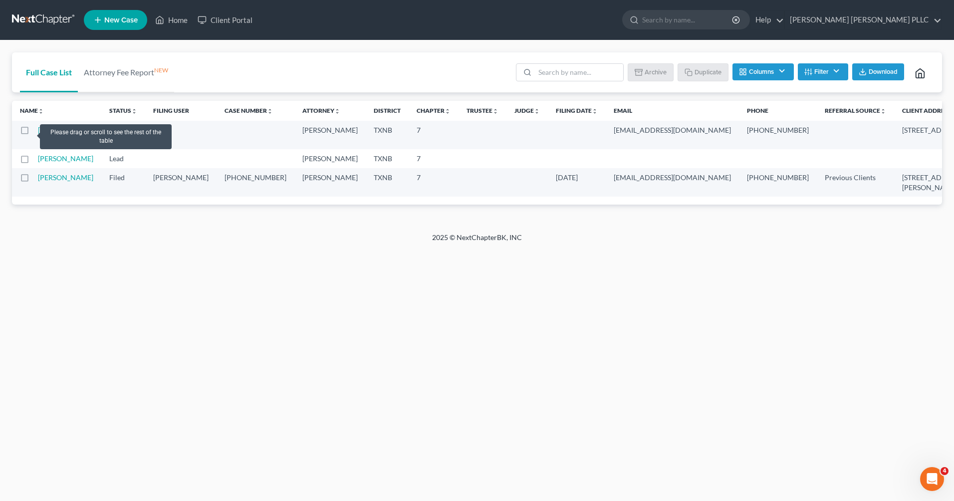
click at [34, 133] on label at bounding box center [34, 133] width 0 height 0
click at [38, 132] on input "checkbox" at bounding box center [41, 128] width 6 height 6
checkbox input "true"
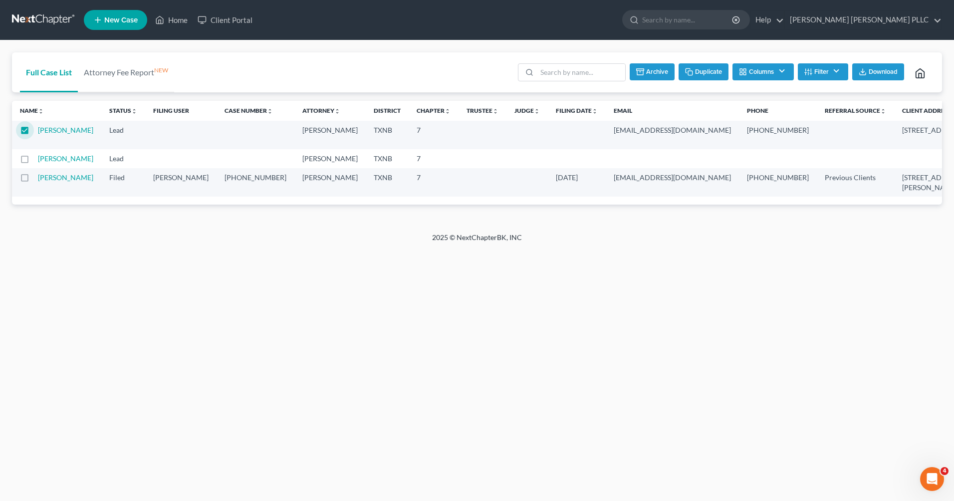
click at [921, 74] on polyline at bounding box center [920, 75] width 3 height 4
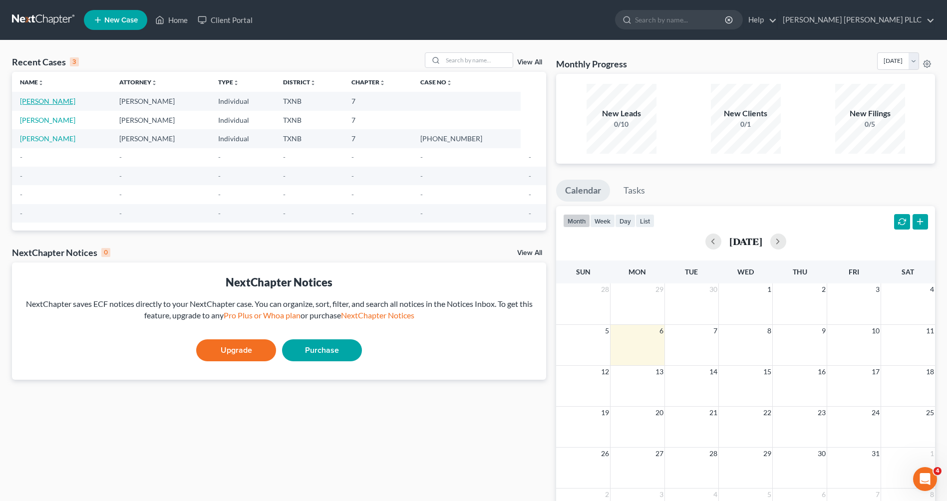
click at [43, 101] on link "Green, Alan" at bounding box center [47, 101] width 55 height 8
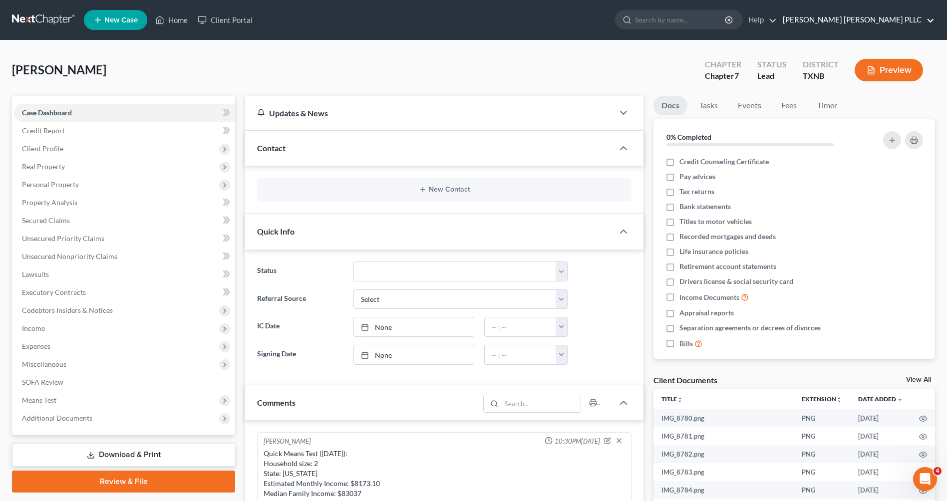
click at [929, 21] on link "Johnston Clem Gifford PLLC" at bounding box center [856, 20] width 157 height 18
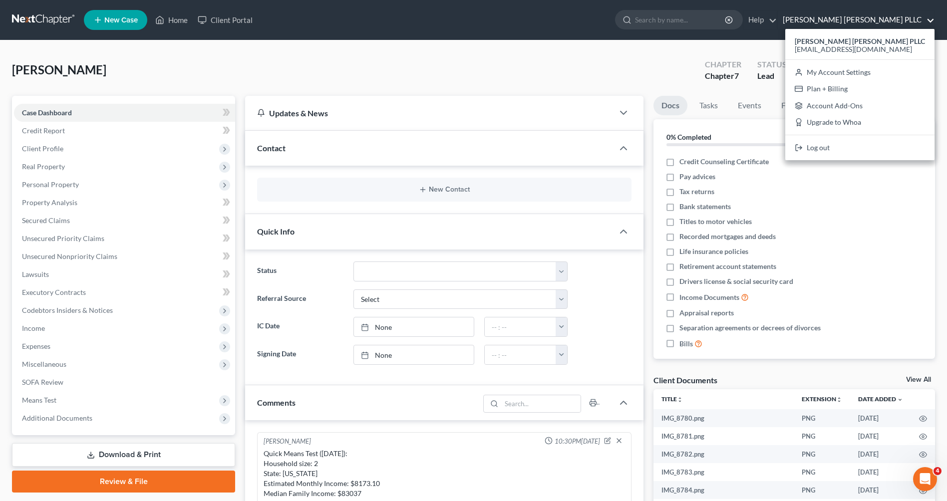
click at [586, 55] on div "Green, Alan Upgraded Chapter Chapter 7 Status Lead District TXNB Preview" at bounding box center [473, 73] width 923 height 43
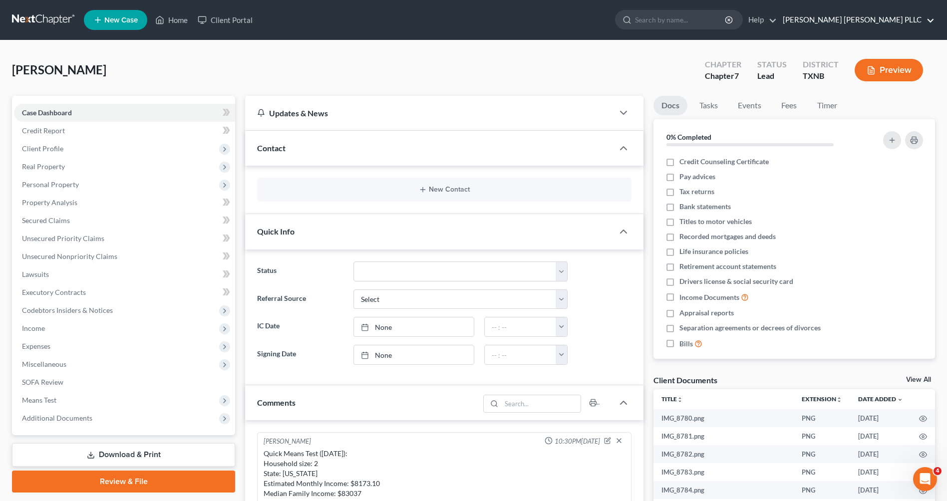
click at [917, 20] on link "Johnston Clem Gifford PLLC" at bounding box center [856, 20] width 157 height 18
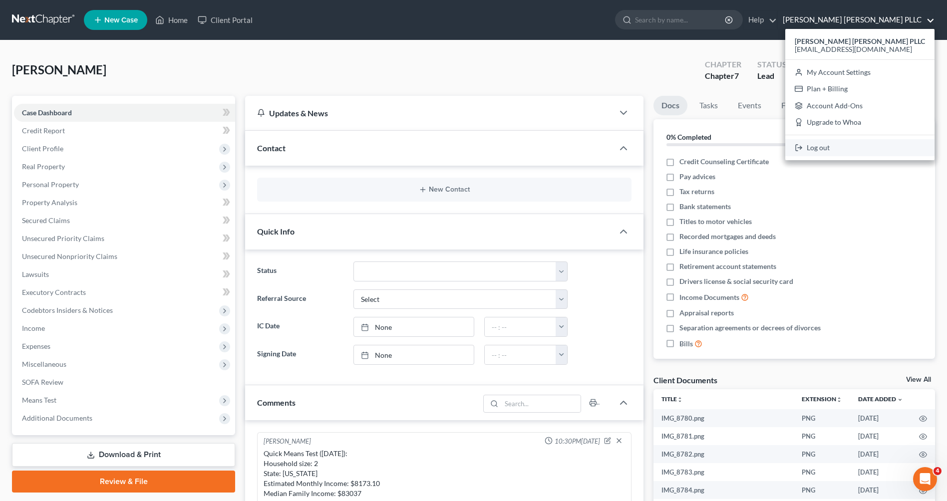
click at [860, 147] on link "Log out" at bounding box center [859, 147] width 149 height 17
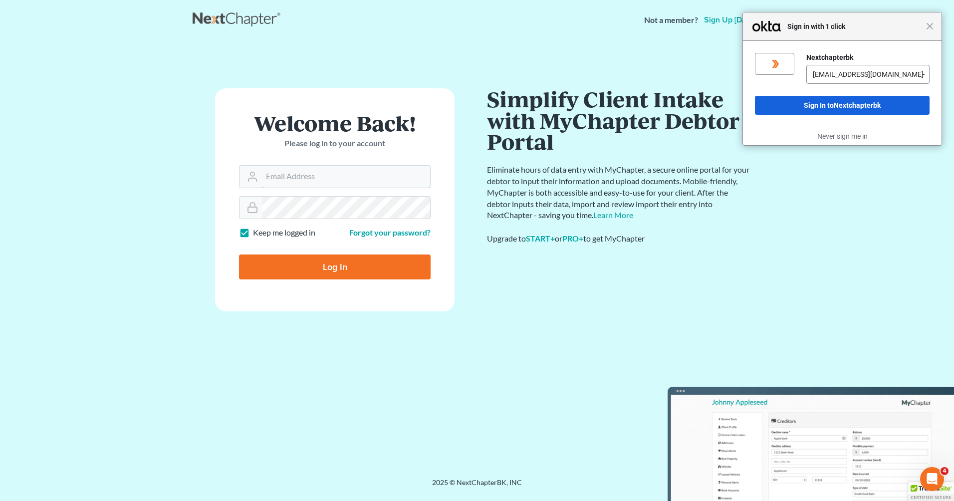
type input "[EMAIL_ADDRESS][DOMAIN_NAME]"
